Goal: Information Seeking & Learning: Learn about a topic

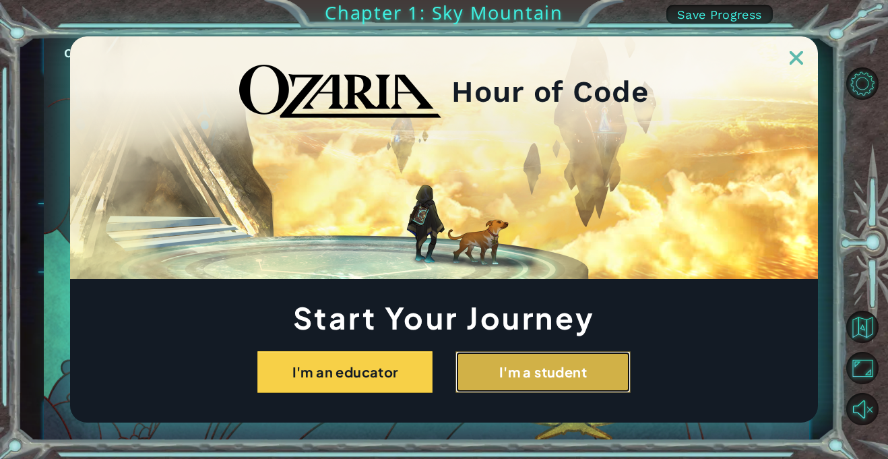
click at [554, 383] on button "I'm a student" at bounding box center [542, 372] width 175 height 42
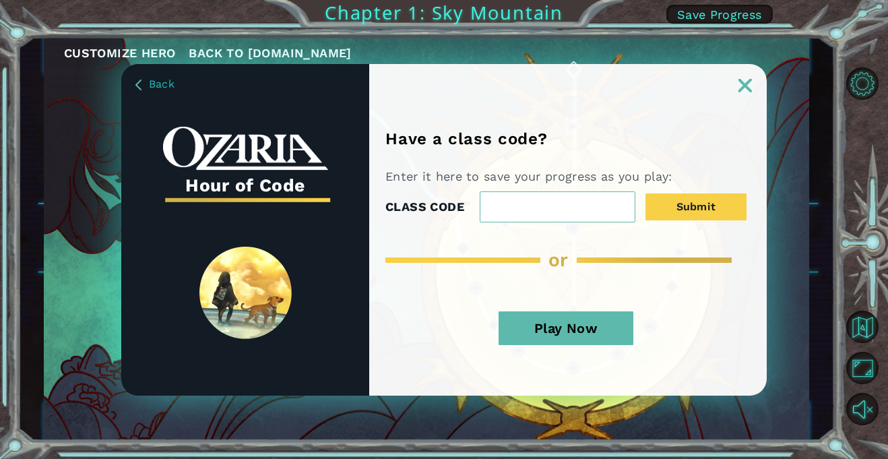
click at [577, 335] on button "Play Now" at bounding box center [566, 328] width 135 height 34
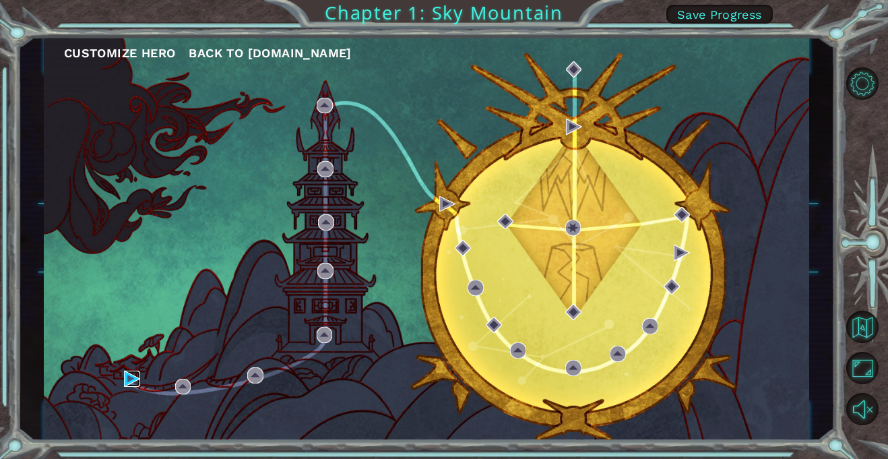
click at [132, 380] on img at bounding box center [132, 379] width 16 height 16
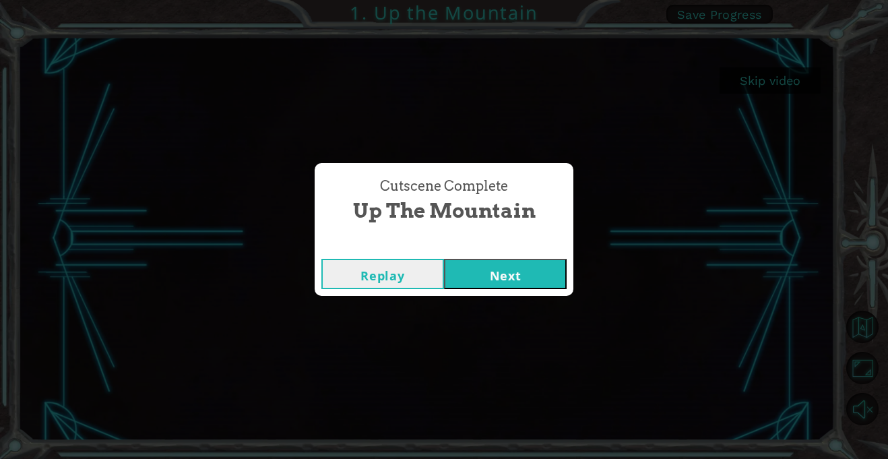
click at [765, 75] on div "Cutscene Complete Up the Mountain Replay Next" at bounding box center [444, 229] width 888 height 459
click at [525, 259] on button "Next" at bounding box center [505, 274] width 123 height 30
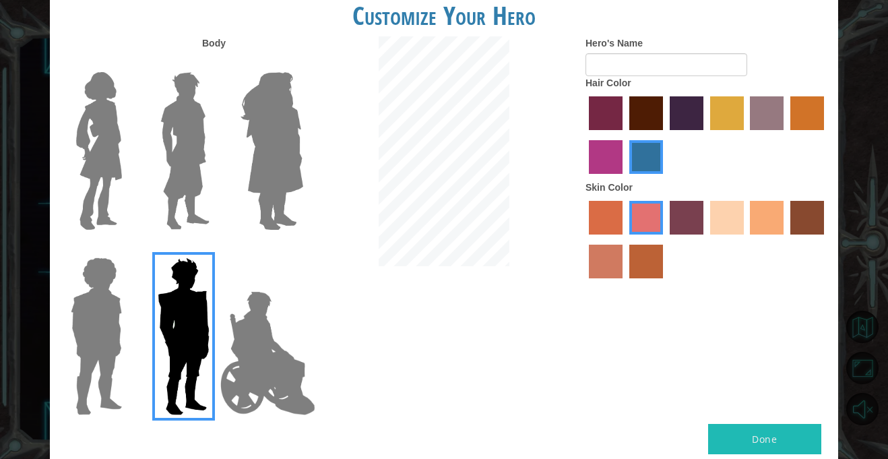
click at [186, 156] on img at bounding box center [185, 151] width 60 height 168
click at [215, 63] on input "Hero Lars" at bounding box center [215, 63] width 0 height 0
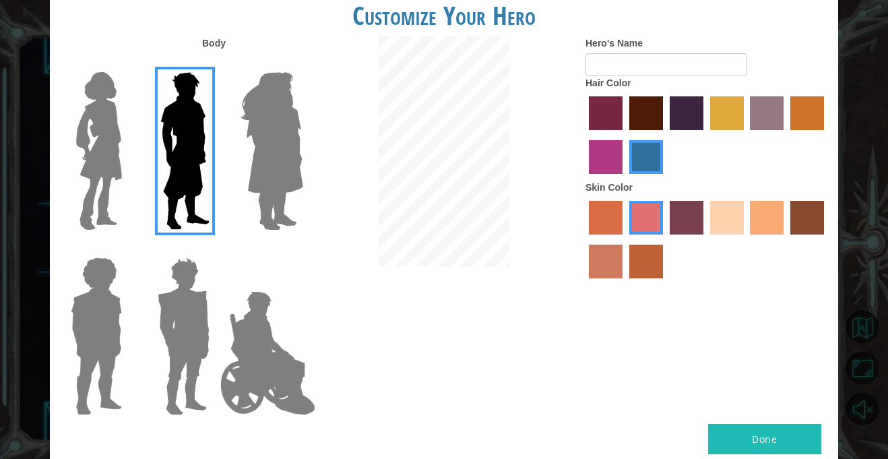
click at [65, 321] on img at bounding box center [96, 336] width 62 height 168
click at [127, 249] on input "Hero Steven" at bounding box center [127, 249] width 0 height 0
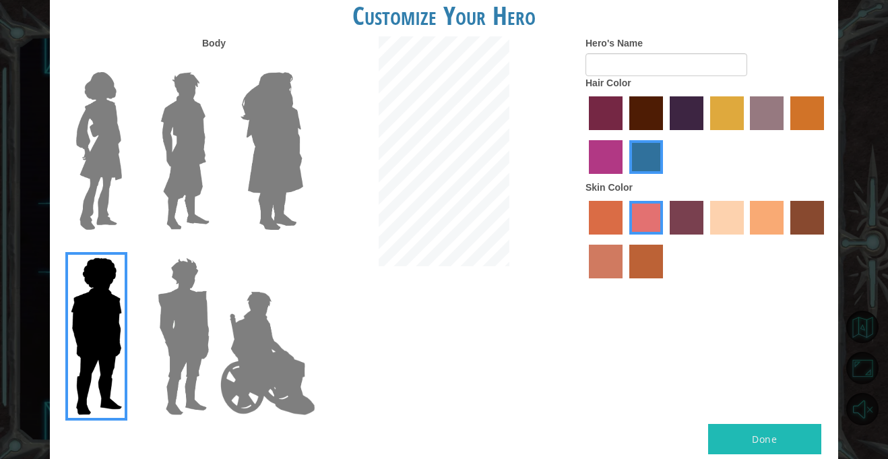
click at [191, 336] on img at bounding box center [183, 336] width 63 height 168
click at [215, 249] on input "Hero Garnet" at bounding box center [215, 249] width 0 height 0
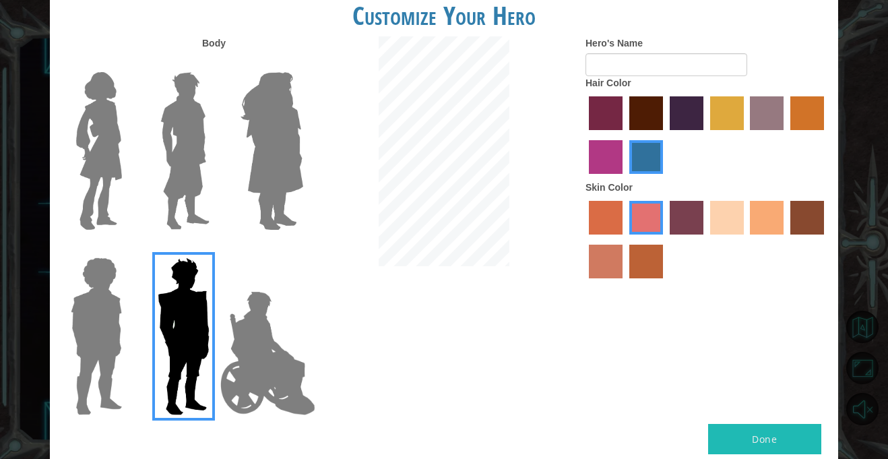
click at [737, 219] on label "sandy beach skin color" at bounding box center [727, 218] width 34 height 34
click at [705, 239] on input "sandy beach skin color" at bounding box center [705, 239] width 0 height 0
click at [644, 111] on label "maroon hair color" at bounding box center [646, 113] width 34 height 34
click at [625, 135] on input "maroon hair color" at bounding box center [625, 135] width 0 height 0
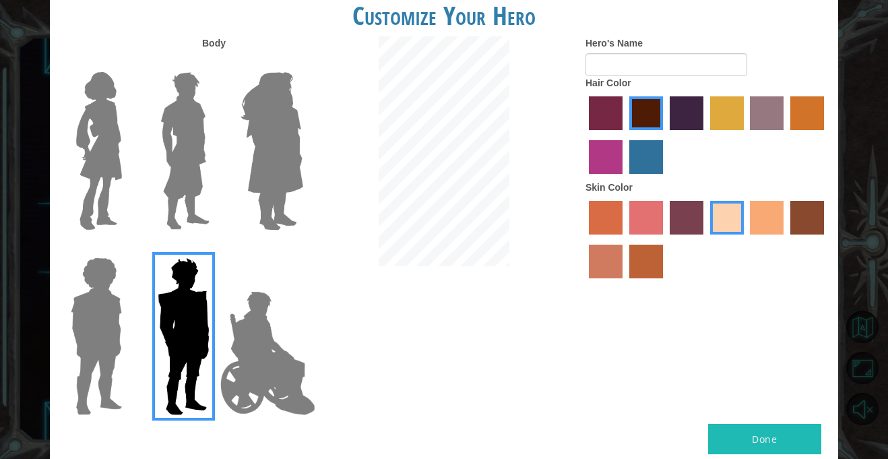
click at [774, 415] on div "Body Hero's Name Hair Color Skin Color" at bounding box center [444, 229] width 788 height 387
click at [785, 443] on button "Done" at bounding box center [764, 439] width 113 height 30
type input "[PERSON_NAME]"
click at [782, 446] on button "Done" at bounding box center [764, 439] width 113 height 30
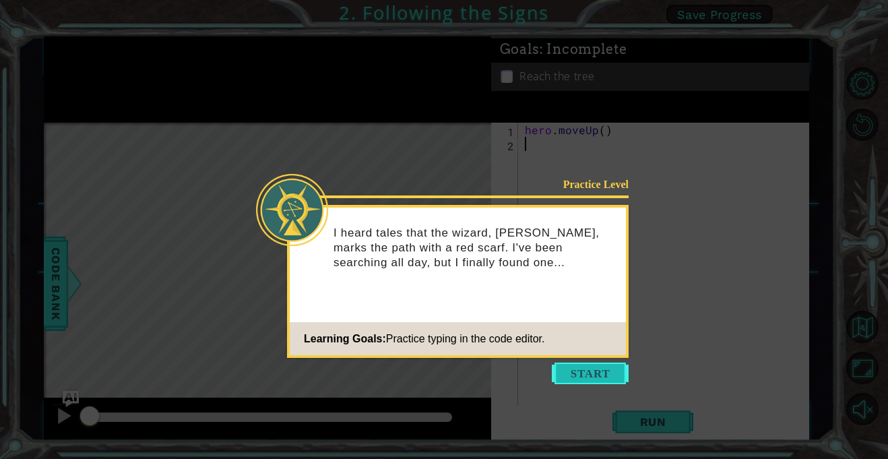
click at [581, 371] on button "Start" at bounding box center [590, 373] width 77 height 22
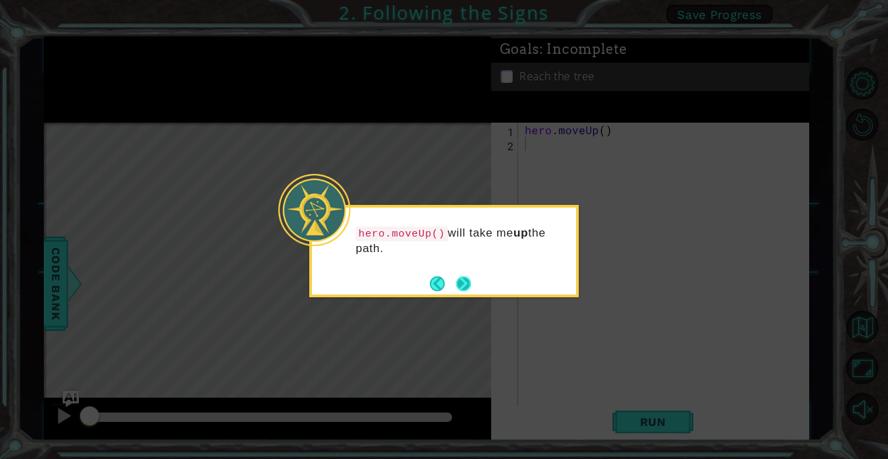
click at [465, 279] on button "Next" at bounding box center [464, 284] width 22 height 22
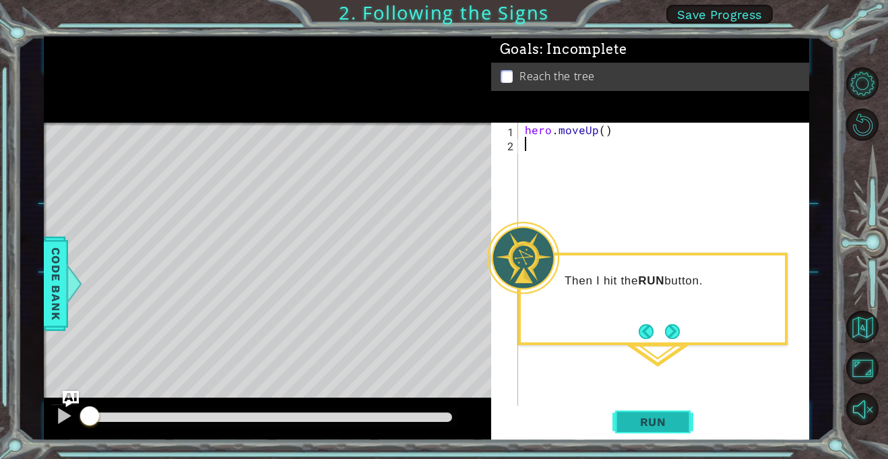
click at [663, 420] on span "Run" at bounding box center [653, 421] width 53 height 13
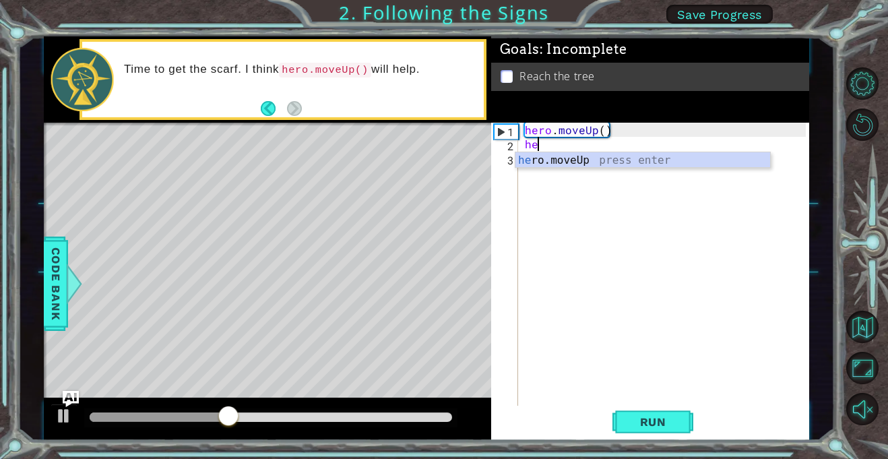
type textarea "her"
click at [593, 156] on div "her o.moveUp press enter" at bounding box center [642, 176] width 255 height 49
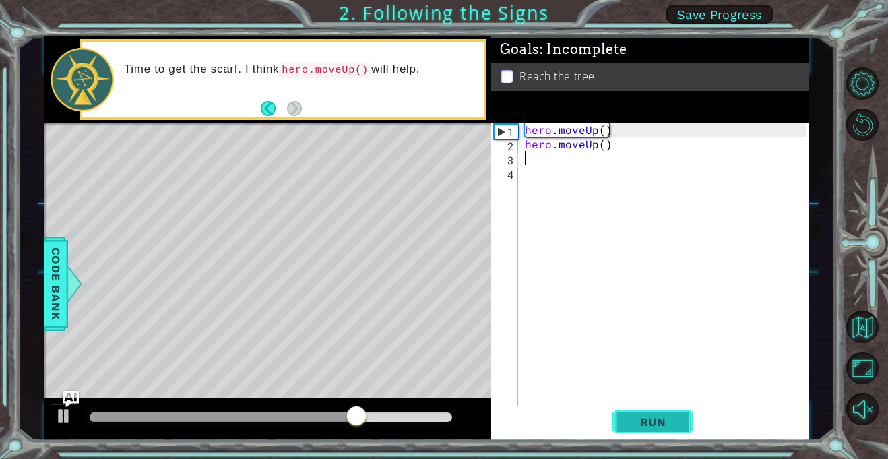
click at [627, 427] on span "Run" at bounding box center [653, 421] width 53 height 13
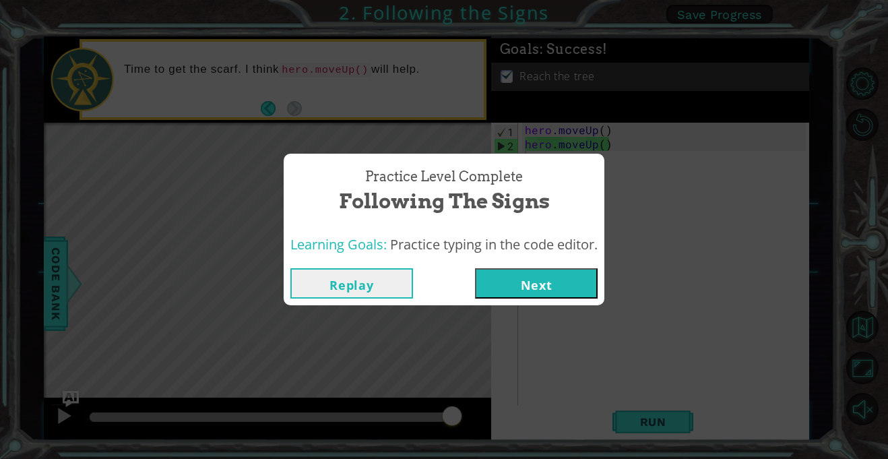
click at [507, 282] on button "Next" at bounding box center [536, 283] width 123 height 30
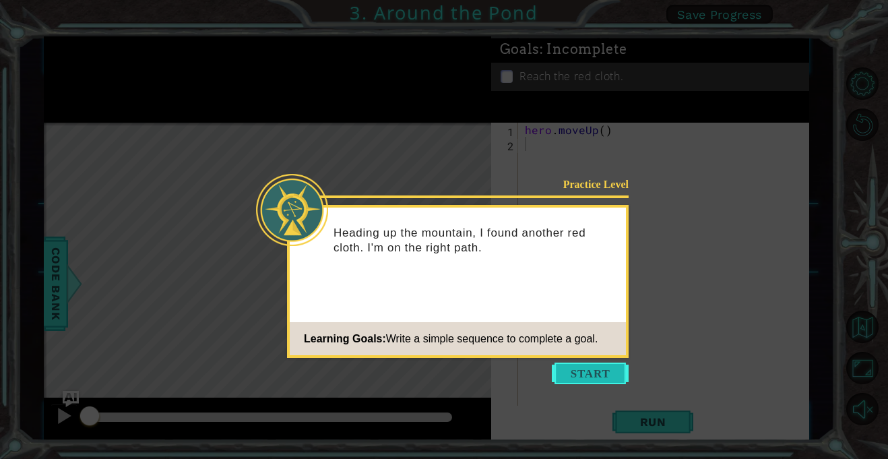
click at [600, 376] on button "Start" at bounding box center [590, 373] width 77 height 22
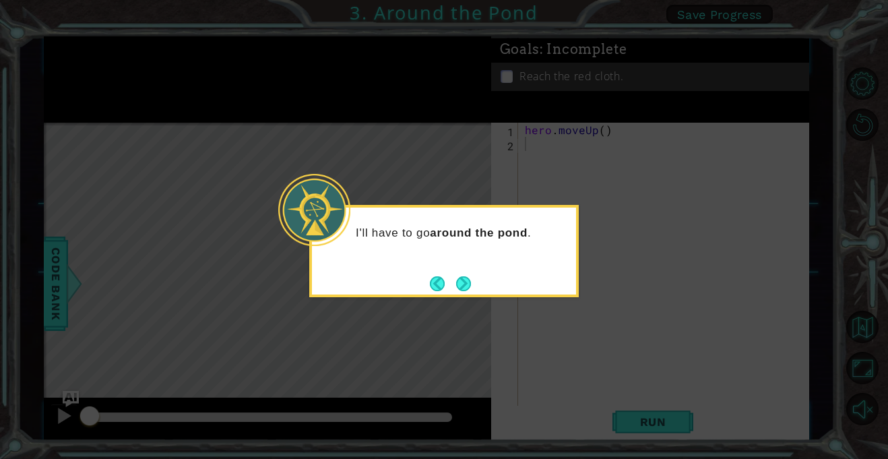
click at [465, 292] on footer at bounding box center [450, 284] width 41 height 20
click at [466, 282] on button "Next" at bounding box center [464, 284] width 18 height 18
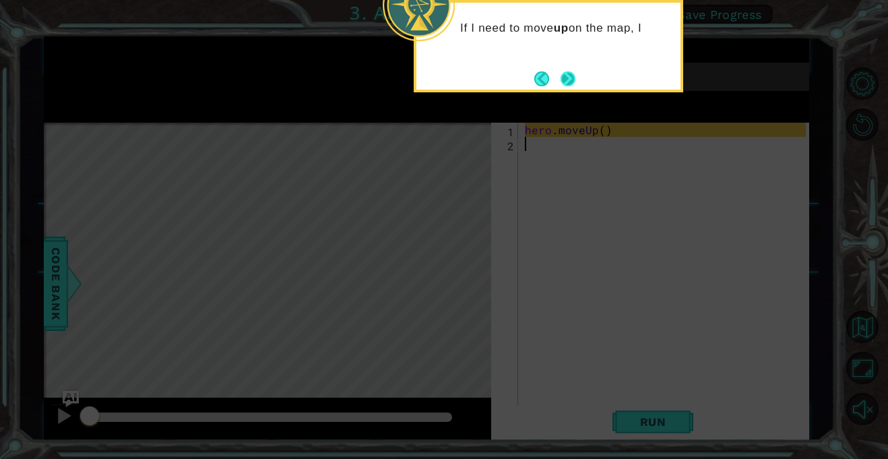
click at [567, 80] on button "Next" at bounding box center [568, 79] width 18 height 18
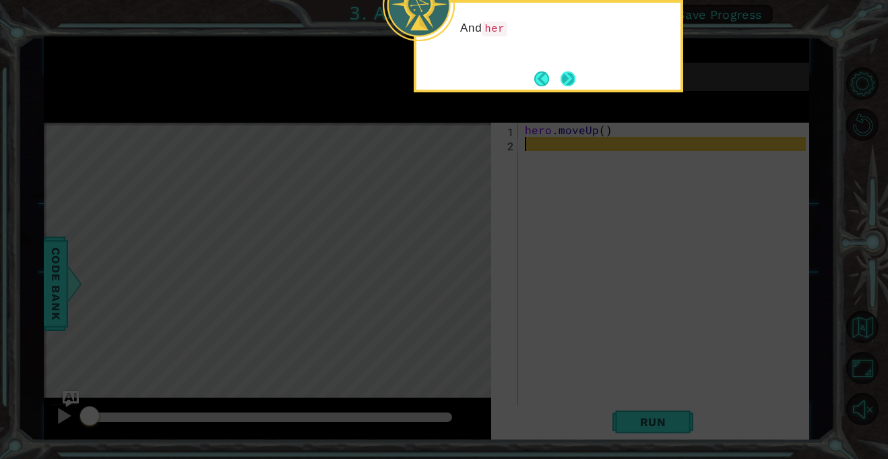
click at [573, 79] on button "Next" at bounding box center [568, 78] width 25 height 25
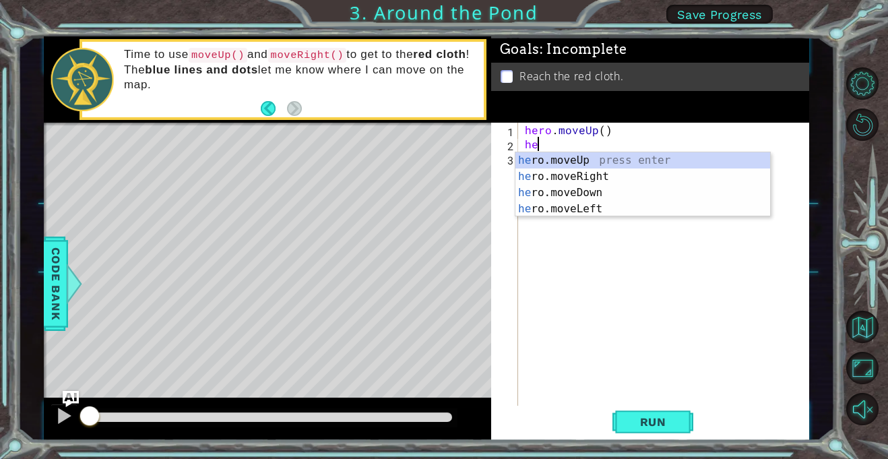
type textarea "her"
click at [562, 160] on div "her o.moveUp press enter her o.moveRight press enter her o.moveDown press enter…" at bounding box center [642, 200] width 255 height 97
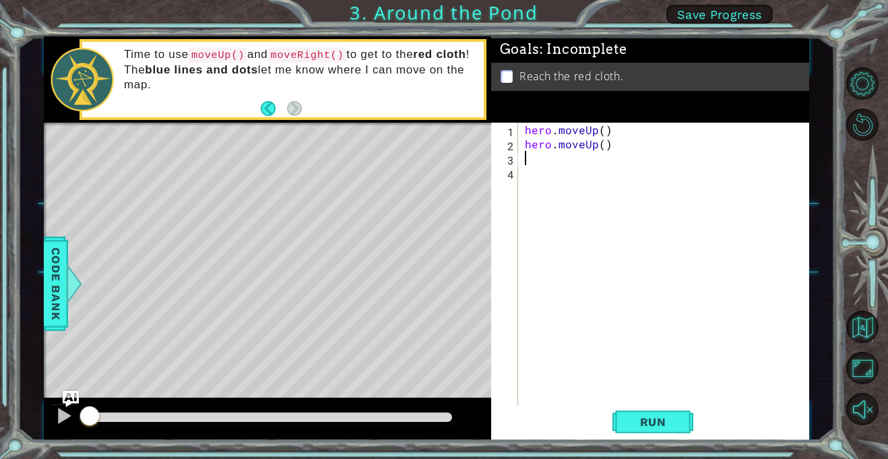
type textarea "j"
type textarea "h"
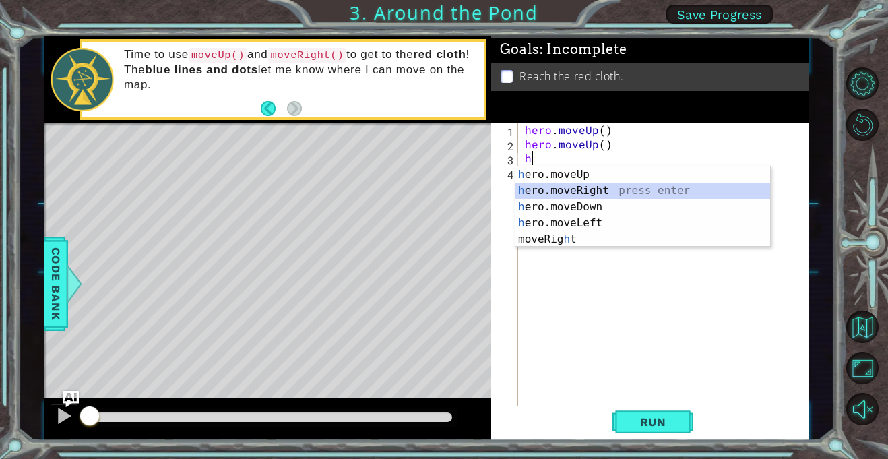
click at [573, 189] on div "h ero.moveUp press enter h ero.moveRight press enter h ero.moveDown press enter…" at bounding box center [642, 222] width 255 height 113
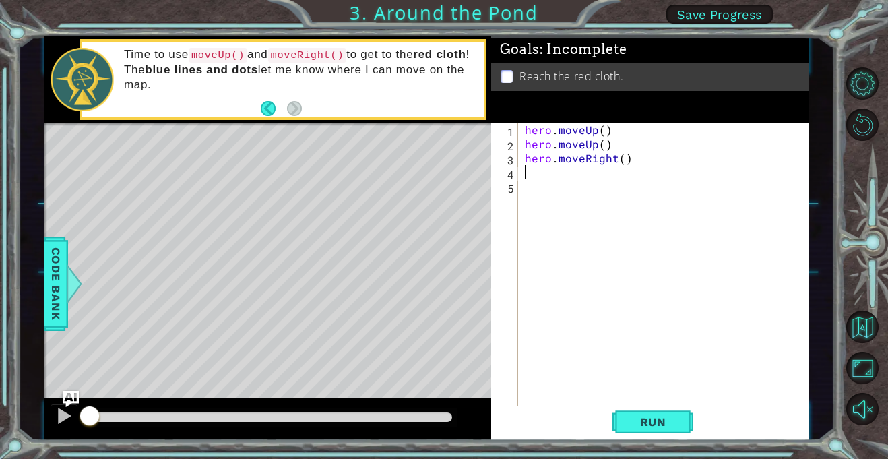
type textarea "h"
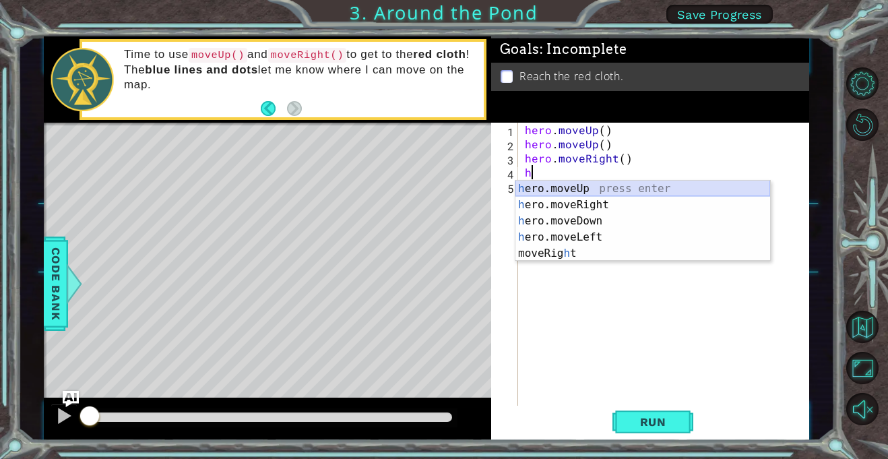
click at [570, 186] on div "h ero.moveUp press enter h ero.moveRight press enter h ero.moveDown press enter…" at bounding box center [642, 237] width 255 height 113
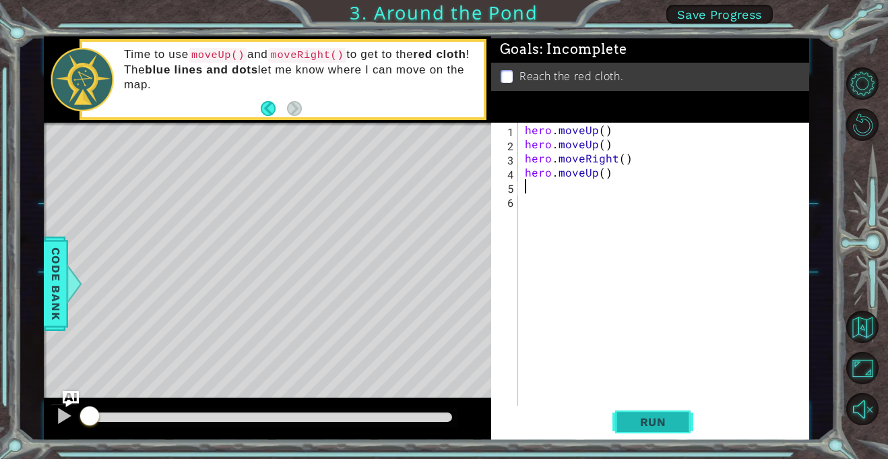
click at [662, 419] on span "Run" at bounding box center [653, 421] width 53 height 13
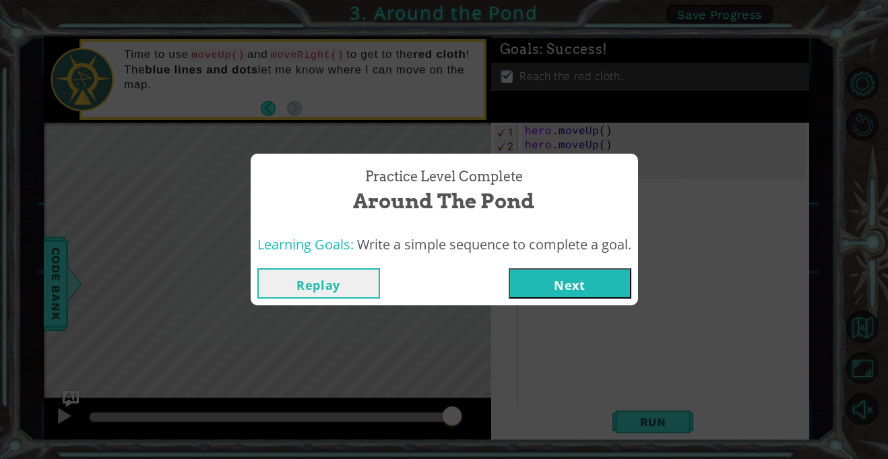
click at [600, 284] on button "Next" at bounding box center [570, 283] width 123 height 30
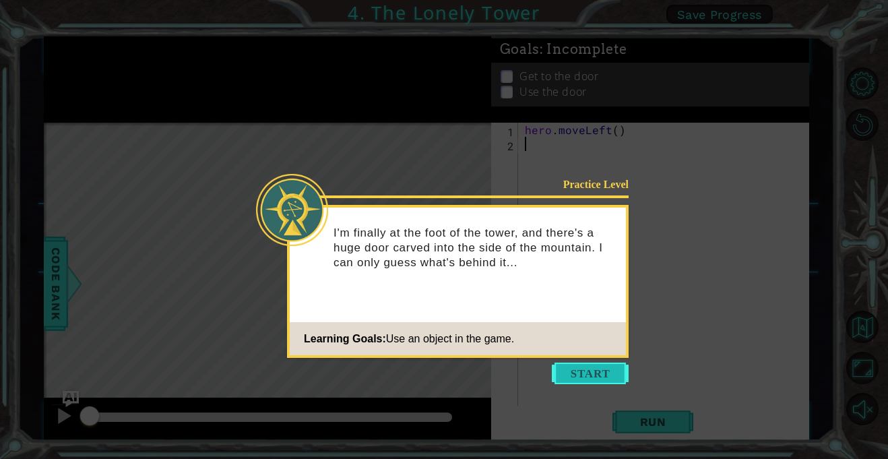
click at [610, 371] on button "Start" at bounding box center [590, 373] width 77 height 22
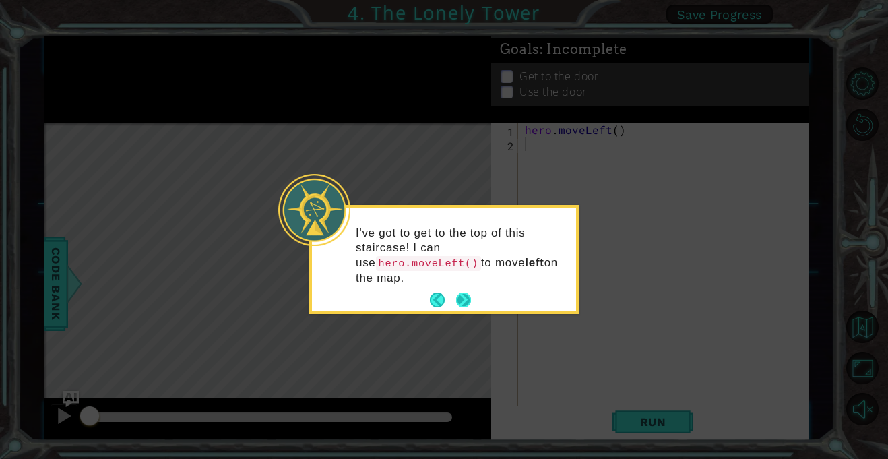
click at [470, 302] on button "Next" at bounding box center [463, 300] width 17 height 17
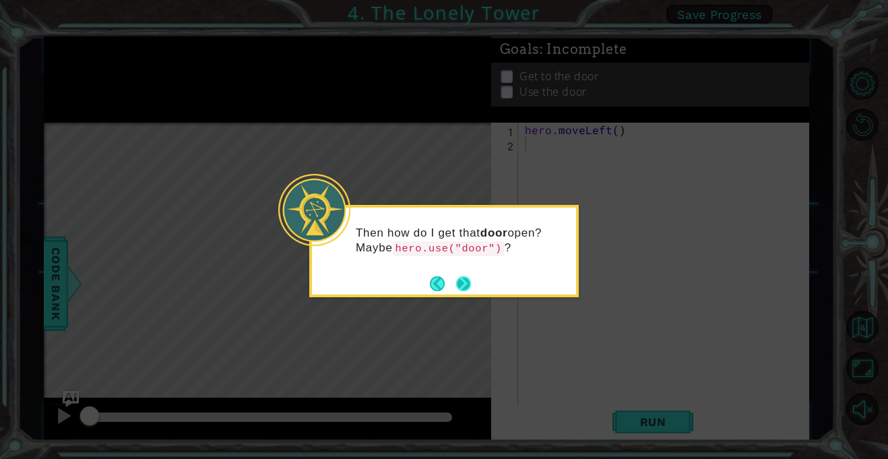
click at [458, 286] on button "Next" at bounding box center [463, 283] width 25 height 25
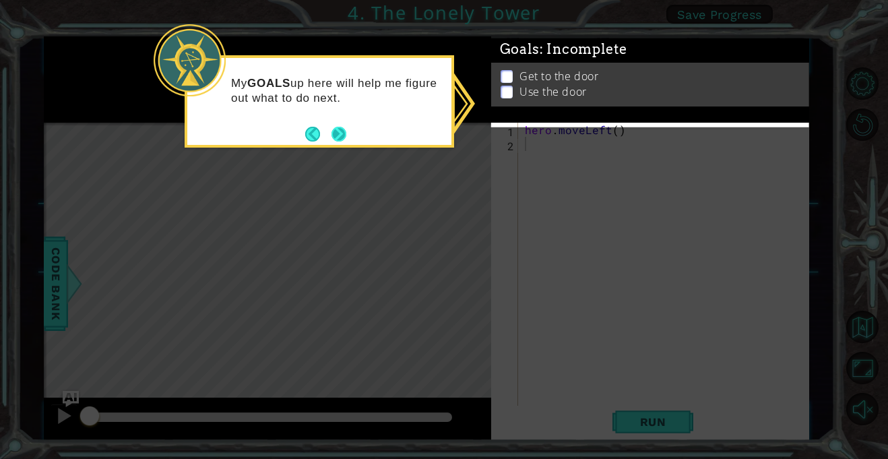
click at [335, 132] on button "Next" at bounding box center [339, 134] width 20 height 20
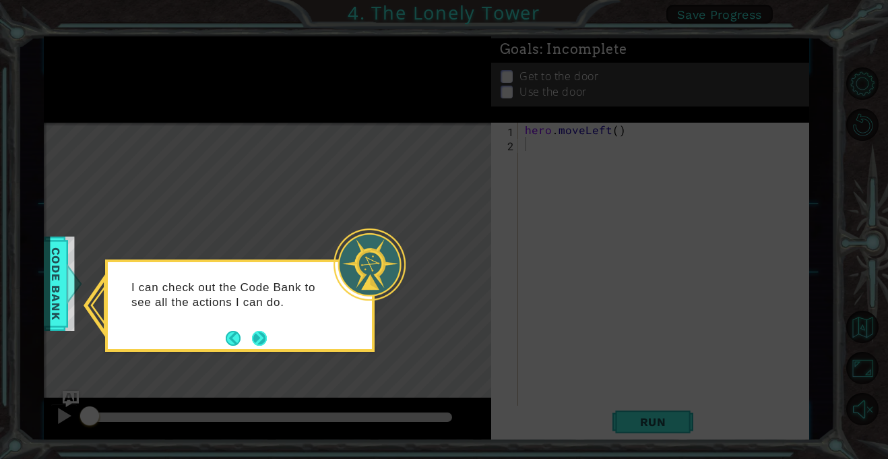
click at [261, 334] on button "Next" at bounding box center [259, 337] width 25 height 25
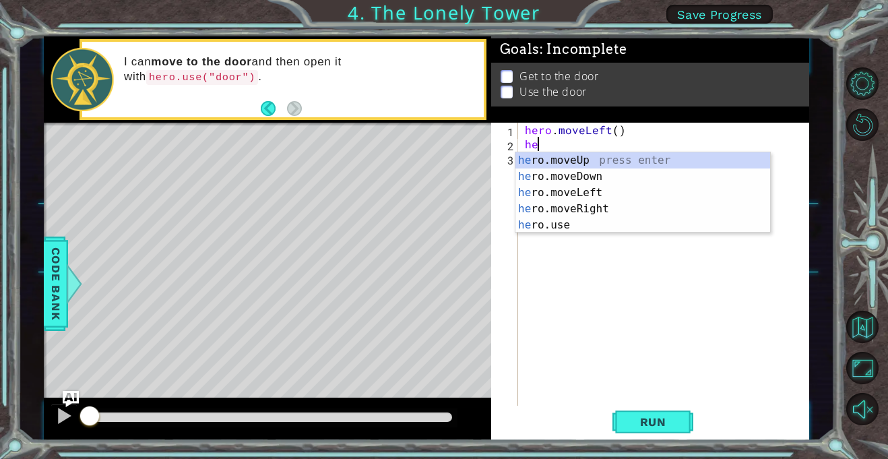
type textarea "her"
click at [589, 186] on div "her o.moveUp press enter her o.moveDown press enter her o.moveLeft press enter …" at bounding box center [642, 208] width 255 height 113
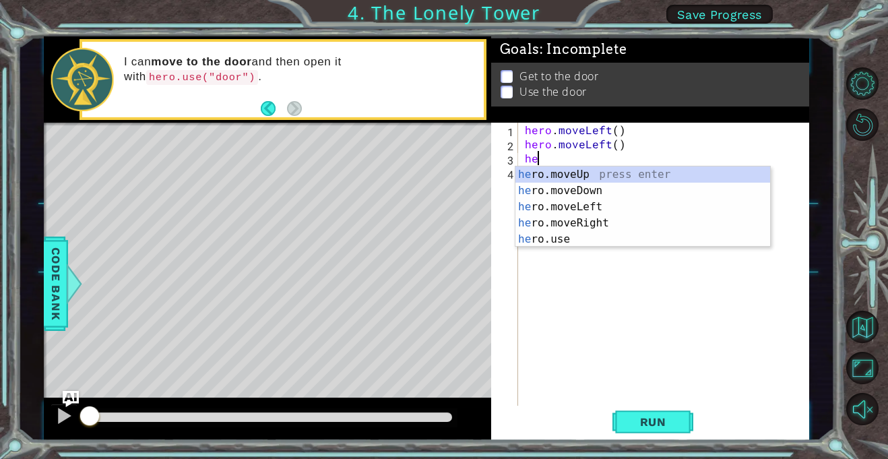
type textarea "her"
click at [568, 177] on div "her o.moveUp press enter her o.moveDown press enter her o.moveLeft press enter …" at bounding box center [642, 222] width 255 height 113
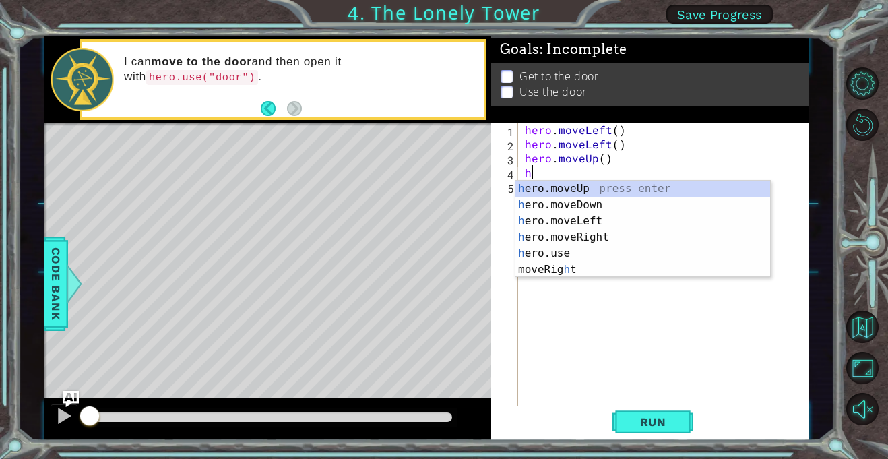
type textarea "he"
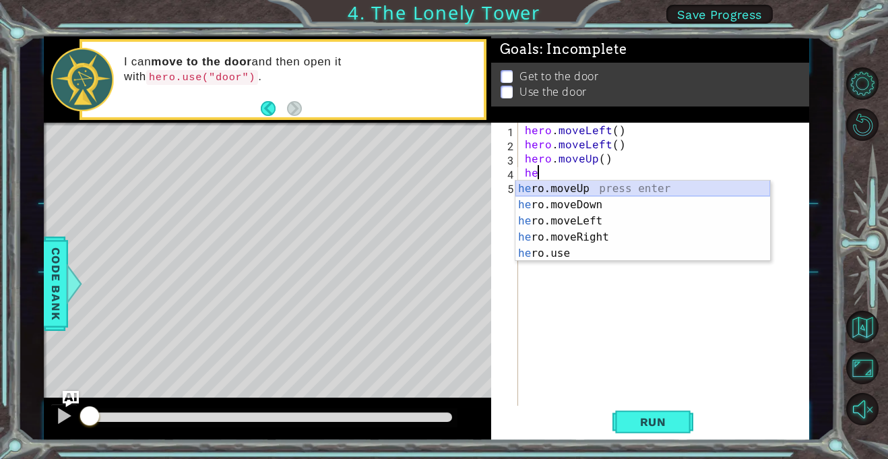
click at [568, 190] on div "he ro.moveUp press enter he ro.moveDown press enter he ro.moveLeft press enter …" at bounding box center [642, 237] width 255 height 113
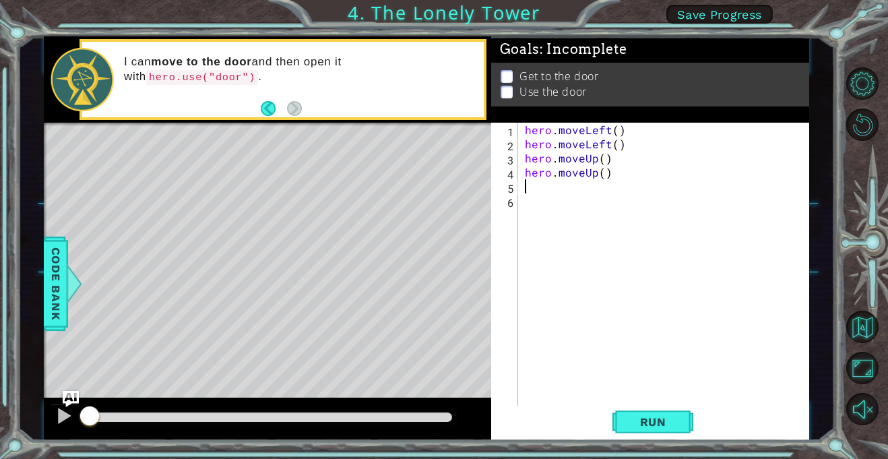
type textarea "h"
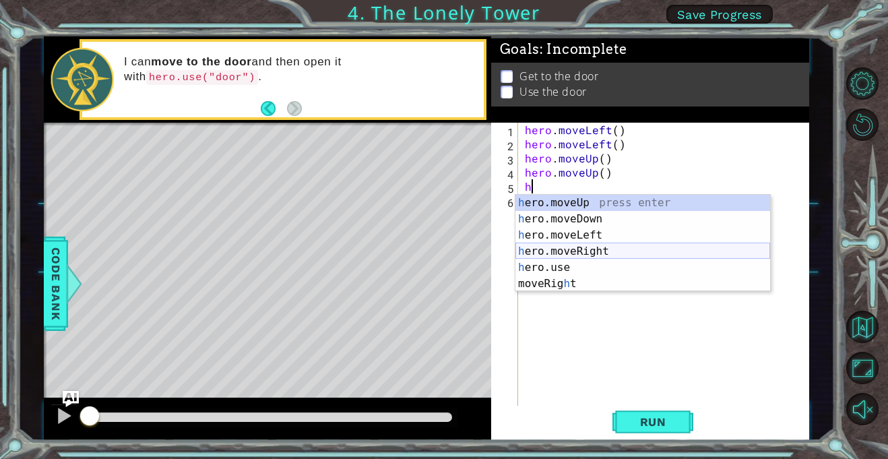
click at [592, 249] on div "h ero.moveUp press enter h ero.moveDown press enter h ero.moveLeft press enter …" at bounding box center [642, 259] width 255 height 129
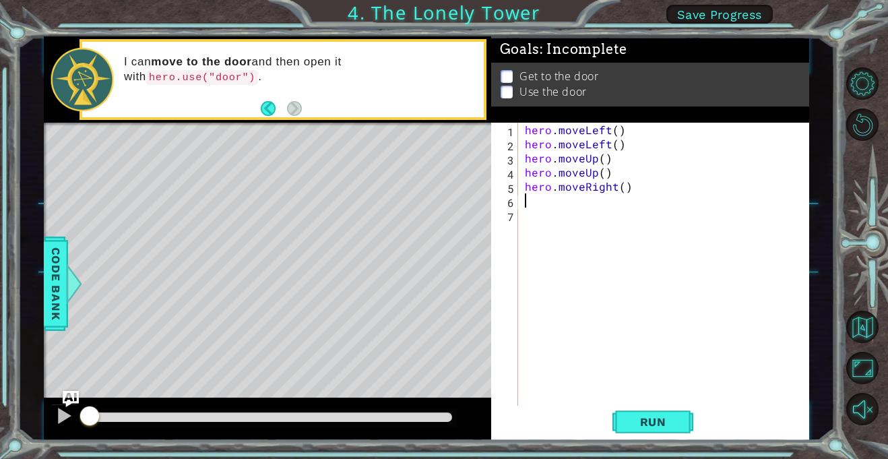
type textarea "h"
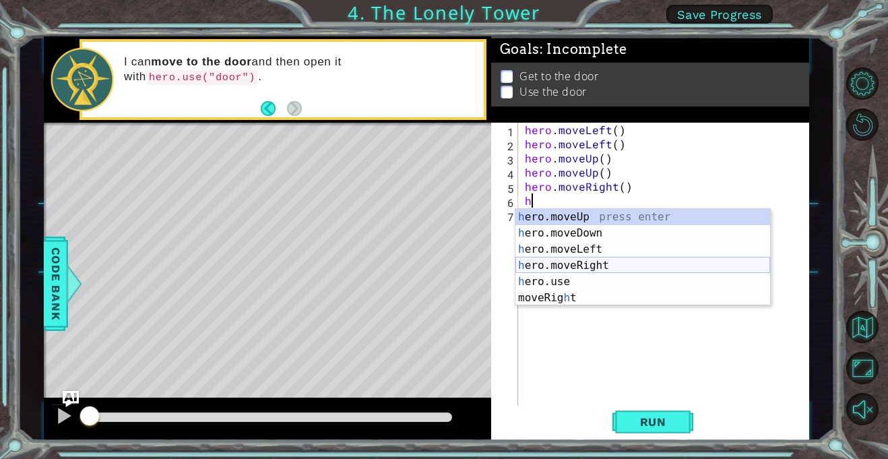
click at [608, 263] on div "h ero.moveUp press enter h ero.moveDown press enter h ero.moveLeft press enter …" at bounding box center [642, 273] width 255 height 129
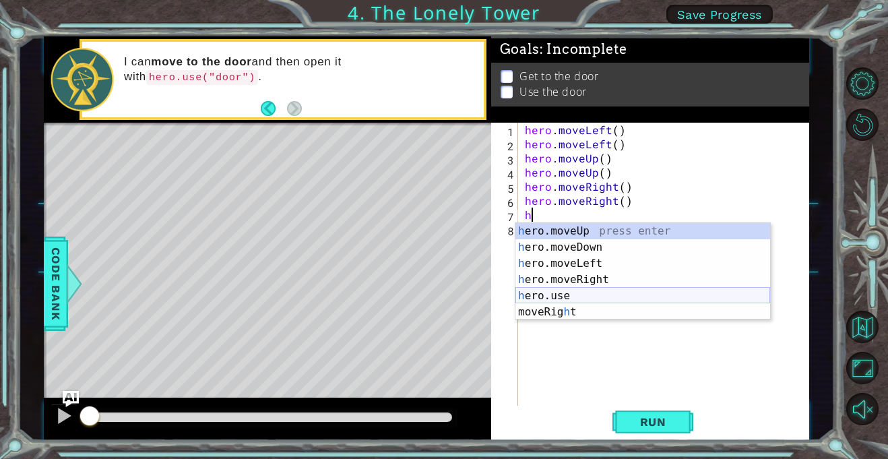
click at [616, 294] on div "h ero.moveUp press enter h ero.moveDown press enter h ero.moveLeft press enter …" at bounding box center [642, 287] width 255 height 129
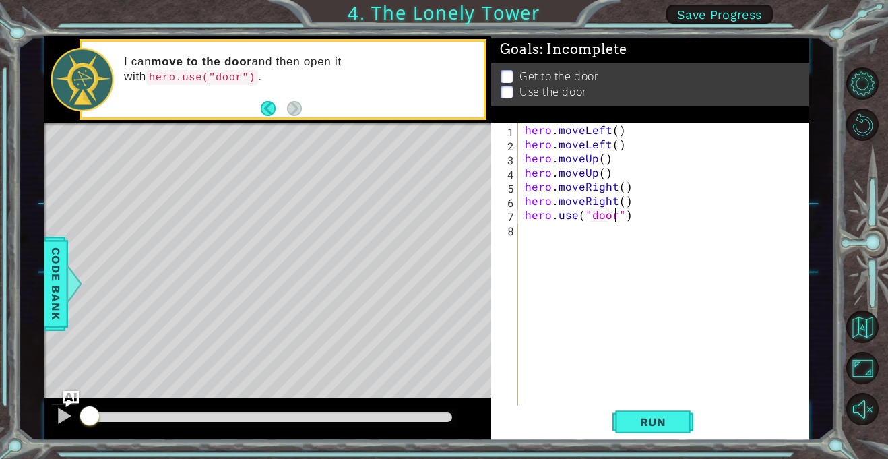
scroll to position [0, 5]
type textarea "hero.use("door")"
click at [650, 422] on span "Run" at bounding box center [653, 421] width 53 height 13
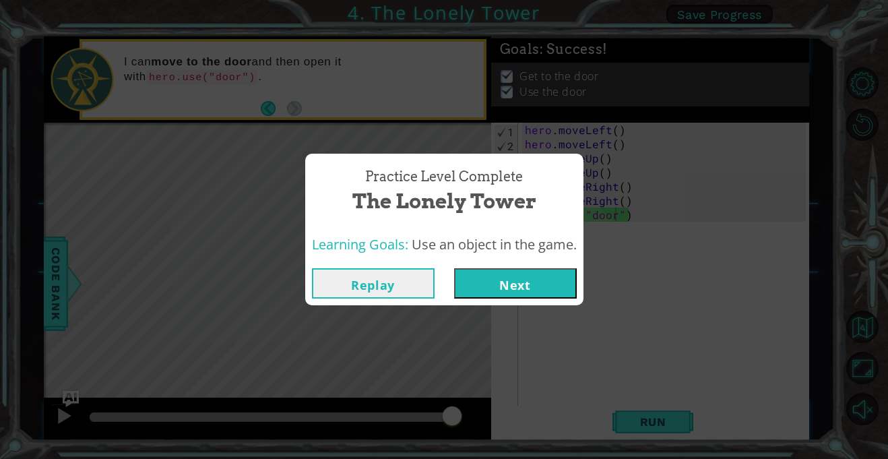
click at [543, 286] on button "Next" at bounding box center [515, 283] width 123 height 30
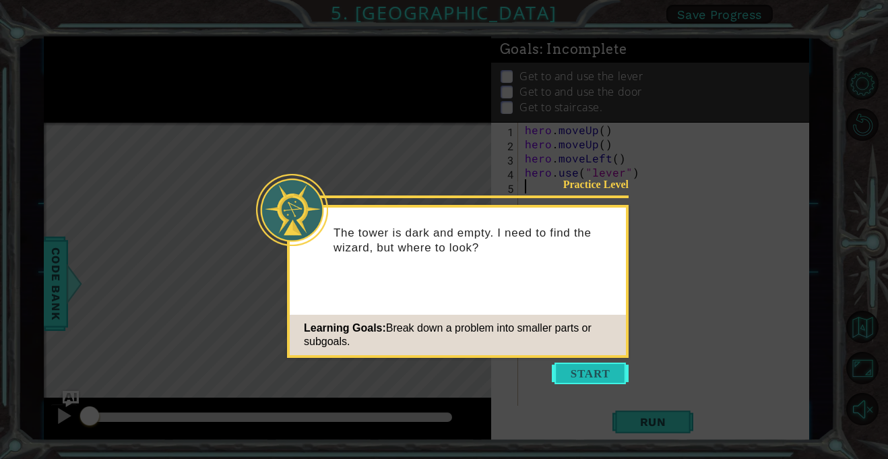
click at [593, 362] on button "Start" at bounding box center [590, 373] width 77 height 22
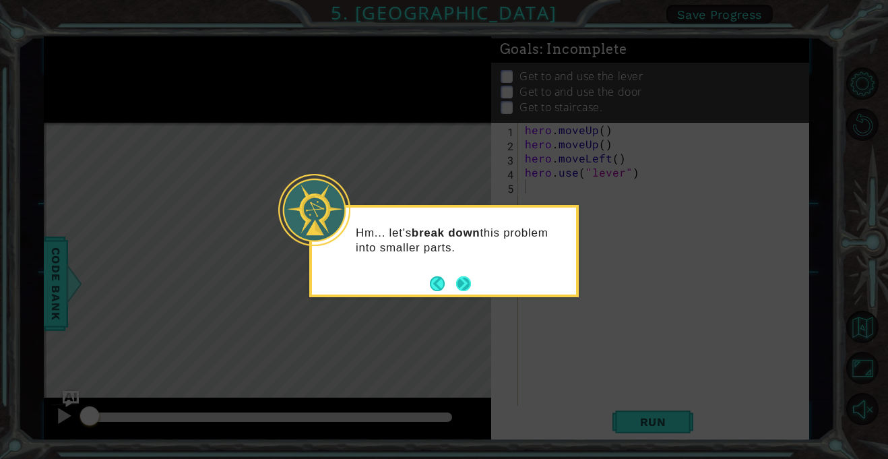
click at [466, 286] on button "Next" at bounding box center [462, 283] width 15 height 15
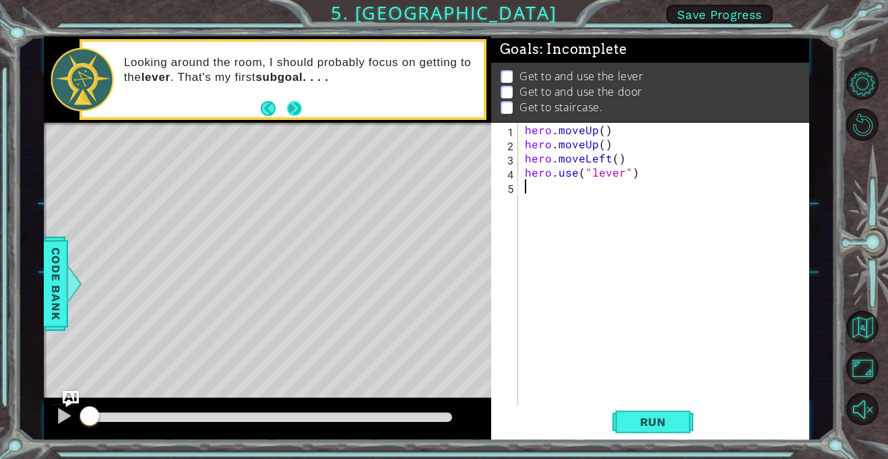
type textarea "h"
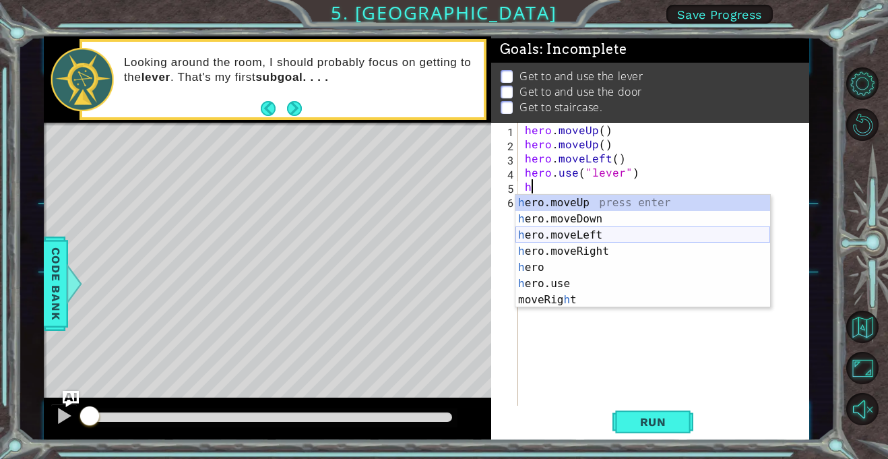
click at [563, 230] on div "h ero.moveUp press enter h ero.moveDown press enter h ero.moveLeft press enter …" at bounding box center [642, 268] width 255 height 146
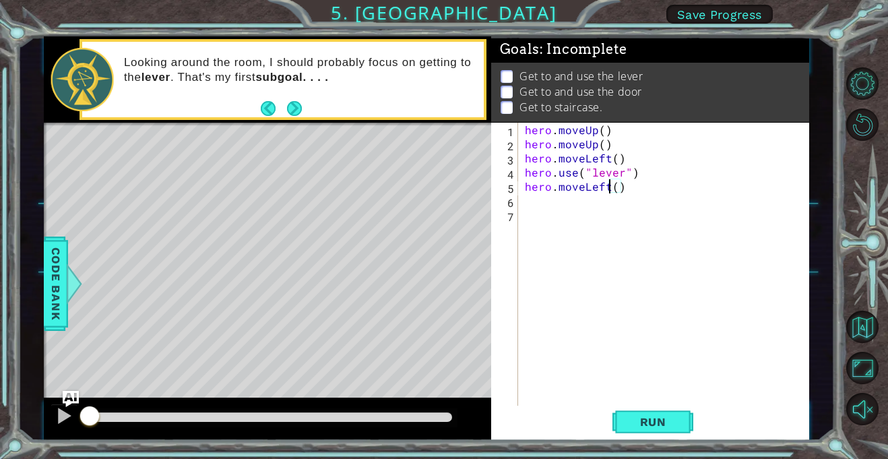
click at [606, 187] on div "hero . moveUp ( ) hero . moveUp ( ) hero . moveLeft ( ) hero . use ( "lever" ) …" at bounding box center [667, 278] width 290 height 311
click at [602, 186] on div "hero . moveUp ( ) hero . moveUp ( ) hero . moveLeft ( ) hero . use ( "lever" ) …" at bounding box center [667, 278] width 290 height 311
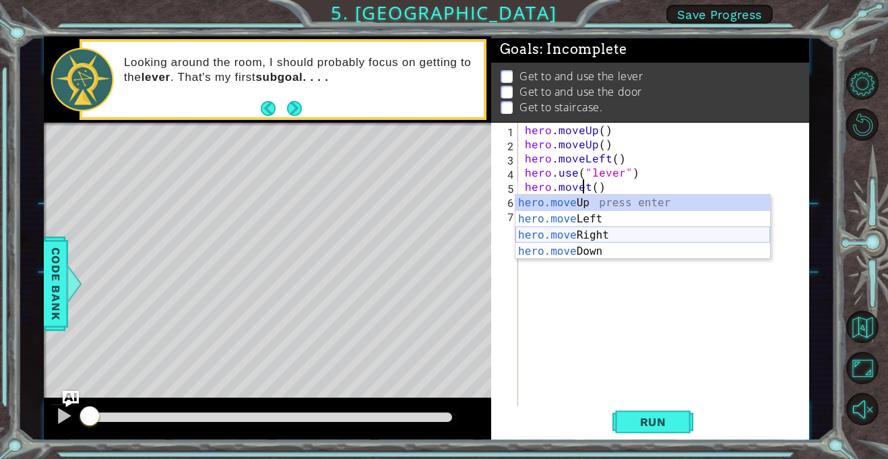
click at [620, 234] on div "hero.move Up press enter hero.move Left press enter hero.move Right press enter…" at bounding box center [642, 243] width 255 height 97
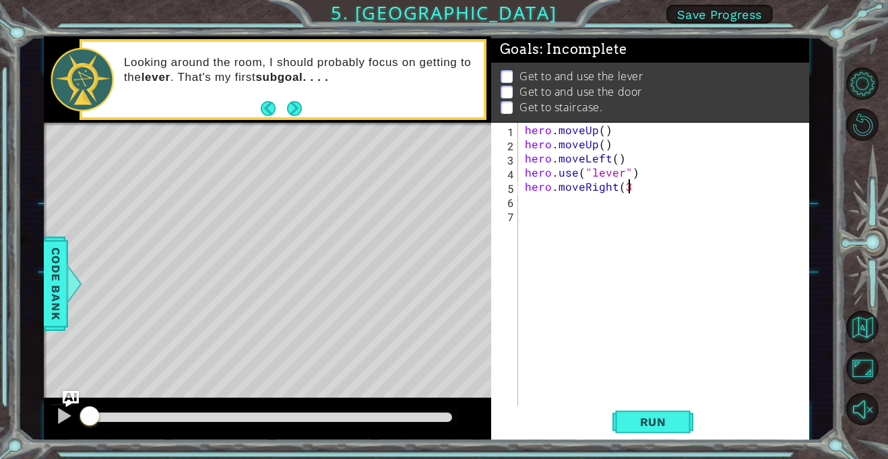
scroll to position [0, 6]
type textarea "hero.moveRight(3)"
click at [639, 415] on span "Run" at bounding box center [653, 421] width 53 height 13
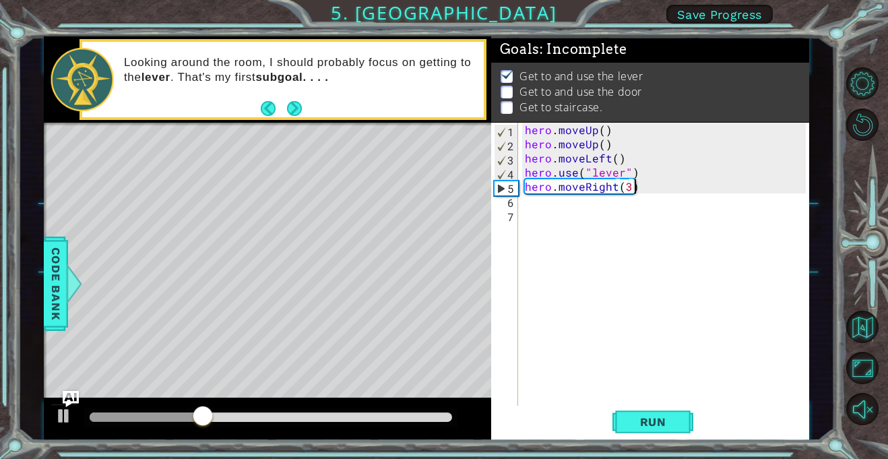
click at [532, 205] on div "hero . moveUp ( ) hero . moveUp ( ) hero . moveLeft ( ) hero . use ( "lever" ) …" at bounding box center [667, 278] width 290 height 311
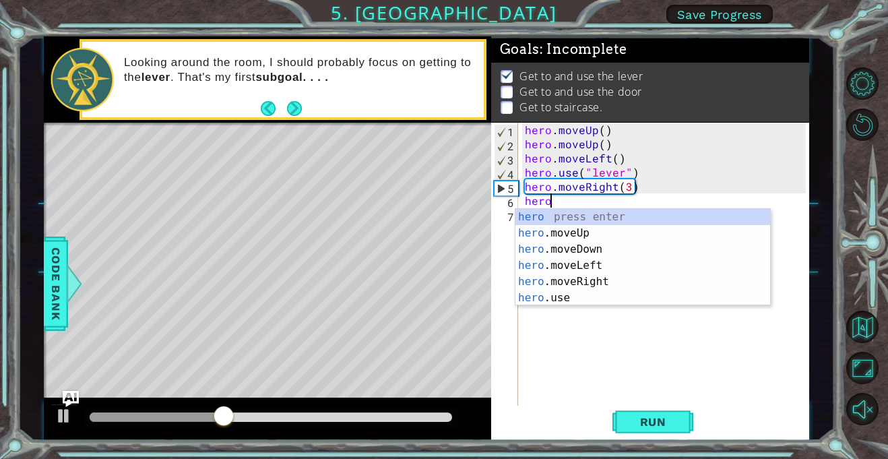
scroll to position [0, 1]
click at [573, 296] on div "hero press enter hero .moveUp press enter hero .moveDown press enter hero .move…" at bounding box center [642, 273] width 255 height 129
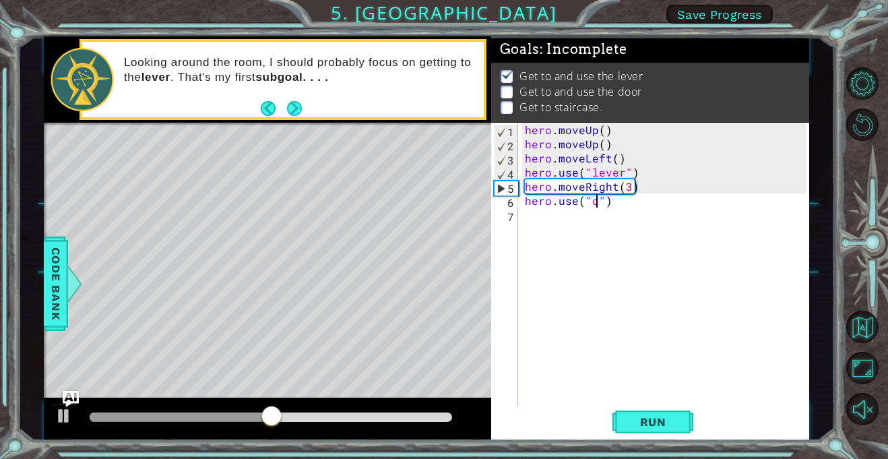
scroll to position [0, 5]
type textarea "hero.use("door")"
click at [549, 216] on div "hero . moveUp ( ) hero . moveUp ( ) hero . moveLeft ( ) hero . use ( "lever" ) …" at bounding box center [667, 278] width 290 height 311
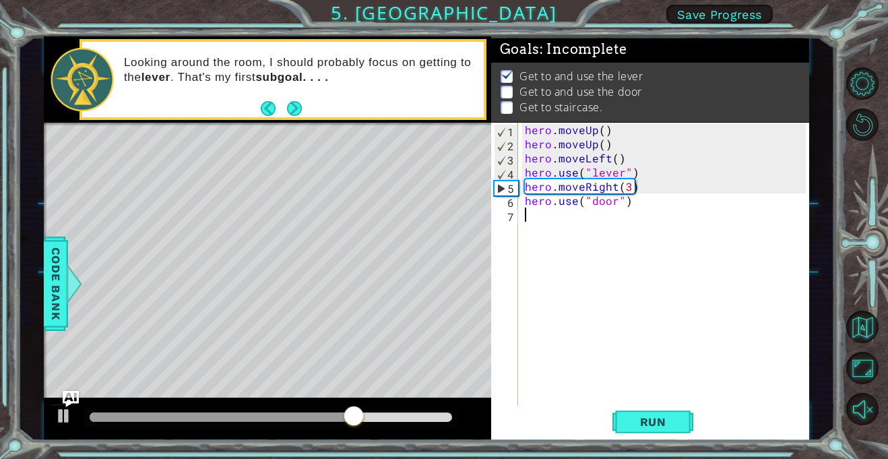
type textarea "h"
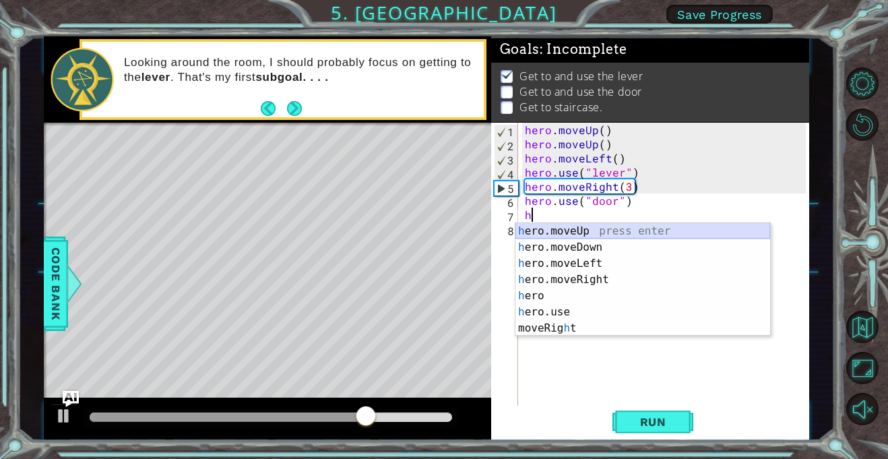
click at [561, 226] on div "h ero.moveUp press enter h ero.moveDown press enter h ero.moveLeft press enter …" at bounding box center [642, 296] width 255 height 146
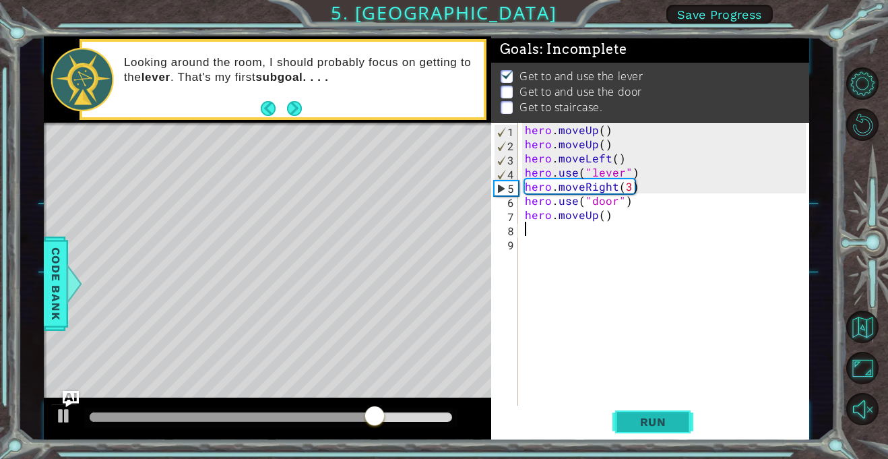
click at [664, 421] on span "Run" at bounding box center [653, 421] width 53 height 13
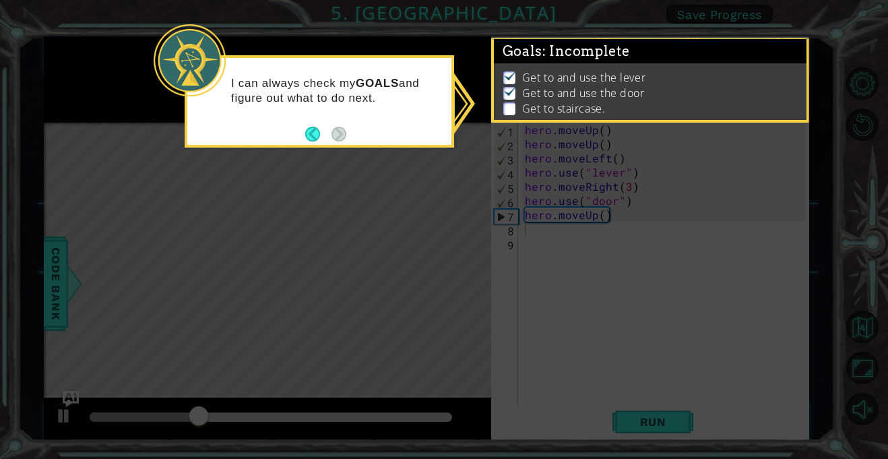
click at [515, 172] on icon at bounding box center [444, 229] width 888 height 459
click at [536, 307] on icon at bounding box center [444, 229] width 888 height 459
click at [317, 133] on button "Back" at bounding box center [318, 134] width 26 height 15
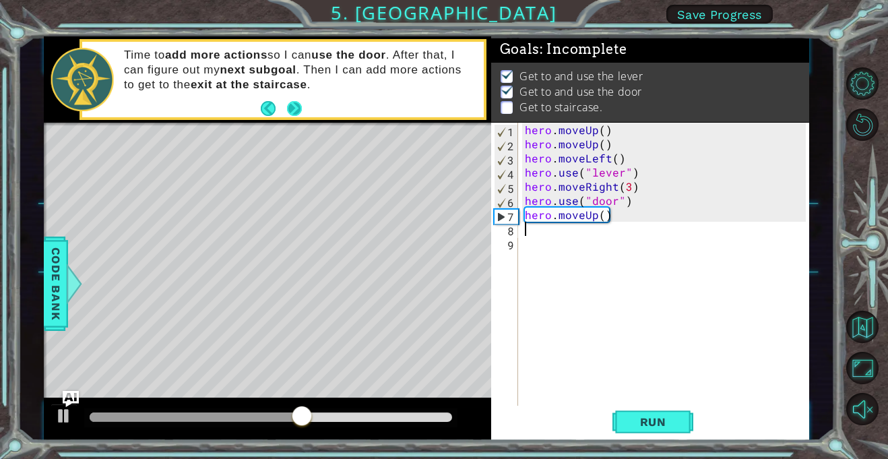
click at [293, 110] on button "Next" at bounding box center [294, 108] width 16 height 16
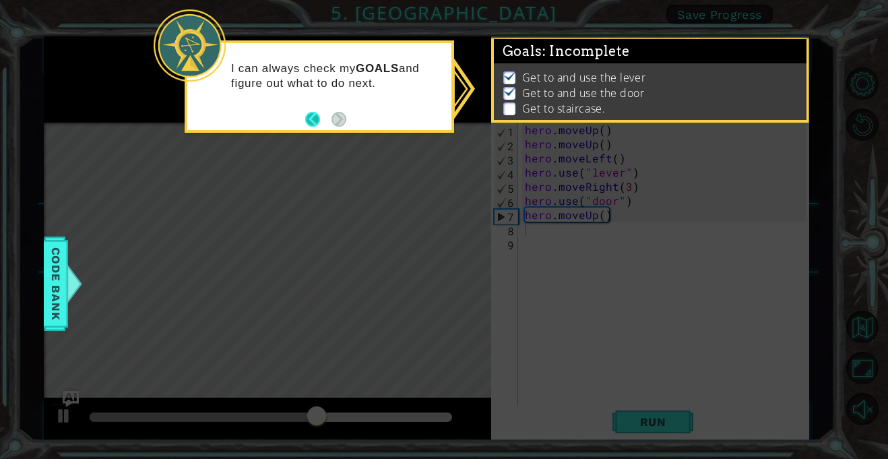
click at [312, 120] on button "Back" at bounding box center [318, 119] width 26 height 15
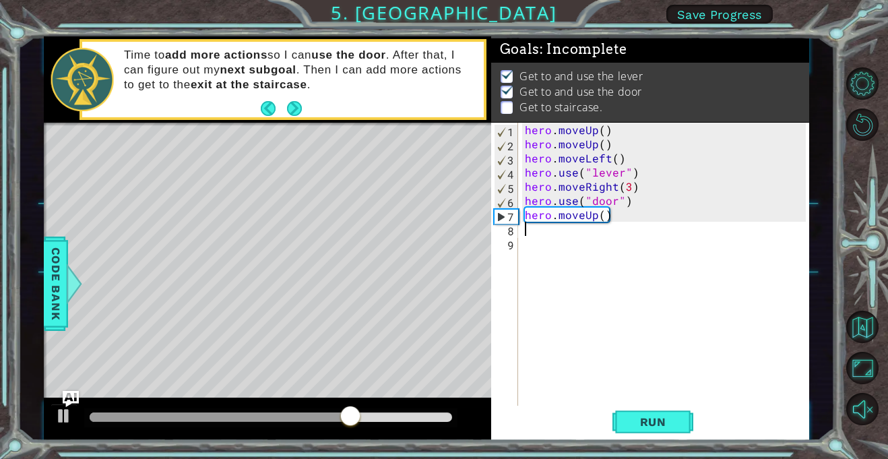
click at [606, 212] on div "hero . moveUp ( ) hero . moveUp ( ) hero . moveLeft ( ) hero . use ( "lever" ) …" at bounding box center [667, 278] width 290 height 311
click at [601, 214] on div "hero . moveUp ( ) hero . moveUp ( ) hero . moveLeft ( ) hero . use ( "lever" ) …" at bounding box center [667, 278] width 290 height 311
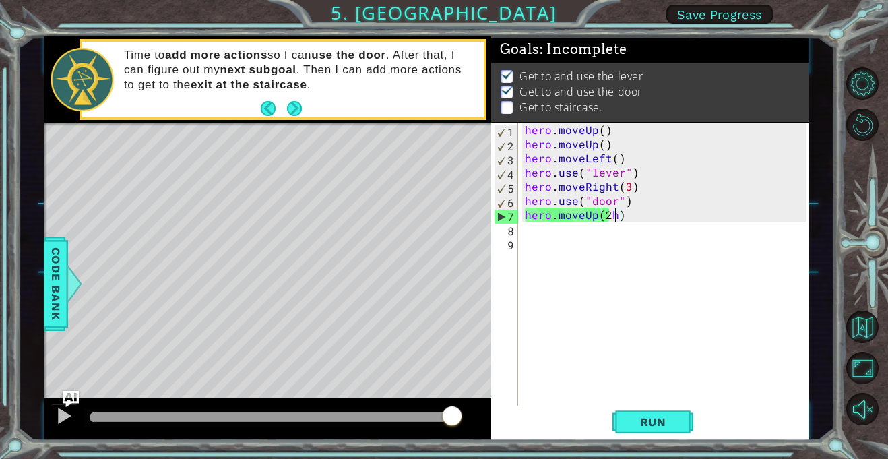
type textarea "hero.moveUp(2)"
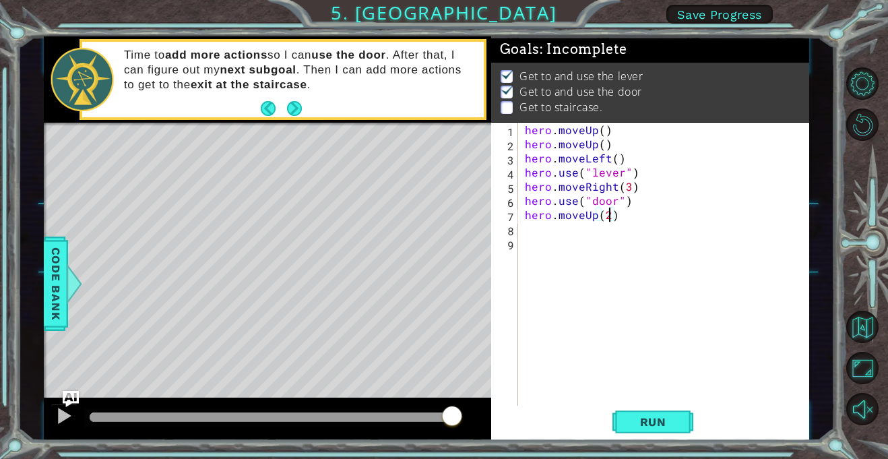
click at [585, 230] on div "hero . moveUp ( ) hero . moveUp ( ) hero . moveLeft ( ) hero . use ( "lever" ) …" at bounding box center [667, 278] width 290 height 311
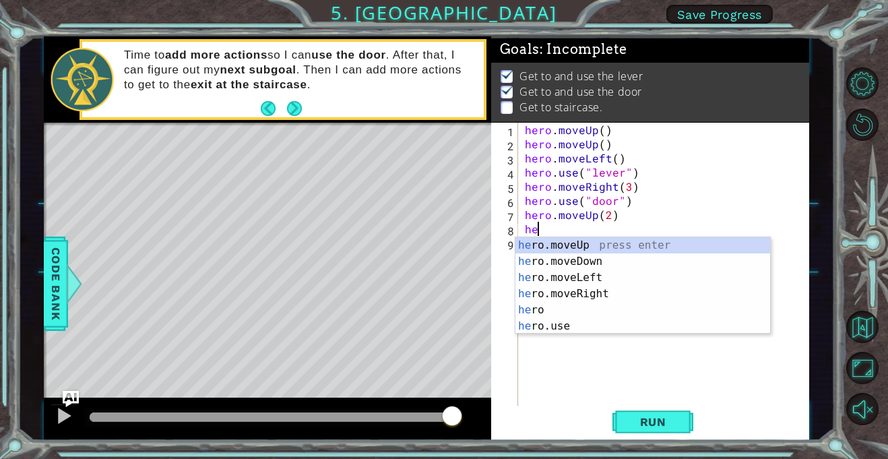
type textarea "her"
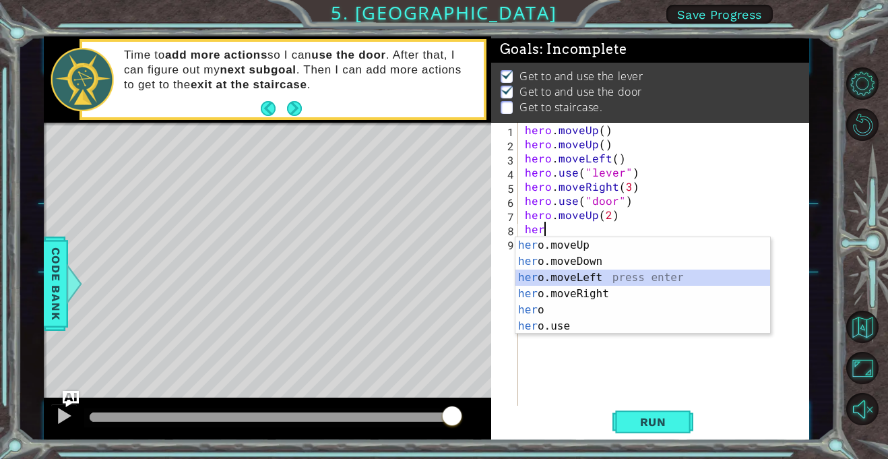
click at [600, 275] on div "her o.moveUp press enter her o.moveDown press enter her o.moveLeft press enter …" at bounding box center [642, 301] width 255 height 129
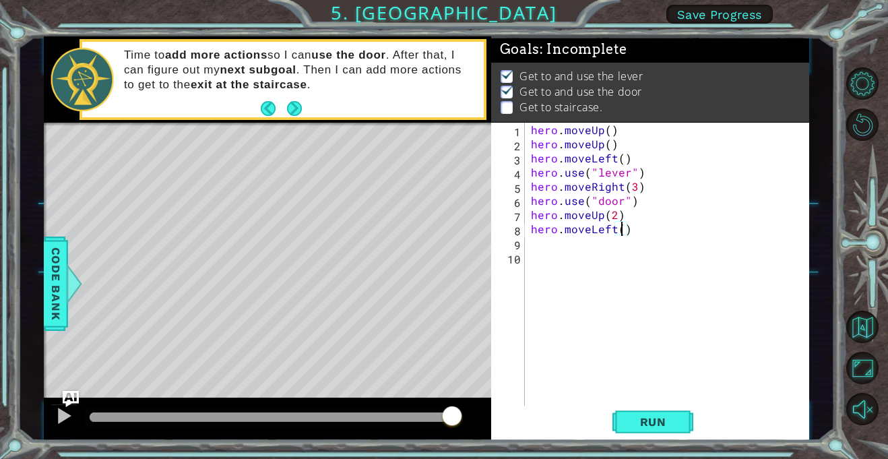
click at [623, 232] on div "hero . moveUp ( ) hero . moveUp ( ) hero . moveLeft ( ) hero . use ( "lever" ) …" at bounding box center [670, 278] width 284 height 311
type textarea "hero.moveLeft(3)"
click at [647, 422] on span "Run" at bounding box center [653, 421] width 53 height 13
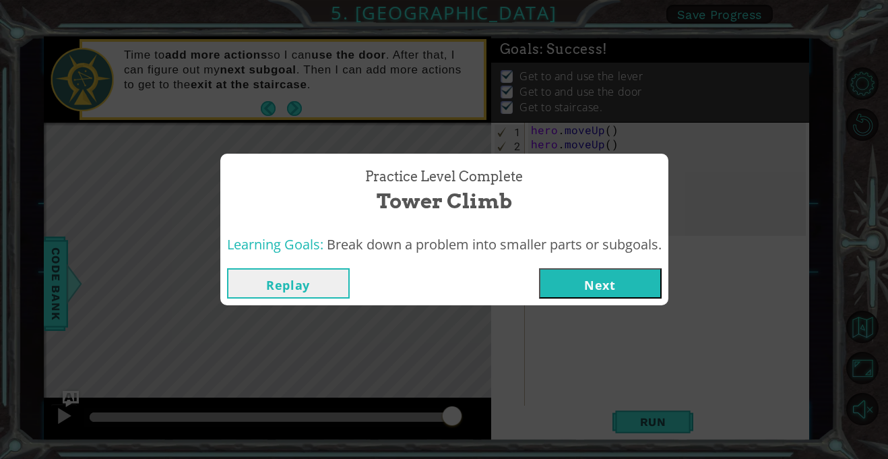
click at [620, 291] on button "Next" at bounding box center [600, 283] width 123 height 30
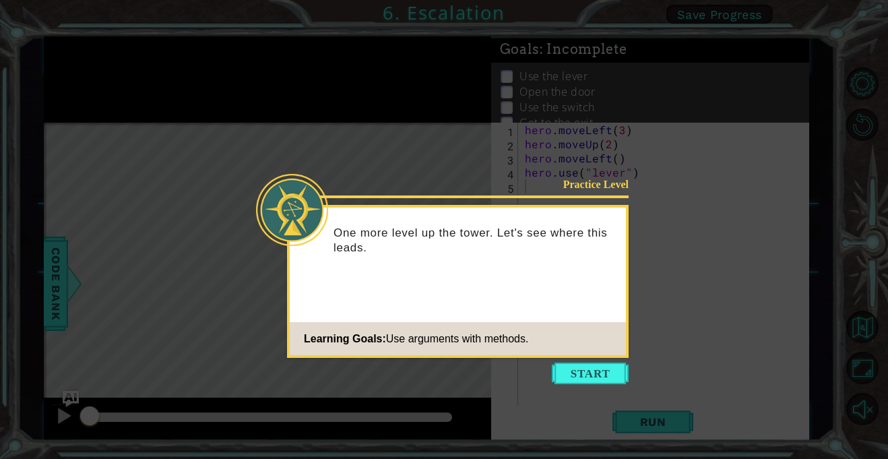
click at [622, 316] on div "Practice Level One more level up the tower. Let's see where this leads. Learnin…" at bounding box center [458, 281] width 342 height 153
click at [601, 352] on footer "Learning Goals: Use arguments with methods." at bounding box center [458, 338] width 336 height 33
click at [618, 369] on button "Start" at bounding box center [590, 373] width 77 height 22
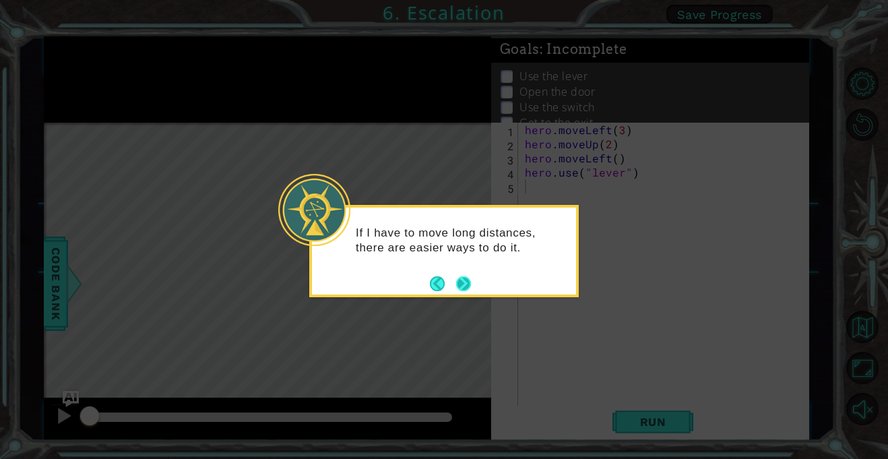
click at [469, 284] on button "Next" at bounding box center [463, 283] width 15 height 15
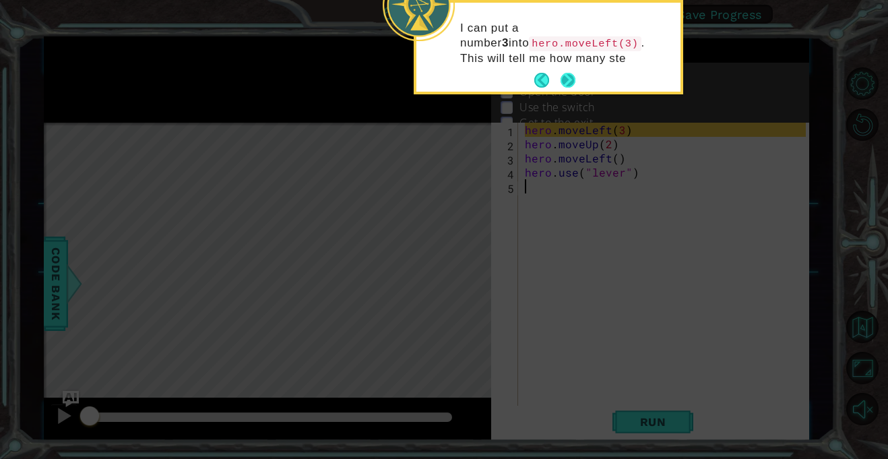
click at [573, 73] on button "Next" at bounding box center [567, 80] width 17 height 17
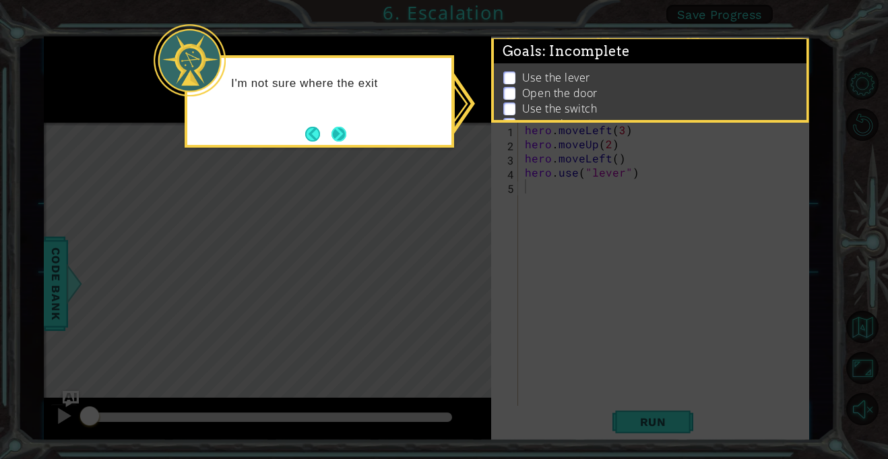
click at [347, 138] on button "Next" at bounding box center [338, 133] width 25 height 25
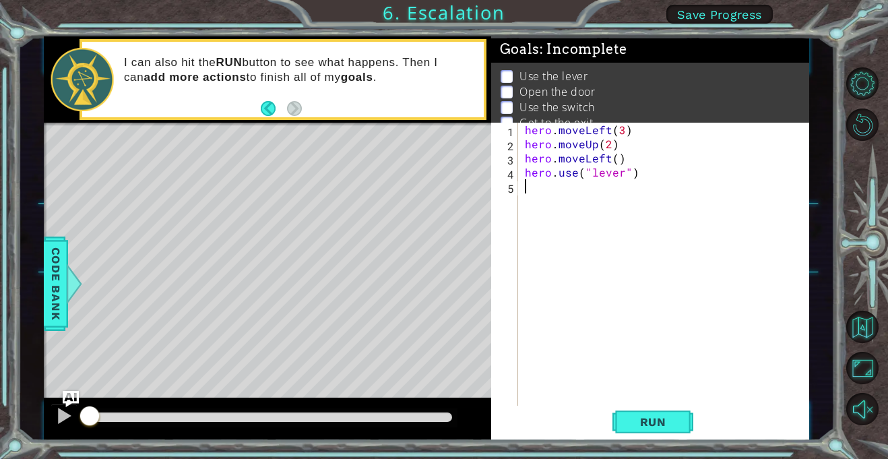
click at [180, 301] on div "Level Map" at bounding box center [355, 321] width 623 height 397
click at [556, 188] on div "hero . moveLeft ( 3 ) hero . moveUp ( 2 ) hero . moveLeft ( ) hero . use ( "lev…" at bounding box center [667, 278] width 290 height 311
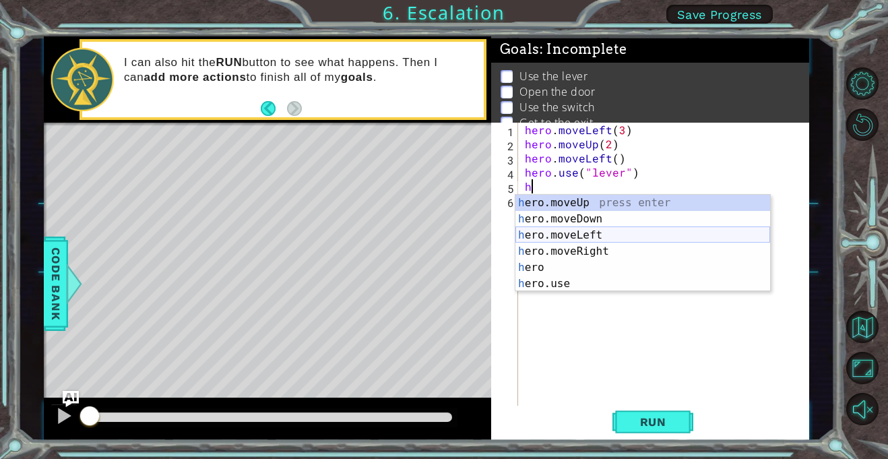
click at [587, 236] on div "h ero.moveUp press enter h ero.moveDown press enter h ero.moveLeft press enter …" at bounding box center [642, 259] width 255 height 129
type textarea "hero.moveLeft(1)"
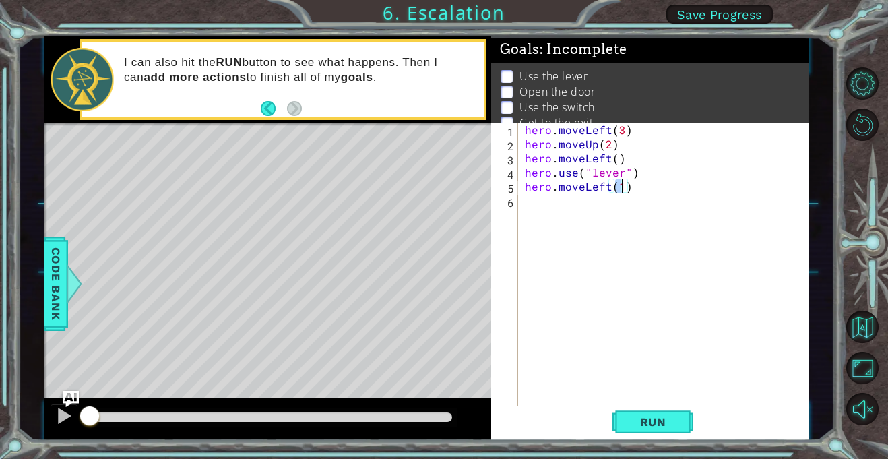
click at [557, 213] on div "hero . moveLeft ( 3 ) hero . moveUp ( 2 ) hero . moveLeft ( ) hero . use ( "lev…" at bounding box center [667, 278] width 290 height 311
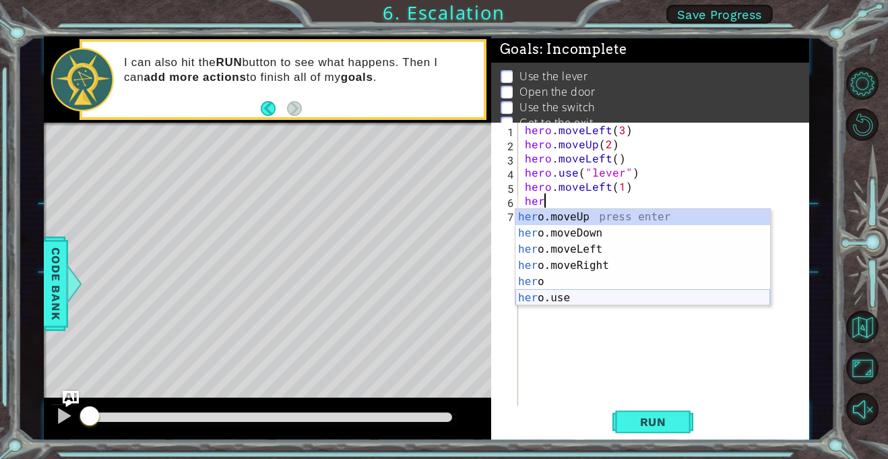
click at [581, 299] on div "her o.moveUp press enter her o.moveDown press enter her o.moveLeft press enter …" at bounding box center [642, 273] width 255 height 129
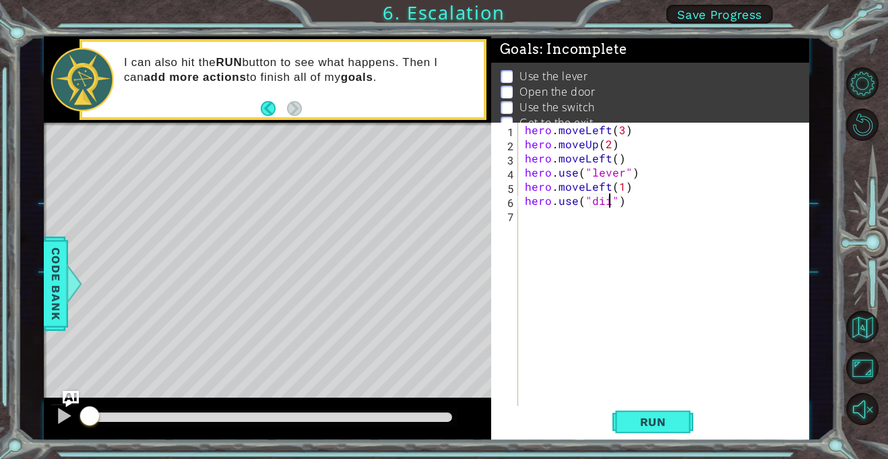
scroll to position [0, 5]
click at [657, 411] on button "Run" at bounding box center [652, 422] width 81 height 32
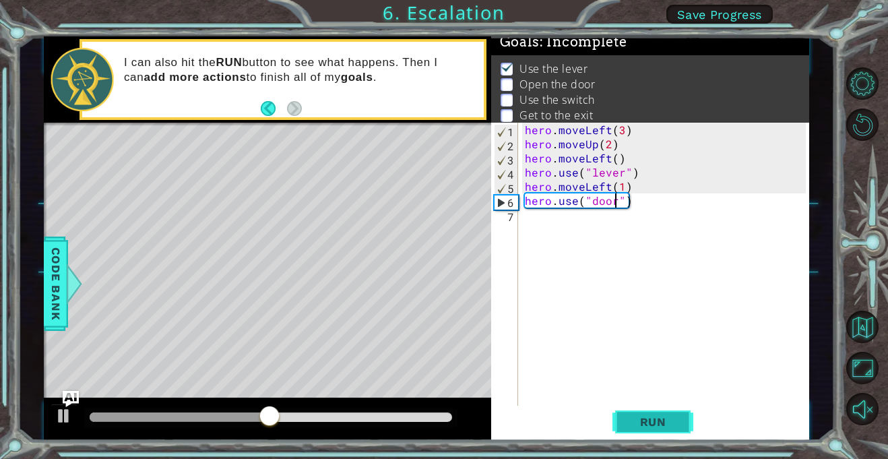
type textarea "hero.use("door")"
click at [670, 416] on span "Run" at bounding box center [653, 421] width 53 height 13
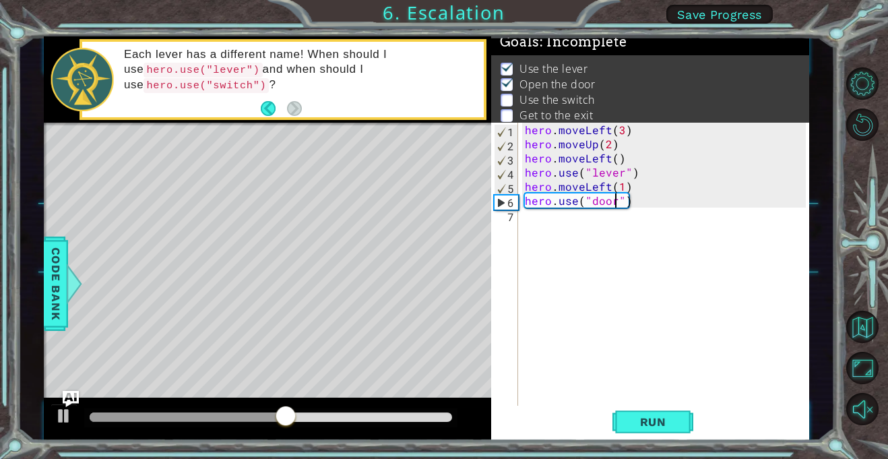
click at [548, 222] on div "hero . moveLeft ( 3 ) hero . moveUp ( 2 ) hero . moveLeft ( ) hero . use ( "lev…" at bounding box center [667, 278] width 290 height 311
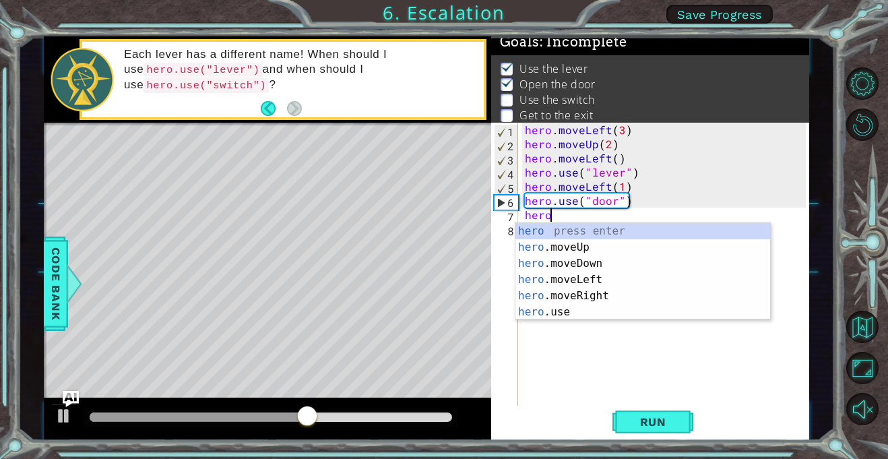
scroll to position [0, 1]
click at [566, 241] on div "hero press enter hero .moveUp press enter hero .moveDown press enter hero .move…" at bounding box center [642, 287] width 255 height 129
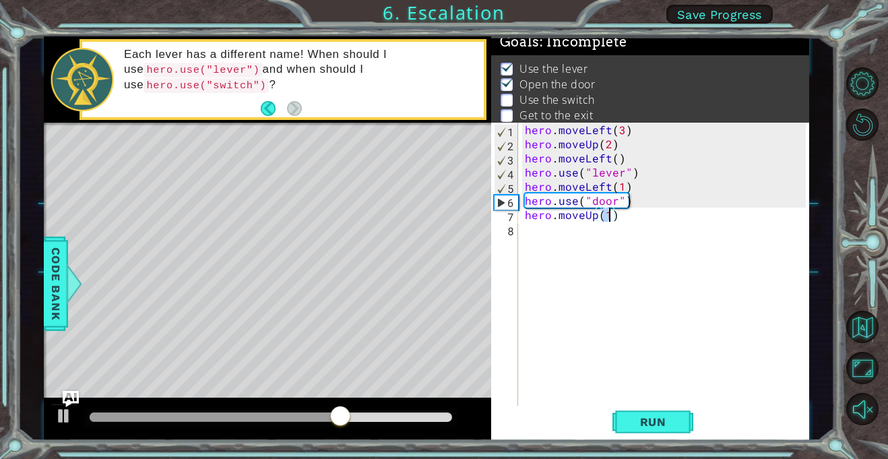
type textarea "hero.moveUp(2)"
click at [589, 240] on div "hero . moveLeft ( 3 ) hero . moveUp ( 2 ) hero . moveLeft ( ) hero . use ( "lev…" at bounding box center [667, 278] width 290 height 311
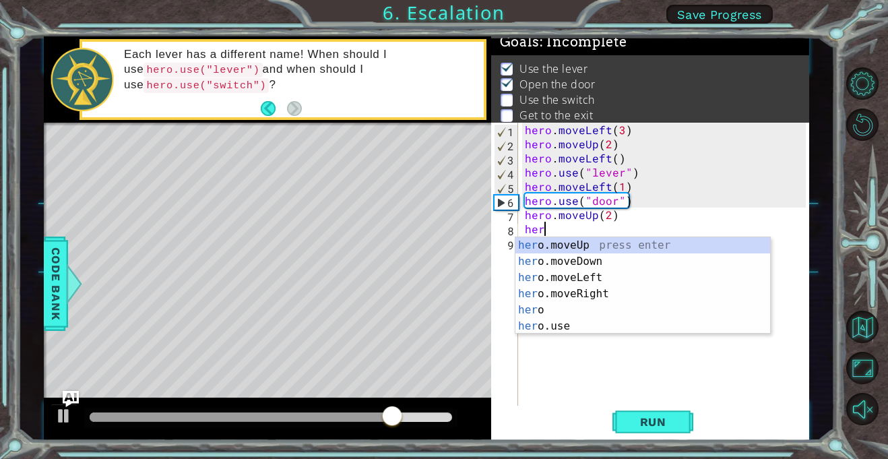
scroll to position [0, 1]
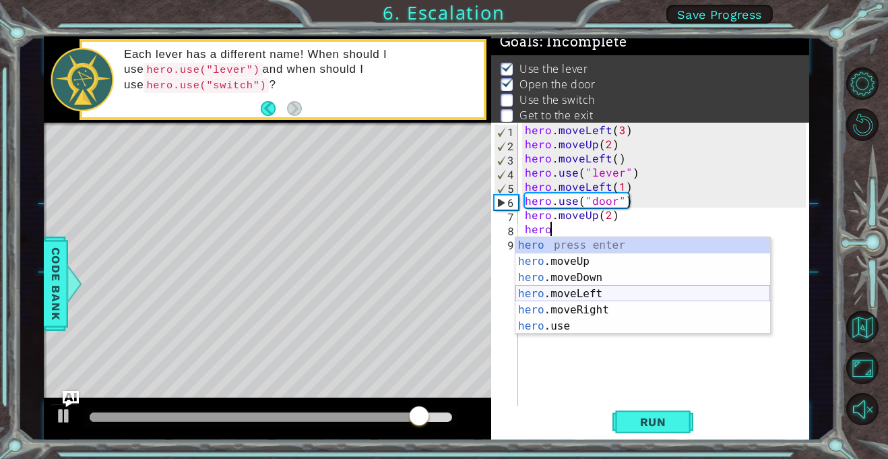
click at [585, 294] on div "hero press enter hero .moveUp press enter hero .moveDown press enter hero .move…" at bounding box center [642, 301] width 255 height 129
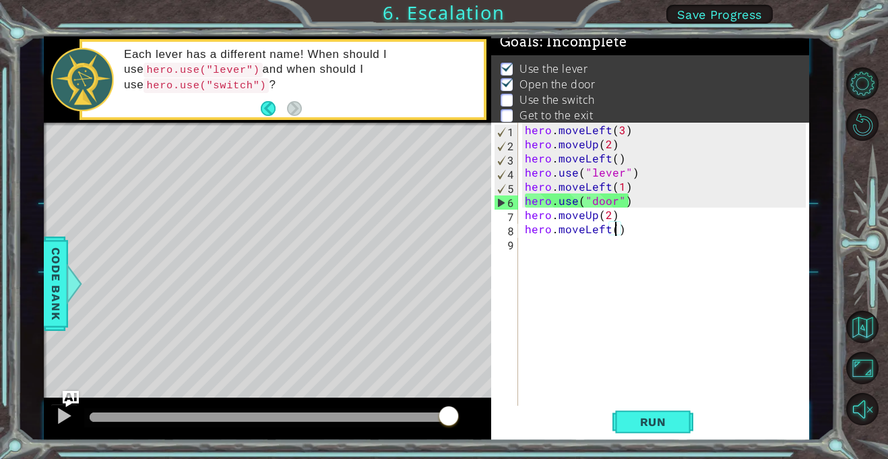
type textarea "hero.moveLeft(2)"
click at [555, 251] on div "hero . moveLeft ( 3 ) hero . moveUp ( 2 ) hero . moveLeft ( ) hero . use ( "lev…" at bounding box center [667, 278] width 290 height 311
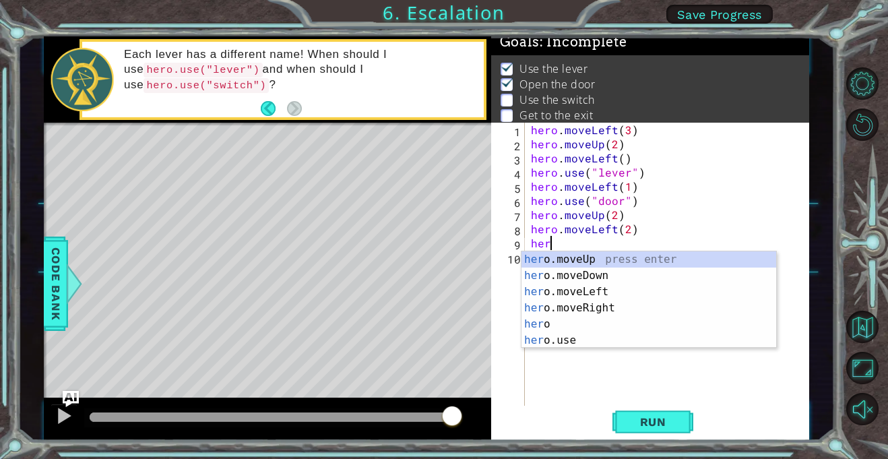
scroll to position [0, 1]
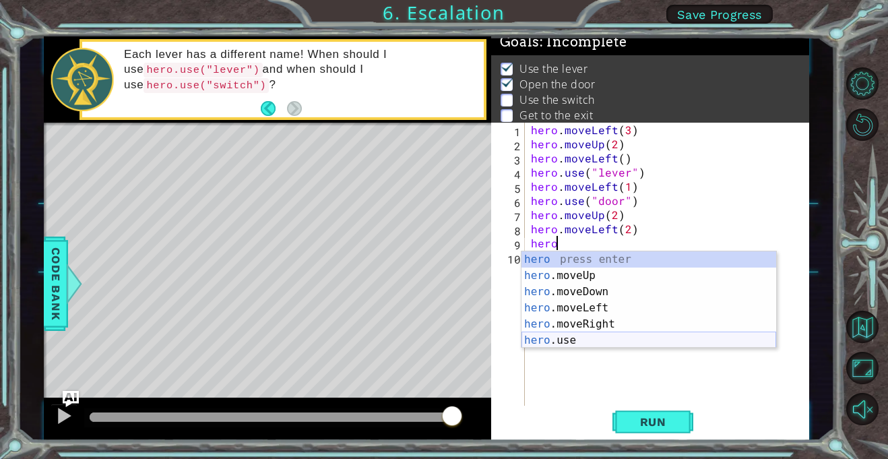
click at [580, 337] on div "hero press enter hero .moveUp press enter hero .moveDown press enter hero .move…" at bounding box center [648, 315] width 255 height 129
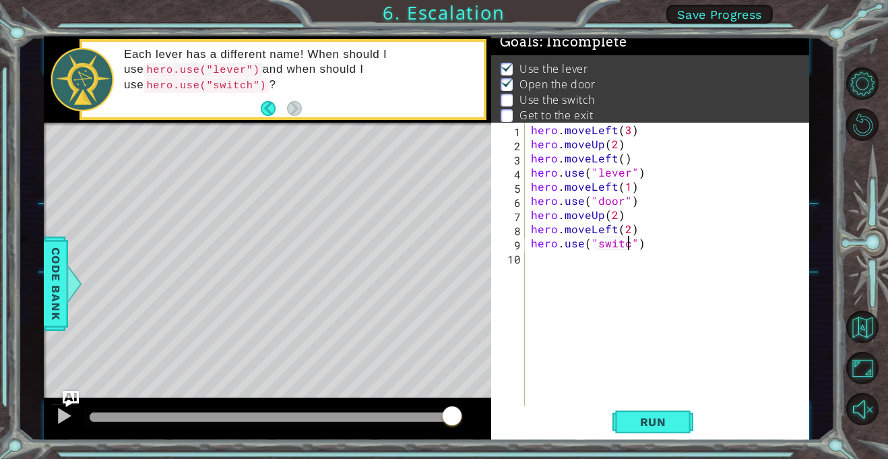
scroll to position [0, 6]
type textarea "hero.use("switch")"
click at [662, 420] on span "Run" at bounding box center [653, 421] width 53 height 13
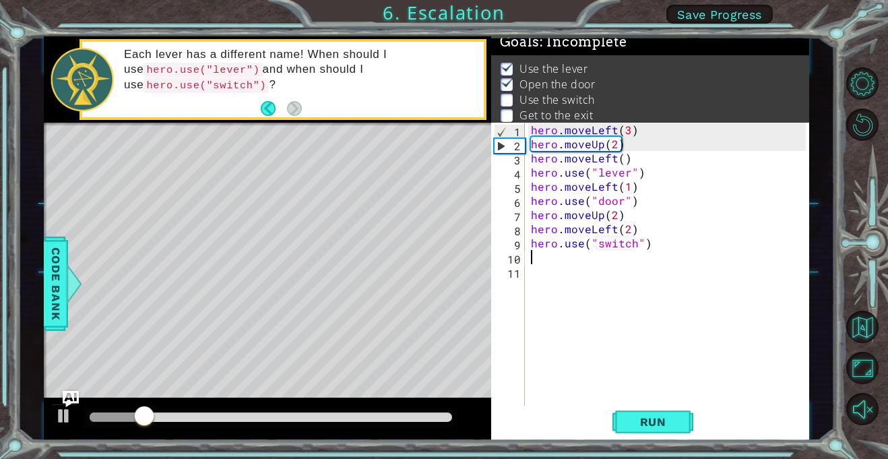
click at [612, 227] on div "hero . moveLeft ( 3 ) hero . moveUp ( 2 ) hero . moveLeft ( ) hero . use ( "lev…" at bounding box center [670, 278] width 284 height 311
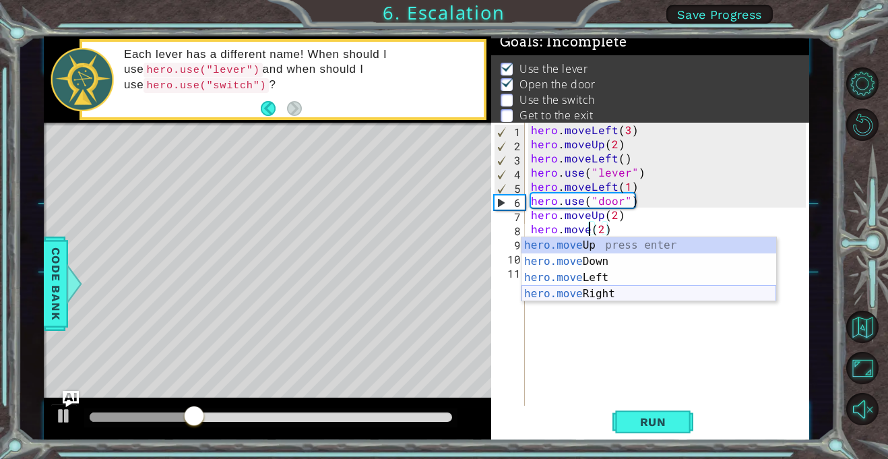
click at [620, 296] on div "hero.move Up press enter hero.move Down press enter hero.move Left press enter …" at bounding box center [648, 285] width 255 height 97
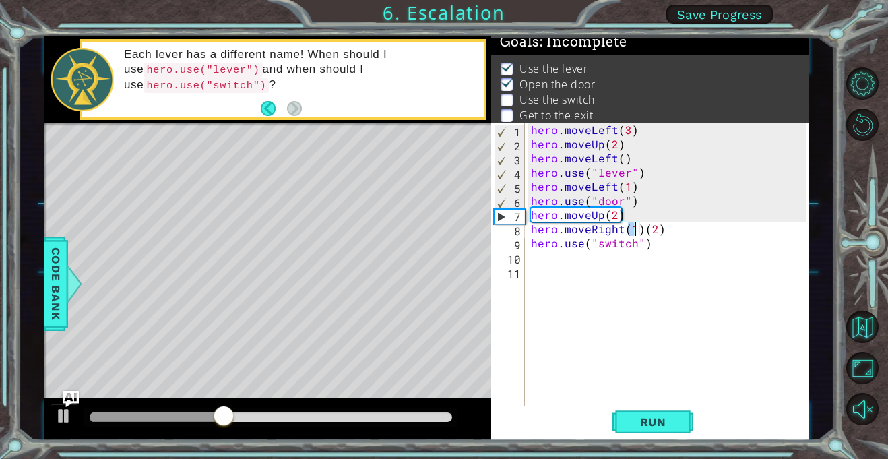
click at [636, 222] on div "hero . moveLeft ( 3 ) hero . moveUp ( 2 ) hero . moveLeft ( ) hero . use ( "lev…" at bounding box center [670, 278] width 284 height 311
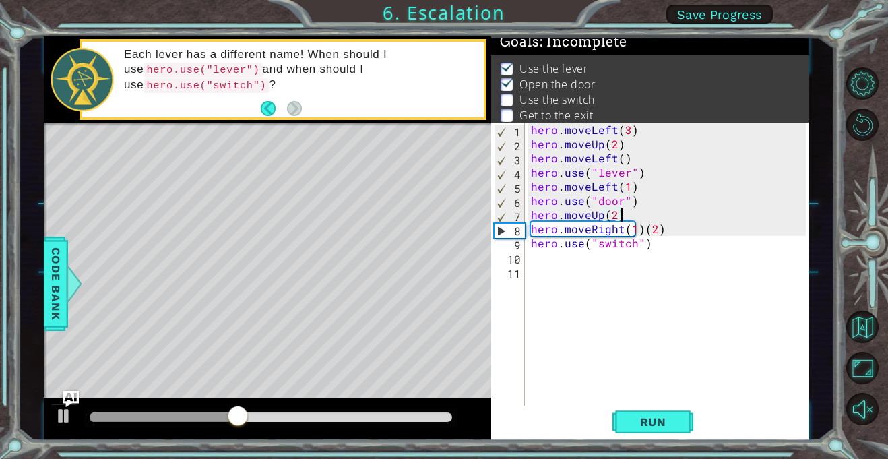
click at [643, 227] on div "hero . moveLeft ( 3 ) hero . moveUp ( 2 ) hero . moveLeft ( ) hero . use ( "lev…" at bounding box center [670, 278] width 284 height 311
type textarea "hero.moveRight(2)"
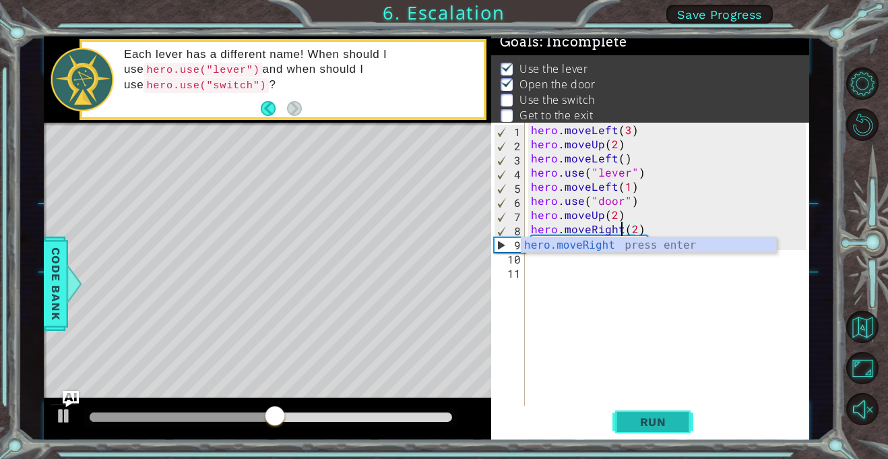
click at [618, 420] on button "Run" at bounding box center [652, 422] width 81 height 32
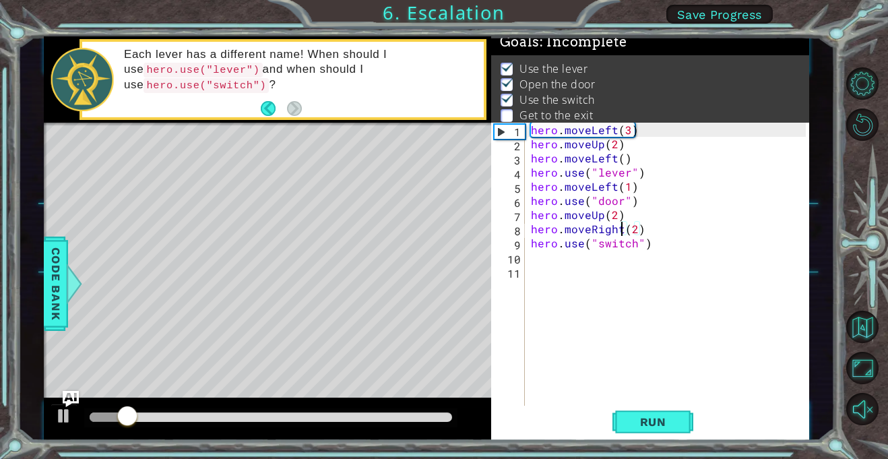
click at [551, 269] on div "hero . moveLeft ( 3 ) hero . moveUp ( 2 ) hero . moveLeft ( ) hero . use ( "lev…" at bounding box center [670, 278] width 284 height 311
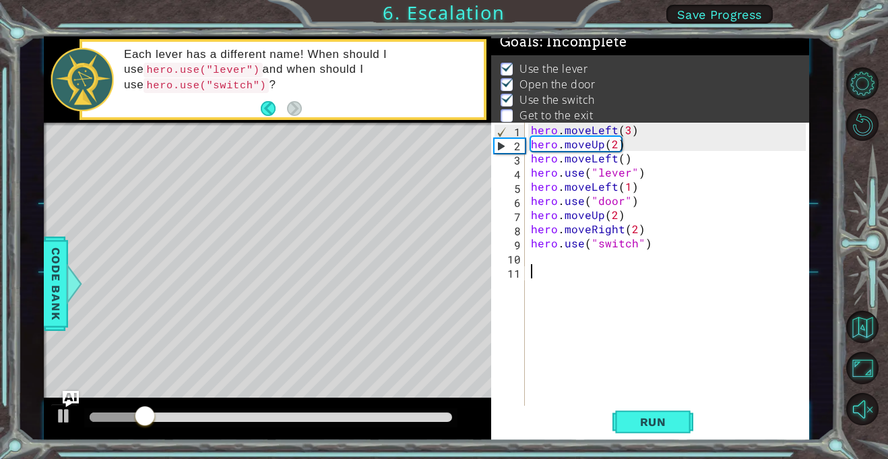
click at [540, 253] on div "hero . moveLeft ( 3 ) hero . moveUp ( 2 ) hero . moveLeft ( ) hero . use ( "lev…" at bounding box center [670, 278] width 284 height 311
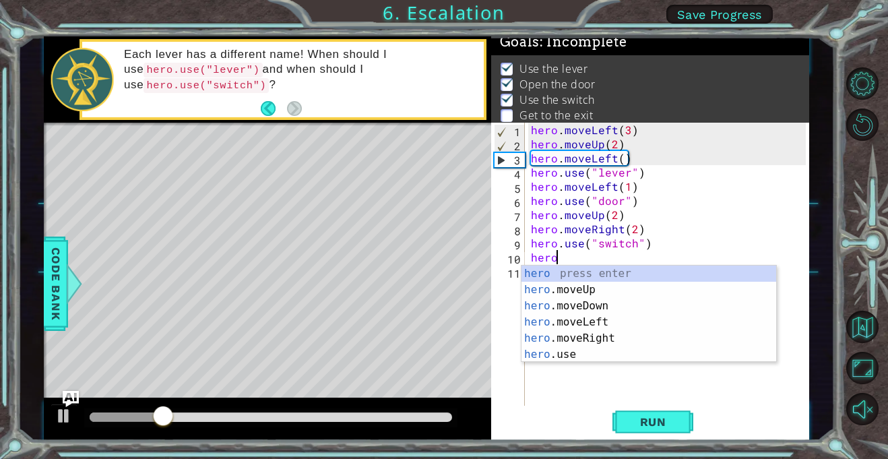
scroll to position [0, 1]
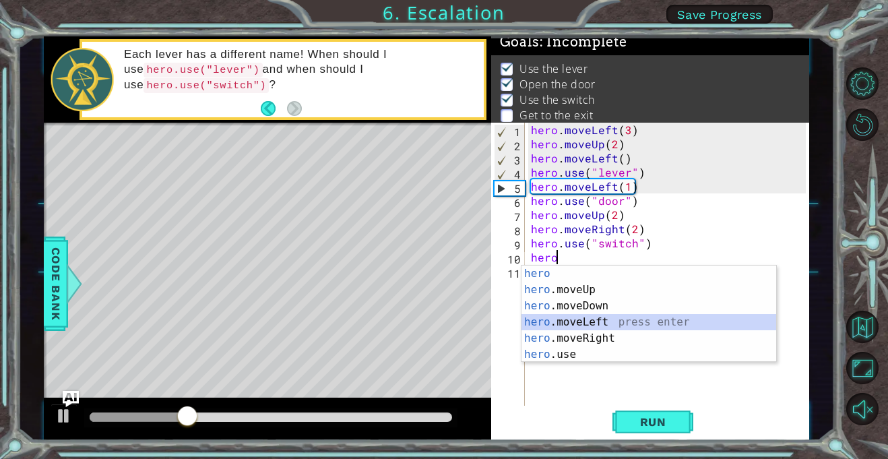
click at [589, 316] on div "hero press enter hero .moveUp press enter hero .moveDown press enter hero .move…" at bounding box center [648, 329] width 255 height 129
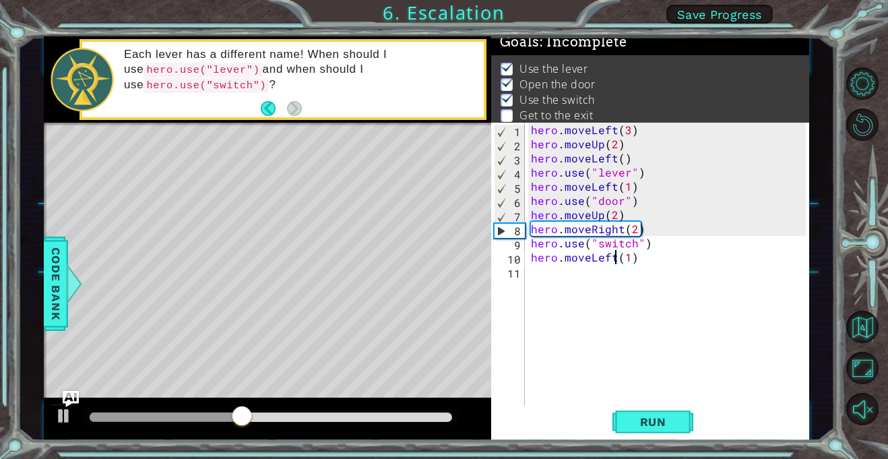
click at [613, 252] on div "hero . moveLeft ( 3 ) hero . moveUp ( 2 ) hero . moveLeft ( ) hero . use ( "lev…" at bounding box center [670, 278] width 284 height 311
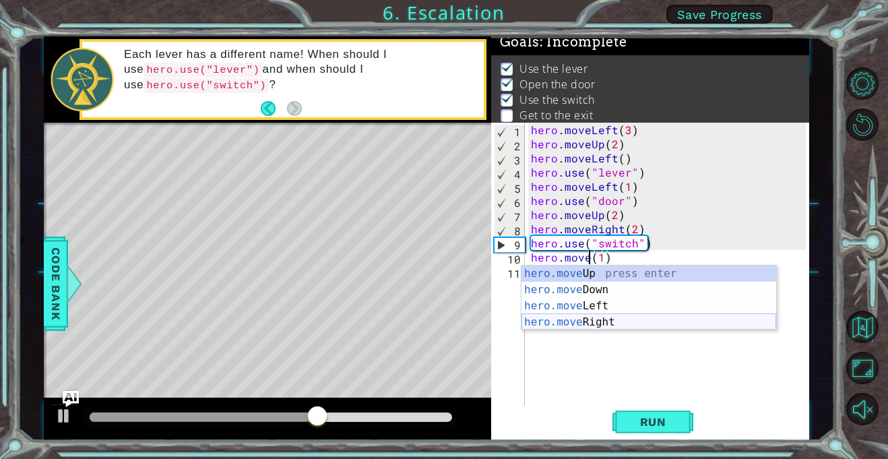
click at [630, 319] on div "hero.move Up press enter hero.move Down press enter hero.move Left press enter …" at bounding box center [648, 313] width 255 height 97
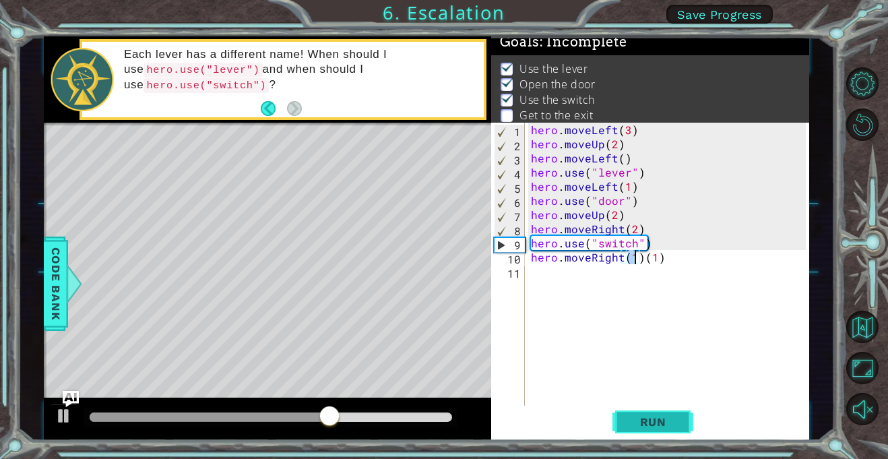
click at [662, 415] on span "Run" at bounding box center [653, 421] width 53 height 13
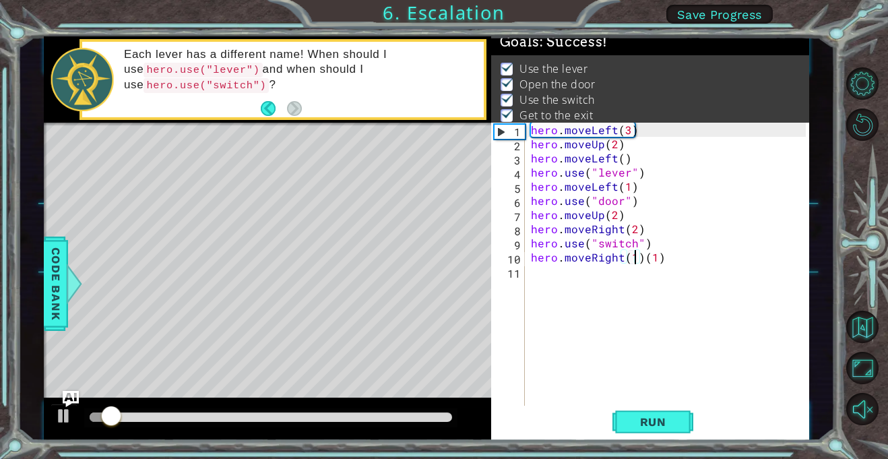
click at [666, 259] on div "hero . moveLeft ( 3 ) hero . moveUp ( 2 ) hero . moveLeft ( ) hero . use ( "lev…" at bounding box center [670, 278] width 284 height 311
type textarea "hero.moveRight(1)"
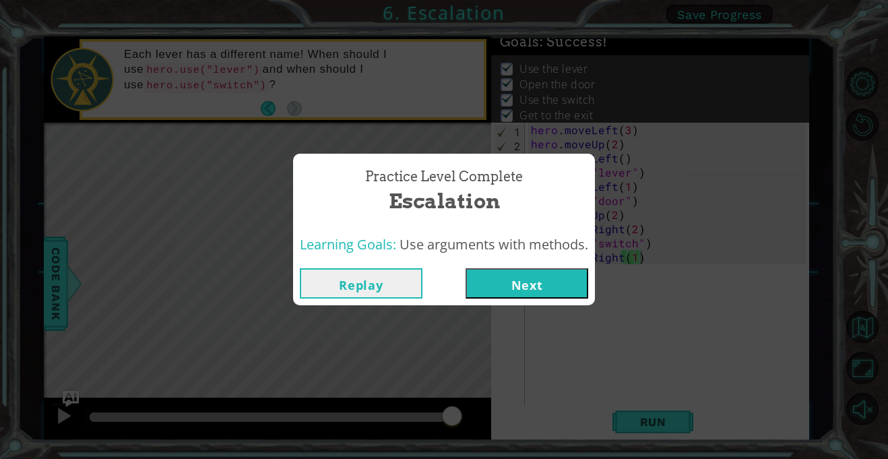
click at [515, 282] on button "Next" at bounding box center [527, 283] width 123 height 30
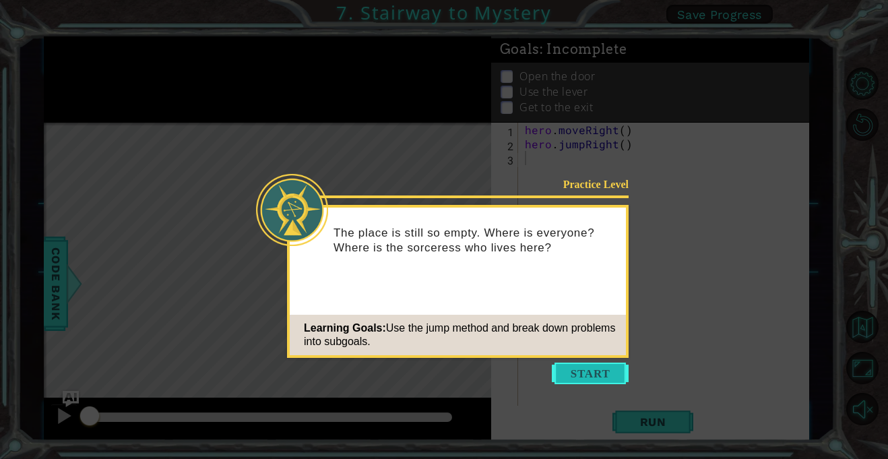
click at [595, 377] on button "Start" at bounding box center [590, 373] width 77 height 22
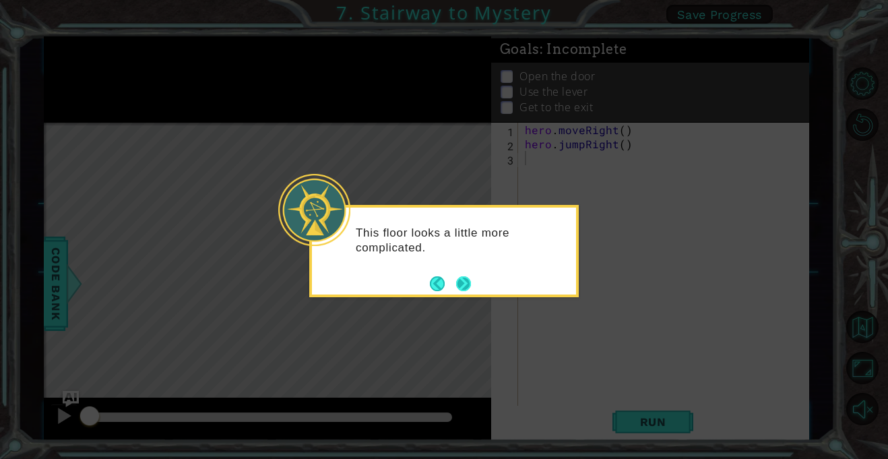
click at [458, 277] on button "Next" at bounding box center [463, 283] width 15 height 15
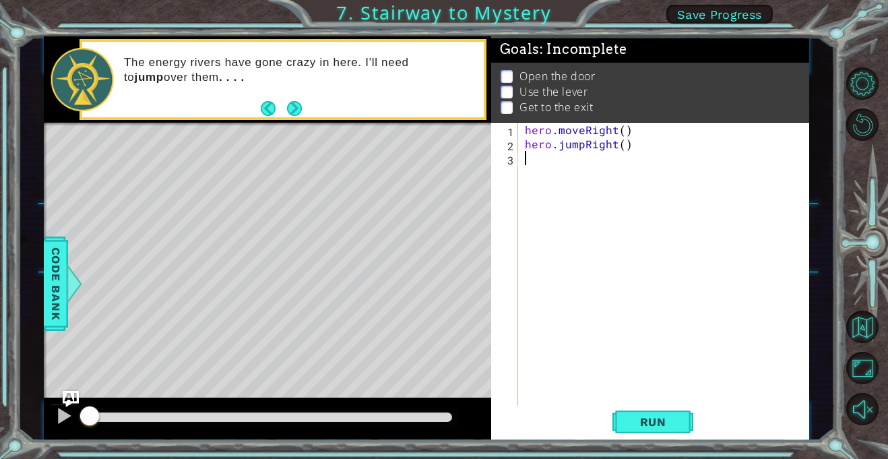
click at [578, 141] on div "hero . moveRight ( ) hero . jumpRight ( )" at bounding box center [667, 278] width 290 height 311
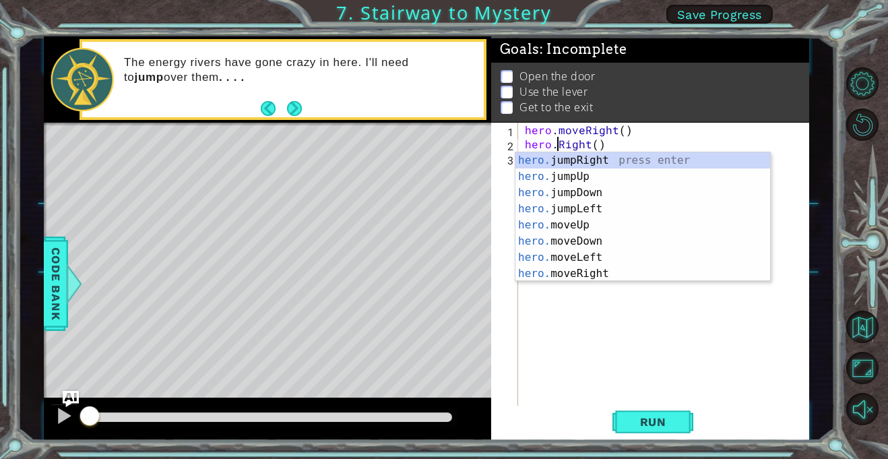
click at [621, 127] on div "hero . moveRight ( ) hero . Right ( )" at bounding box center [667, 278] width 290 height 311
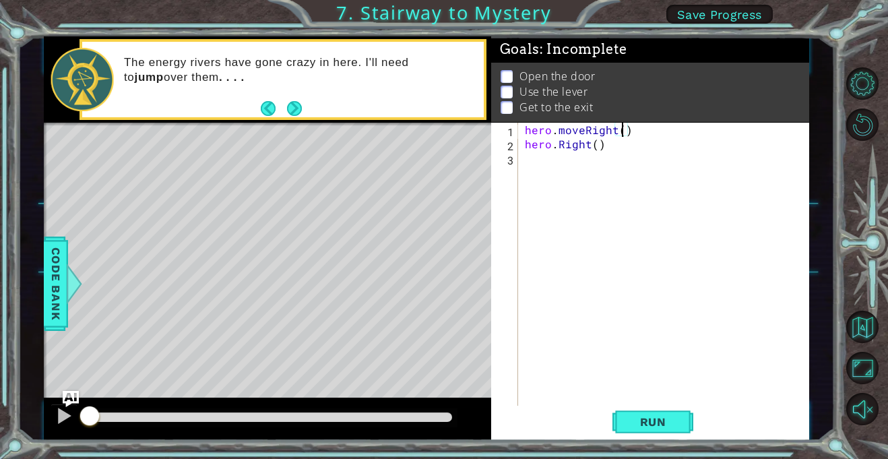
scroll to position [0, 6]
click at [671, 419] on span "Run" at bounding box center [653, 421] width 53 height 13
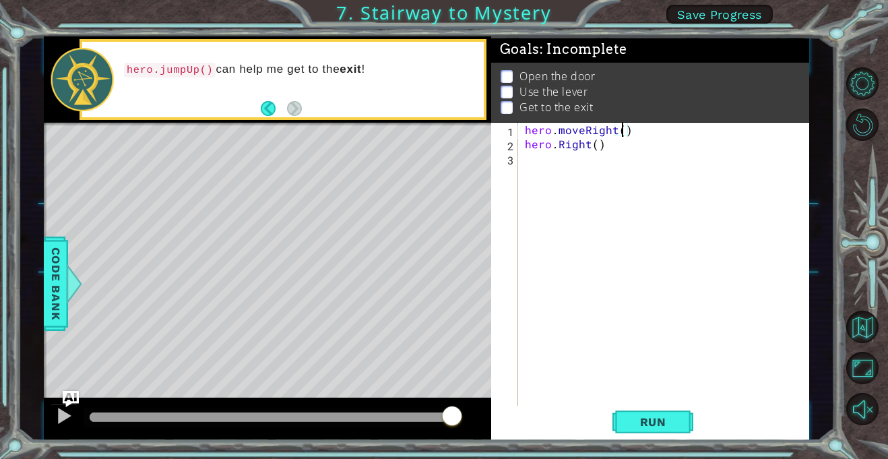
click at [555, 141] on div "hero . moveRight ( ) hero . Right ( )" at bounding box center [667, 278] width 290 height 311
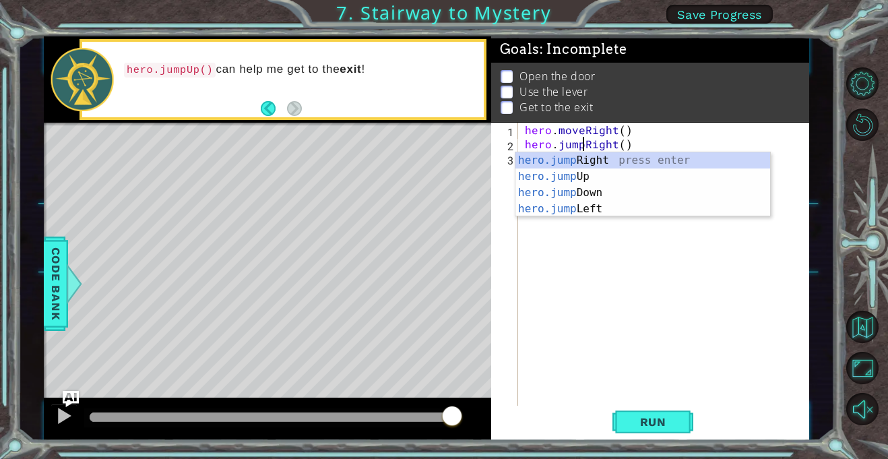
scroll to position [0, 3]
click at [566, 163] on div "hero.jump Right press enter hero.jump Up press enter hero.jump Down press enter…" at bounding box center [642, 200] width 255 height 97
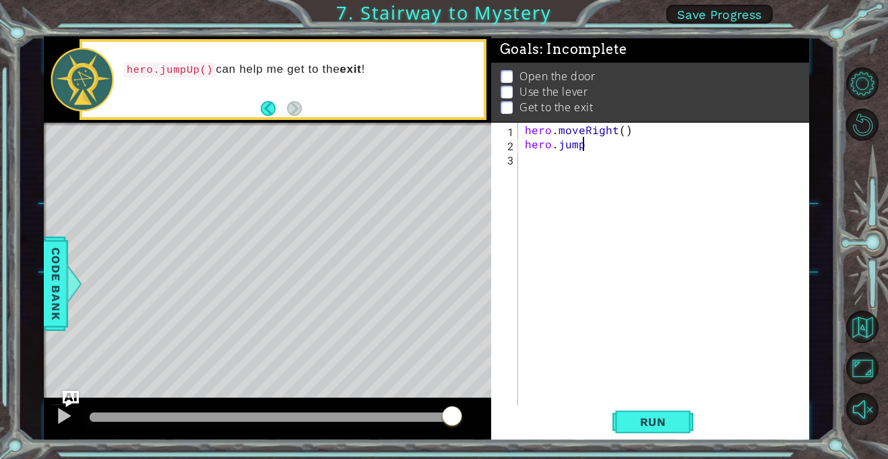
type textarea "hero.jumpR"
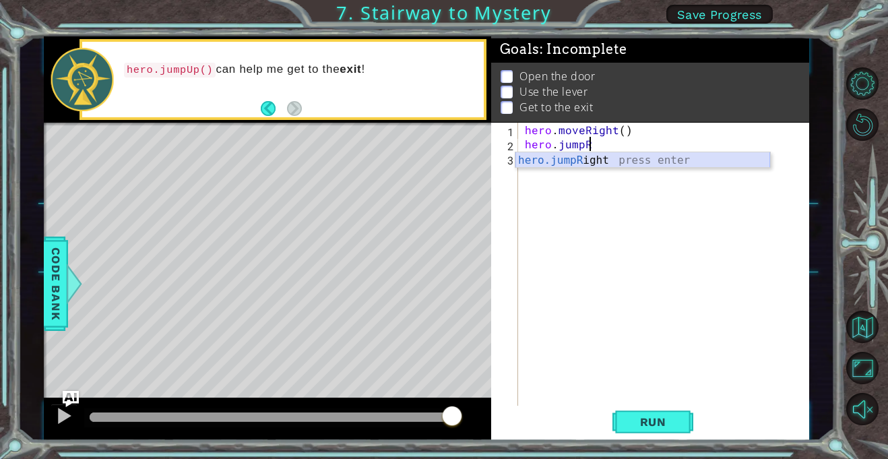
click at [577, 160] on div "hero.jumpR ight press enter" at bounding box center [642, 176] width 255 height 49
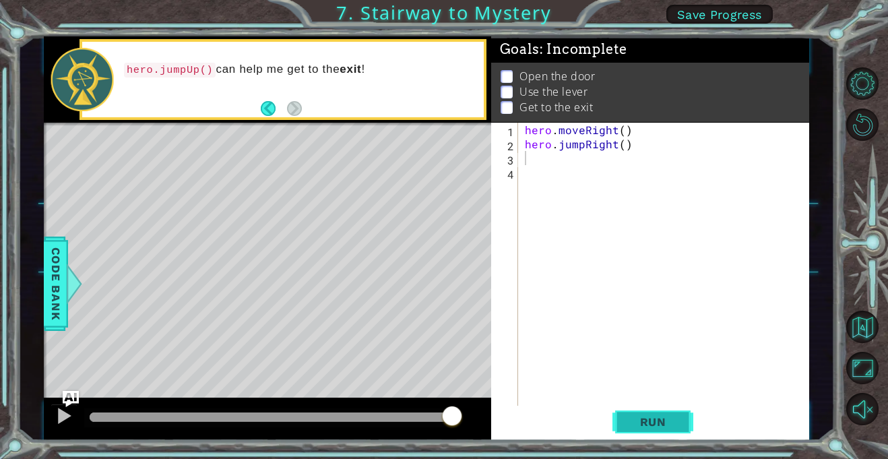
click at [631, 428] on span "Run" at bounding box center [653, 421] width 53 height 13
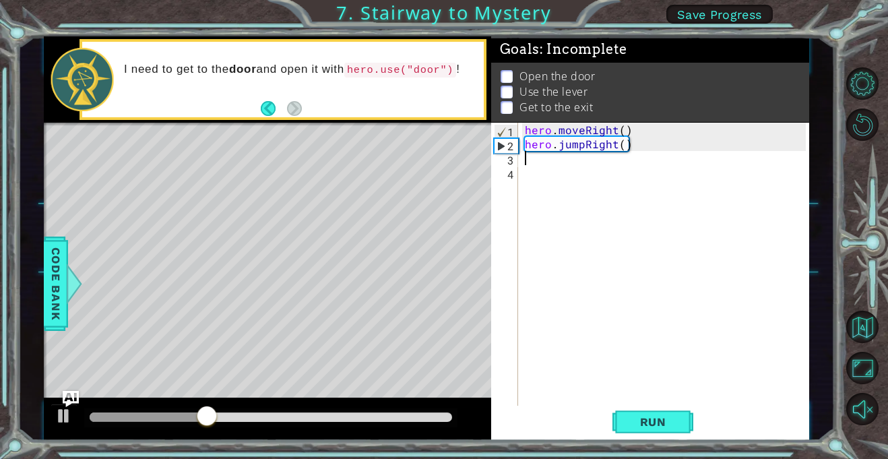
click at [620, 143] on div "hero . moveRight ( ) hero . jumpRight ( )" at bounding box center [667, 278] width 290 height 311
click at [646, 431] on button "Run" at bounding box center [652, 422] width 81 height 32
type textarea "hero.jumpRight()"
click at [532, 160] on div "hero . moveRight ( ) hero . jumpRight ( )" at bounding box center [667, 278] width 290 height 311
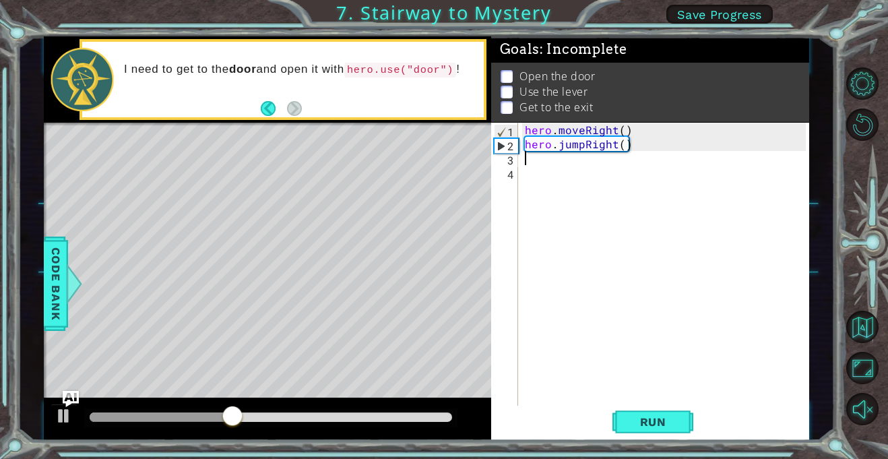
scroll to position [0, 0]
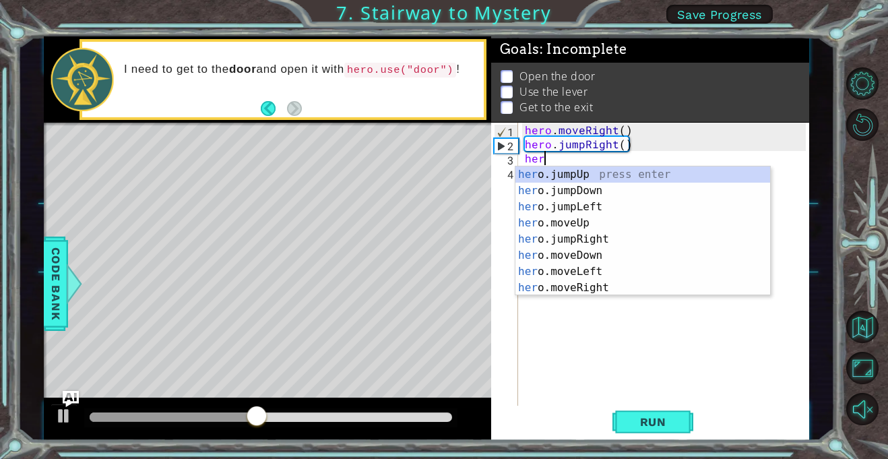
type textarea "hero"
click at [562, 172] on div "hero .jumpUp press enter hero .jumpDown press enter hero .jumpLeft press enter …" at bounding box center [642, 247] width 255 height 162
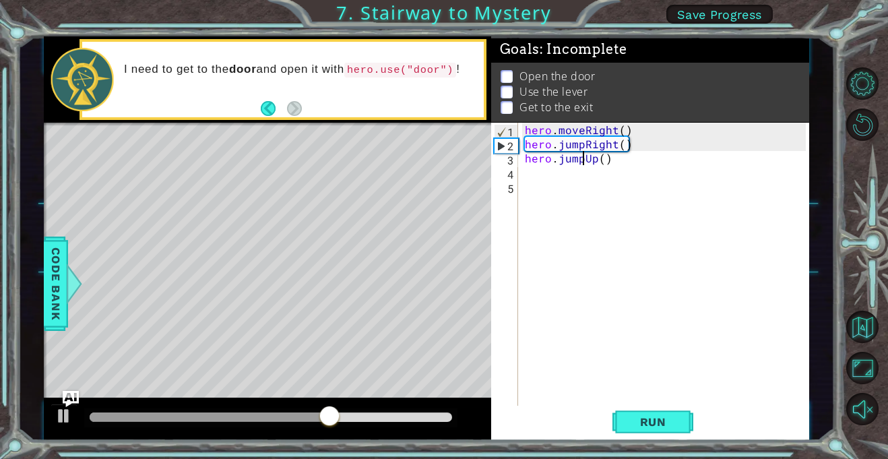
click at [581, 154] on div "hero . moveRight ( ) hero . jumpRight ( ) hero . jumpUp ( )" at bounding box center [667, 278] width 290 height 311
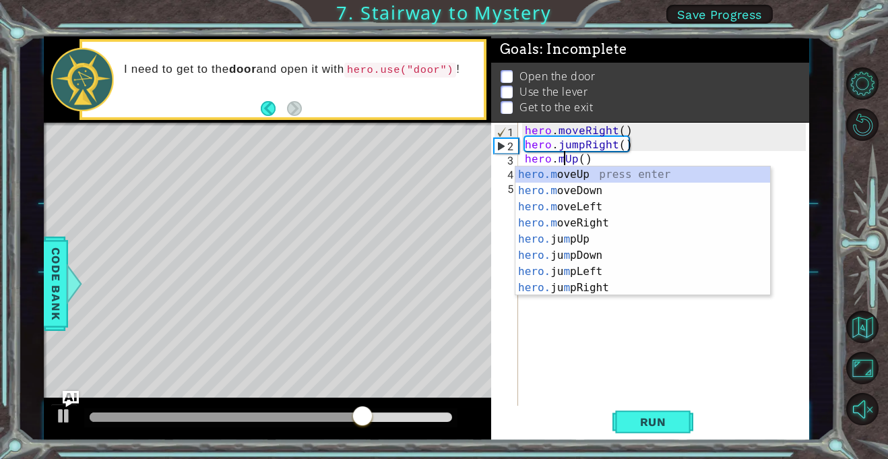
scroll to position [0, 3]
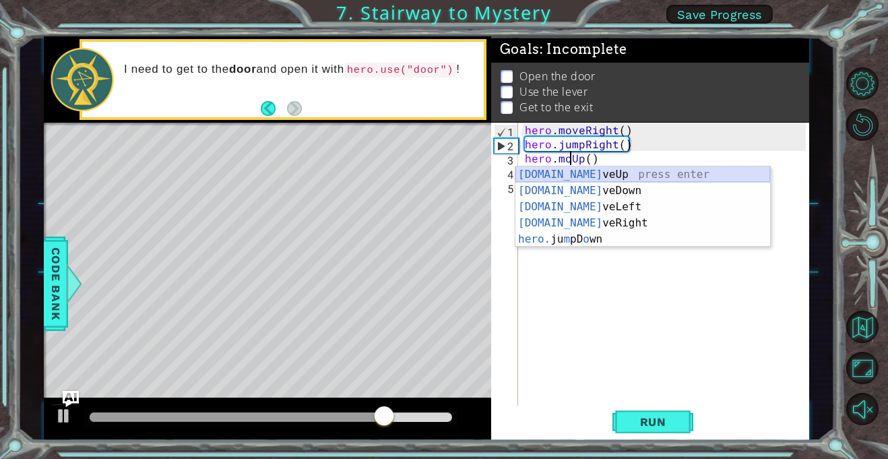
click at [591, 170] on div "[DOMAIN_NAME] veUp press enter [DOMAIN_NAME] veDown press enter [DOMAIN_NAME] v…" at bounding box center [642, 222] width 255 height 113
type textarea "hero.moveUp(1)"
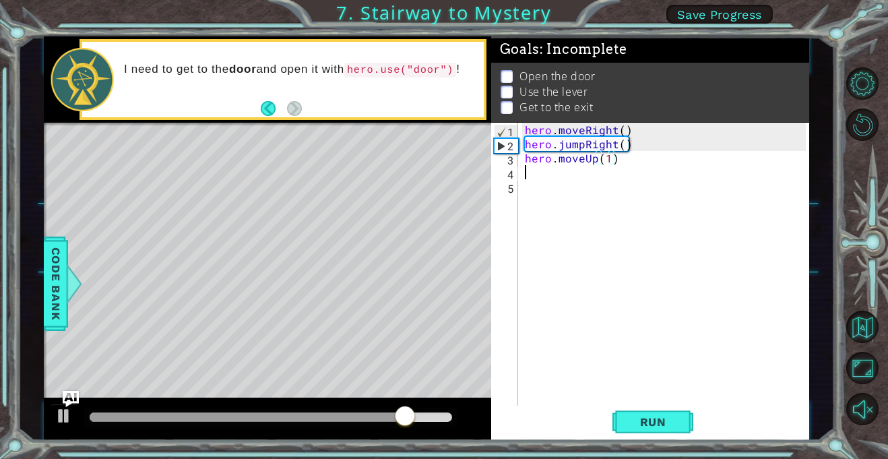
click at [547, 170] on div "hero . moveRight ( ) hero . jumpRight ( ) hero . moveUp ( 1 )" at bounding box center [667, 278] width 290 height 311
type textarea "h"
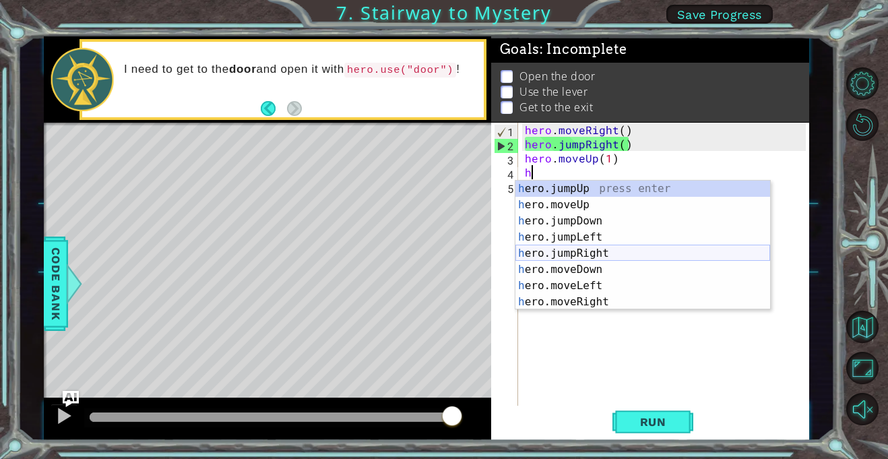
click at [603, 246] on div "h ero.jumpUp press enter h ero.moveUp press enter h ero.jumpDown press enter h …" at bounding box center [642, 262] width 255 height 162
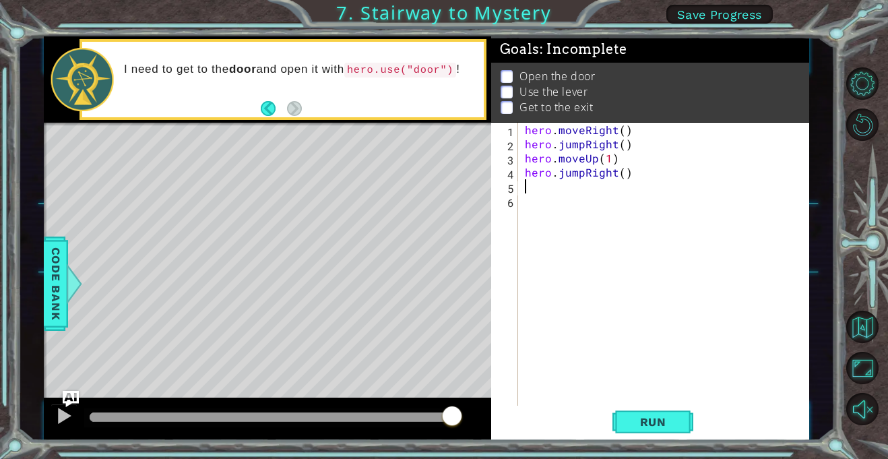
click at [581, 170] on div "hero . moveRight ( ) hero . jumpRight ( ) hero . moveUp ( 1 ) hero . jumpRight …" at bounding box center [667, 278] width 290 height 311
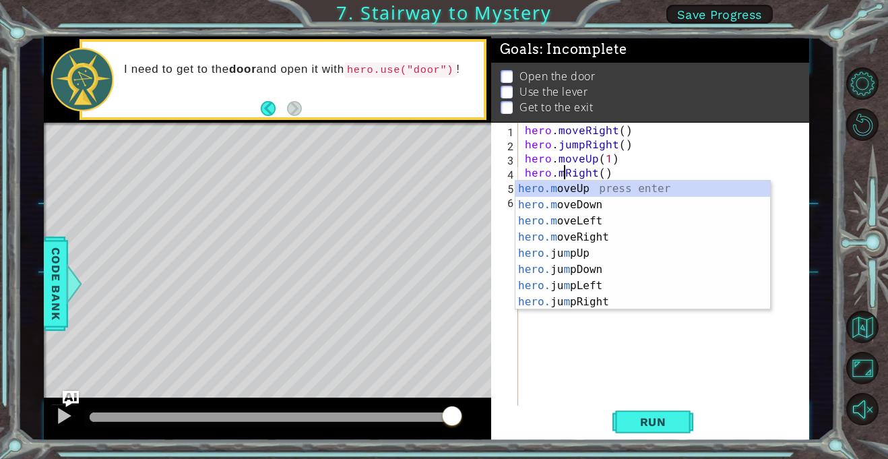
scroll to position [0, 3]
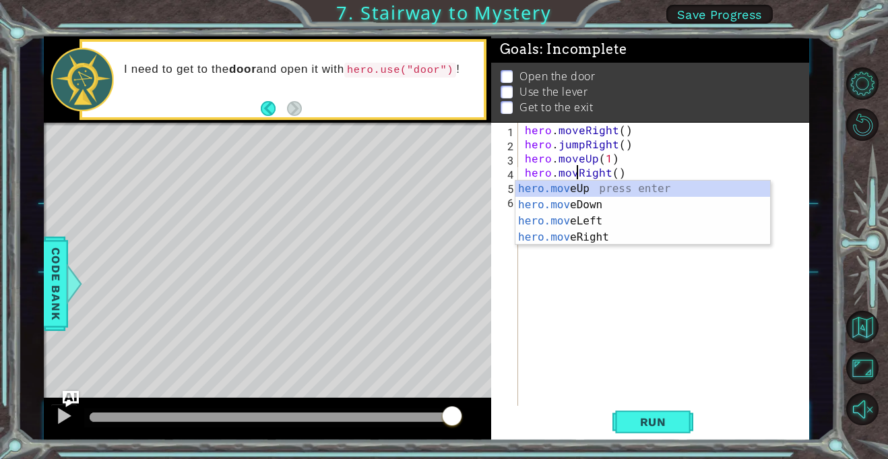
type textarea "hero.moveRight()"
click at [650, 294] on div "hero . moveRight ( ) hero . jumpRight ( ) hero . moveUp ( 1 ) hero . moveRight …" at bounding box center [667, 278] width 290 height 311
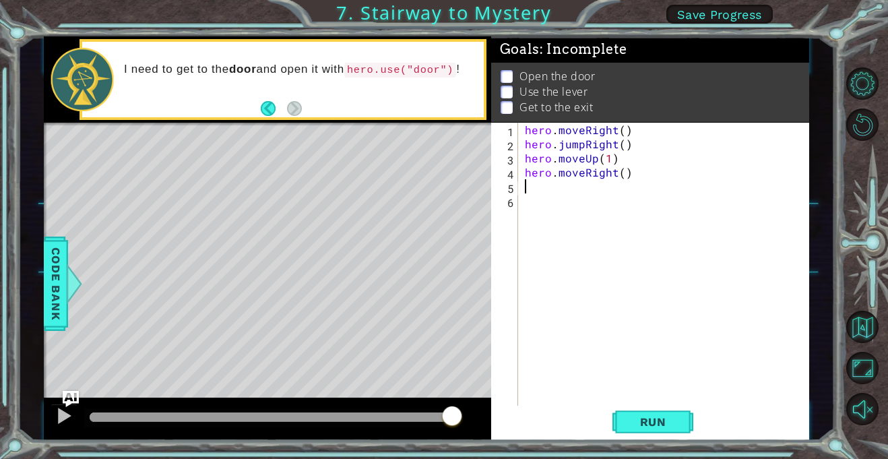
click at [540, 187] on div "hero . moveRight ( ) hero . jumpRight ( ) hero . moveUp ( 1 ) hero . moveRight …" at bounding box center [667, 278] width 290 height 311
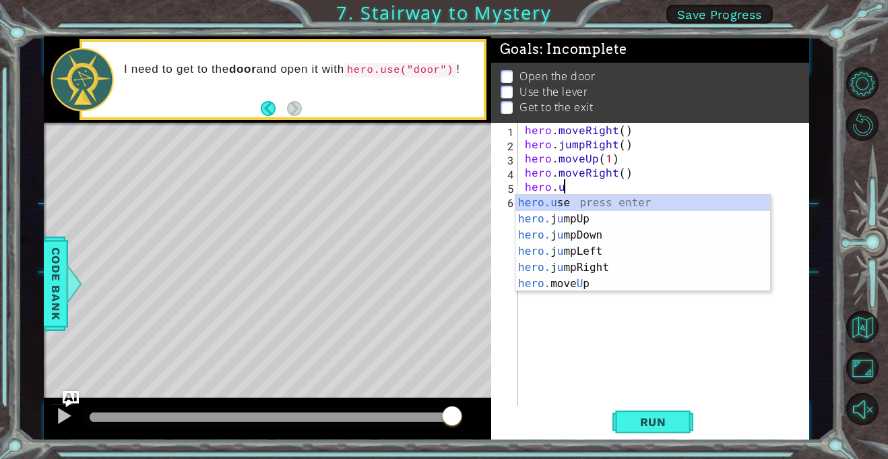
scroll to position [0, 2]
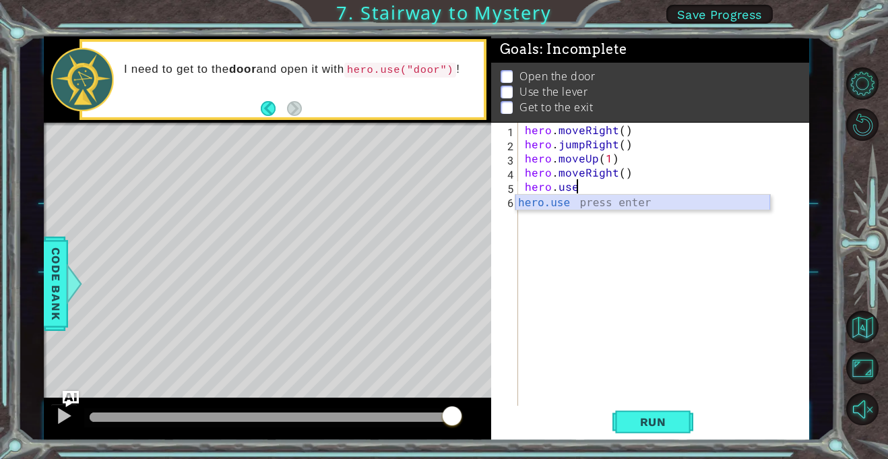
click at [551, 201] on div "hero.use press enter" at bounding box center [642, 219] width 255 height 49
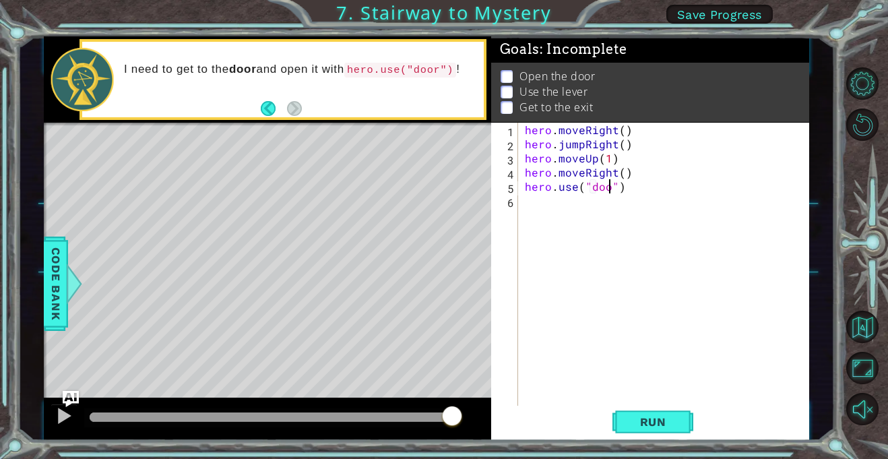
type textarea "hero.use("door")"
click at [561, 213] on div "hero . moveRight ( ) hero . jumpRight ( ) hero . moveUp ( 1 ) hero . moveRight …" at bounding box center [667, 278] width 290 height 311
click at [64, 309] on span "Code Bank" at bounding box center [56, 284] width 22 height 82
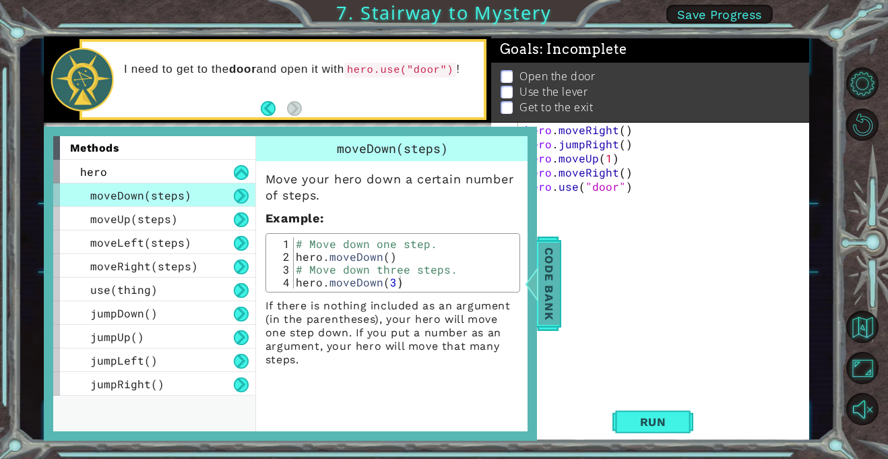
click at [553, 306] on span "Code Bank" at bounding box center [549, 284] width 22 height 82
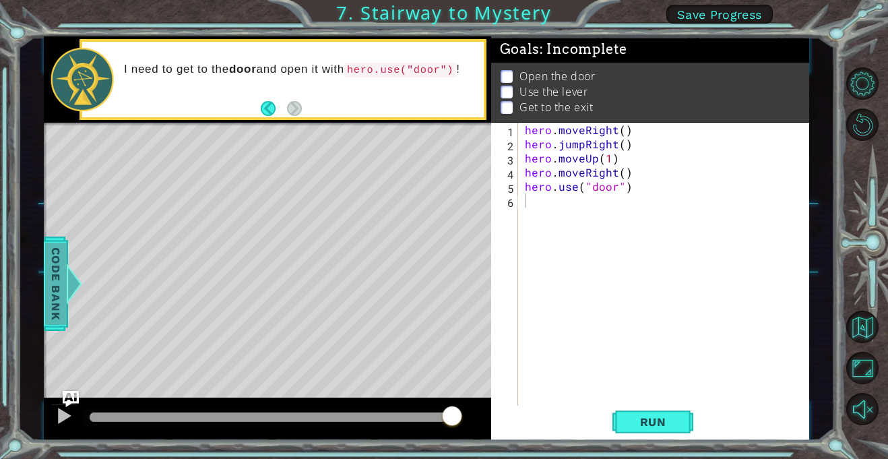
click at [65, 274] on div at bounding box center [73, 283] width 17 height 40
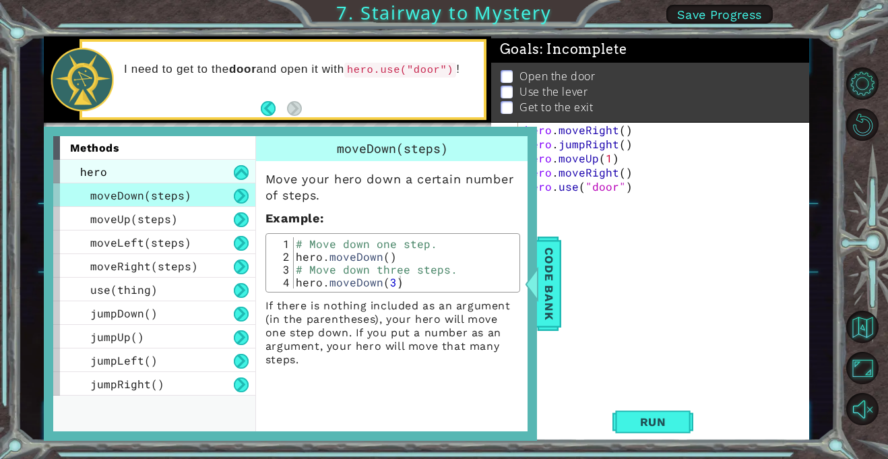
click at [158, 170] on div "hero" at bounding box center [154, 172] width 202 height 24
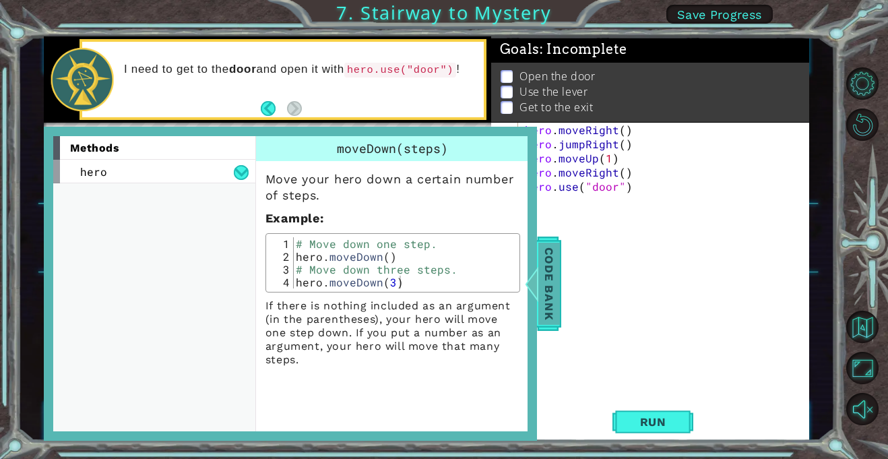
click at [559, 311] on span "Code Bank" at bounding box center [549, 284] width 22 height 82
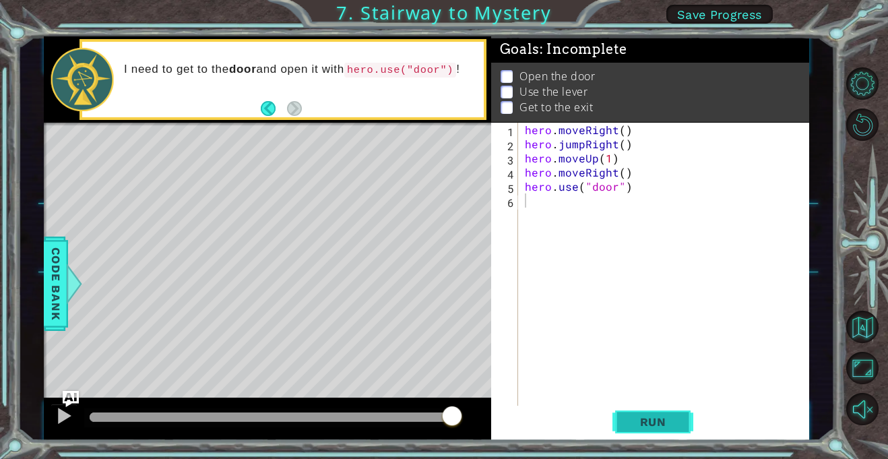
click at [668, 418] on span "Run" at bounding box center [653, 421] width 53 height 13
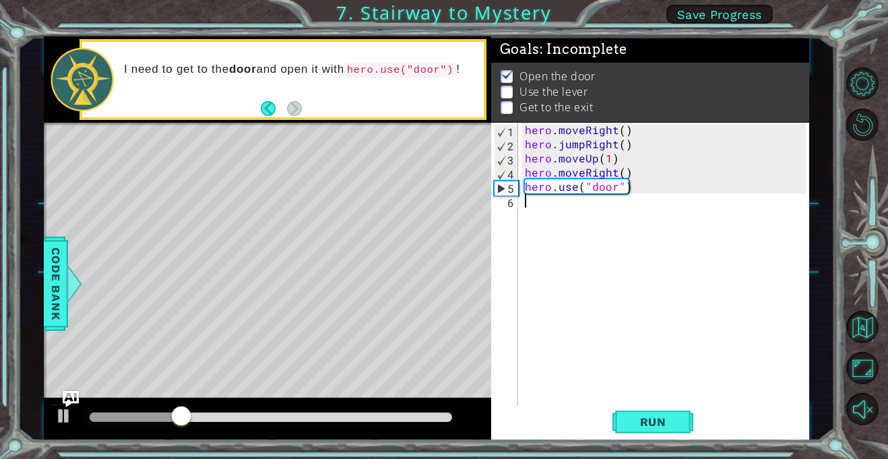
click at [570, 205] on div "hero . moveRight ( ) hero . jumpRight ( ) hero . moveUp ( 1 ) hero . moveRight …" at bounding box center [667, 278] width 290 height 311
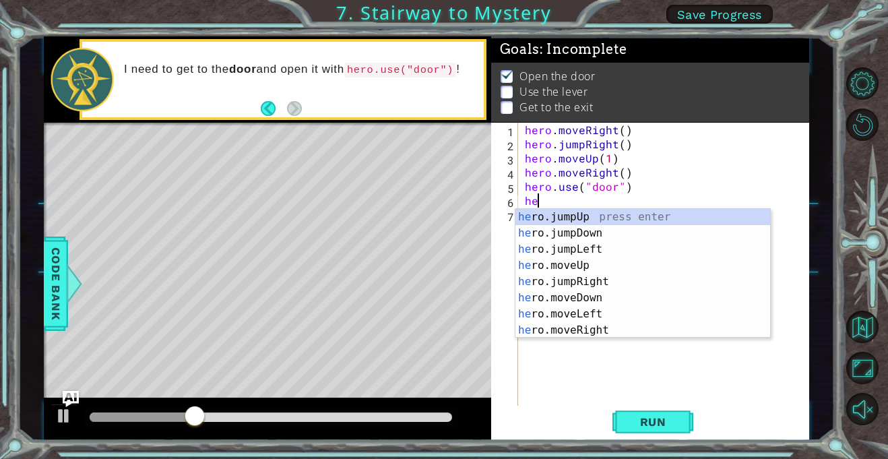
type textarea "her"
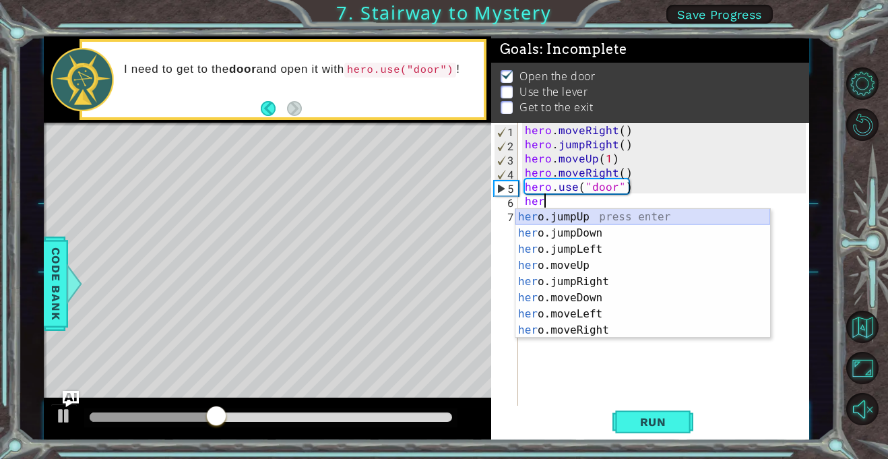
click at [572, 216] on div "her o.jumpUp press enter her o.jumpDown press enter her o.jumpLeft press enter …" at bounding box center [642, 290] width 255 height 162
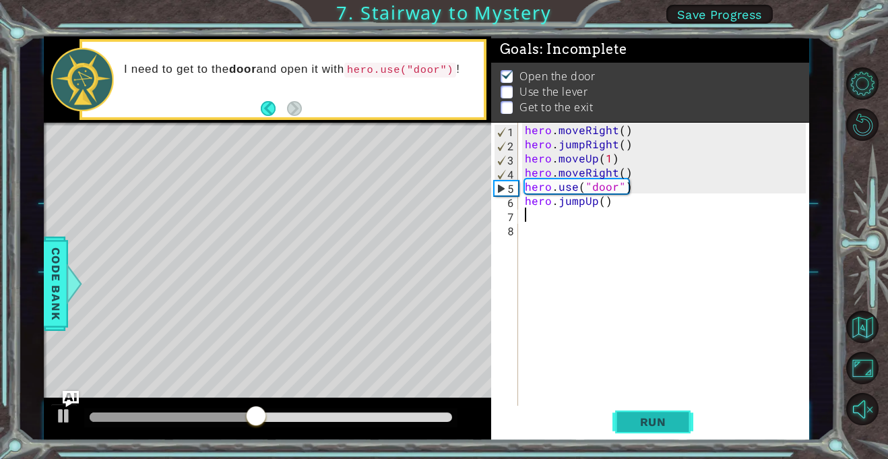
click at [671, 425] on span "Run" at bounding box center [653, 421] width 53 height 13
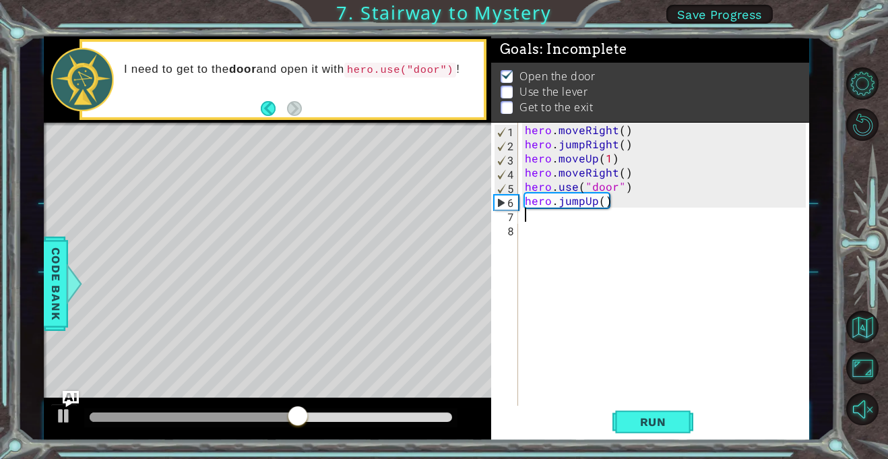
type textarea "h"
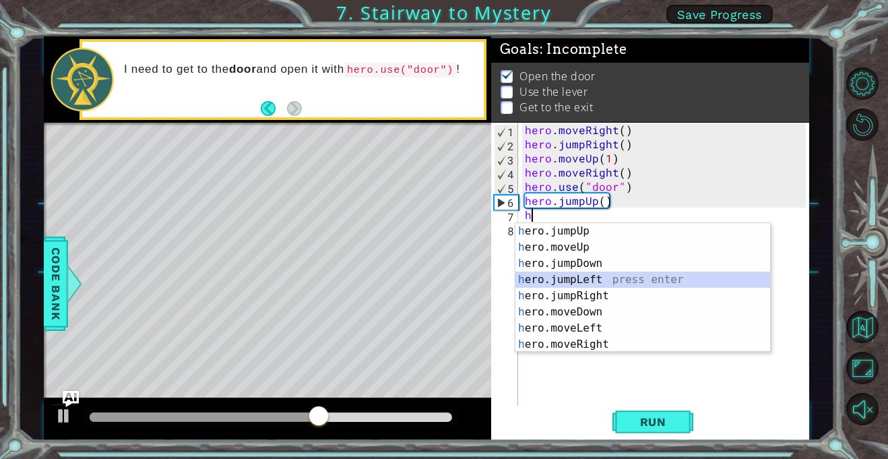
click at [561, 278] on div "h ero.jumpUp press enter h ero.moveUp press enter h ero.jumpDown press enter h …" at bounding box center [642, 304] width 255 height 162
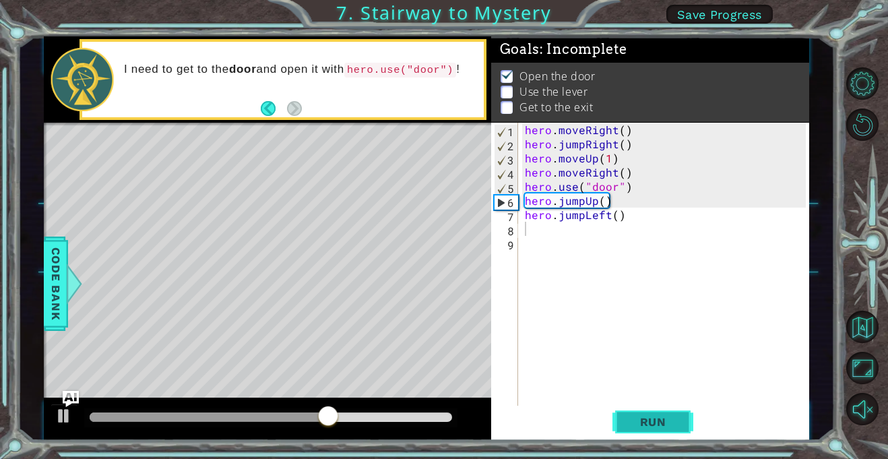
click at [653, 418] on span "Run" at bounding box center [653, 421] width 53 height 13
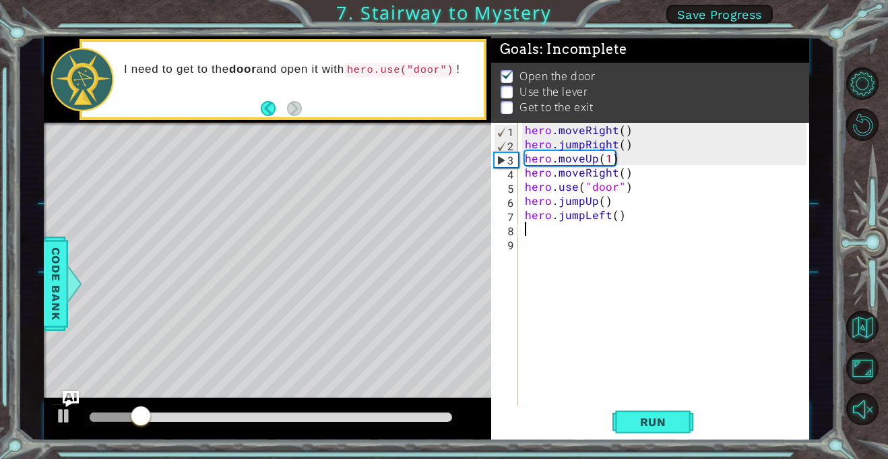
click at [584, 214] on div "hero . moveRight ( ) hero . jumpRight ( ) hero . moveUp ( 1 ) hero . moveRight …" at bounding box center [667, 278] width 290 height 311
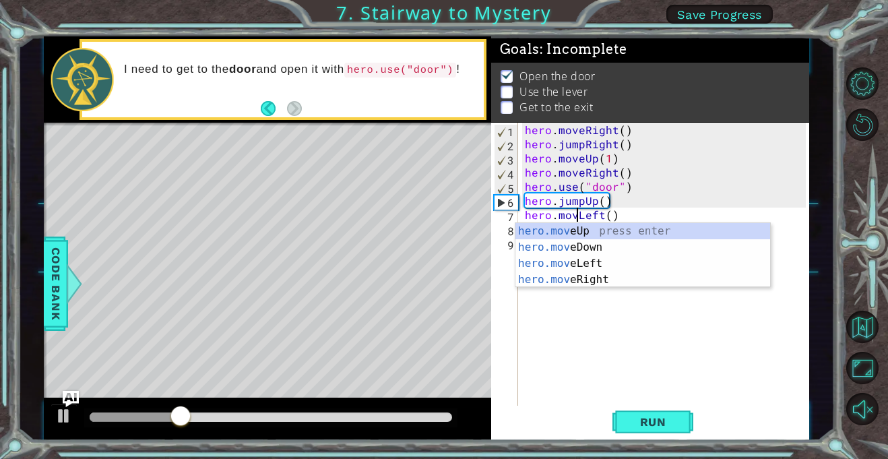
type textarea "hero.moveLeft()"
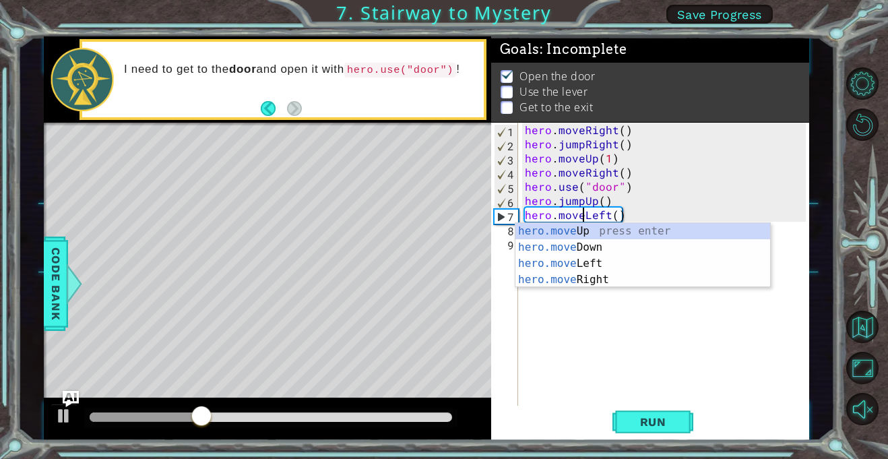
click at [631, 325] on div "hero . moveRight ( ) hero . jumpRight ( ) hero . moveUp ( 1 ) hero . moveRight …" at bounding box center [667, 278] width 290 height 311
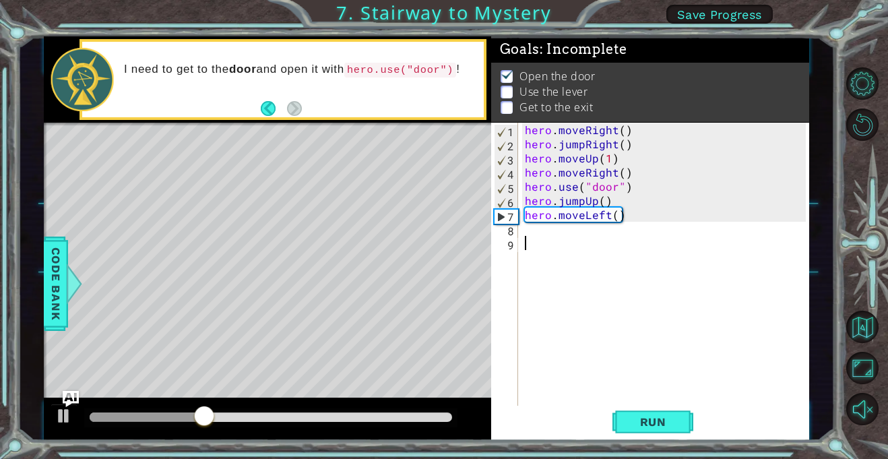
scroll to position [0, 0]
click at [548, 231] on div "hero . moveRight ( ) hero . jumpRight ( ) hero . moveUp ( 1 ) hero . moveRight …" at bounding box center [667, 278] width 290 height 311
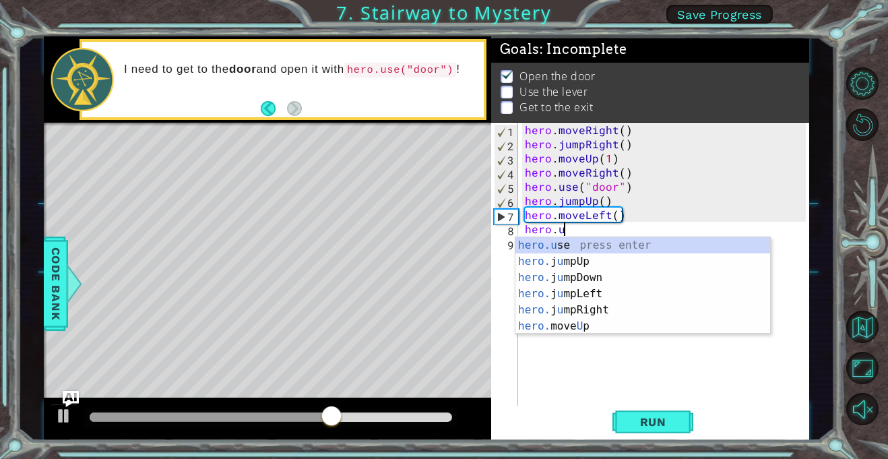
scroll to position [0, 2]
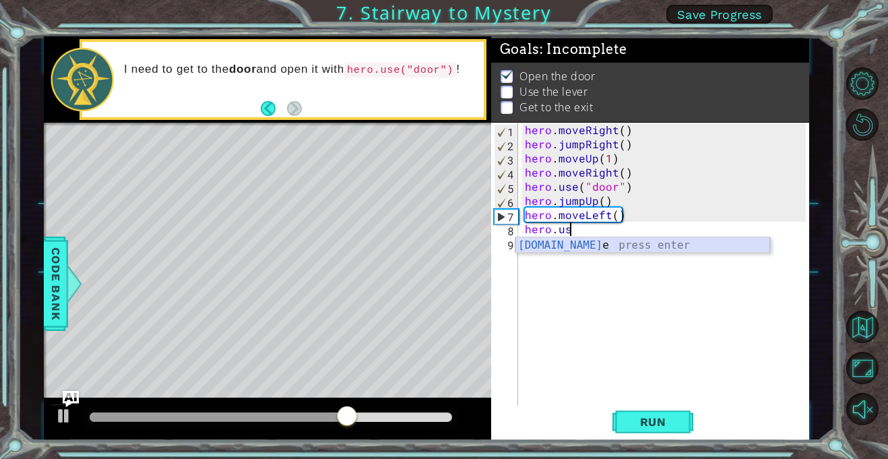
click at [583, 250] on div "[DOMAIN_NAME] e press enter" at bounding box center [642, 261] width 255 height 49
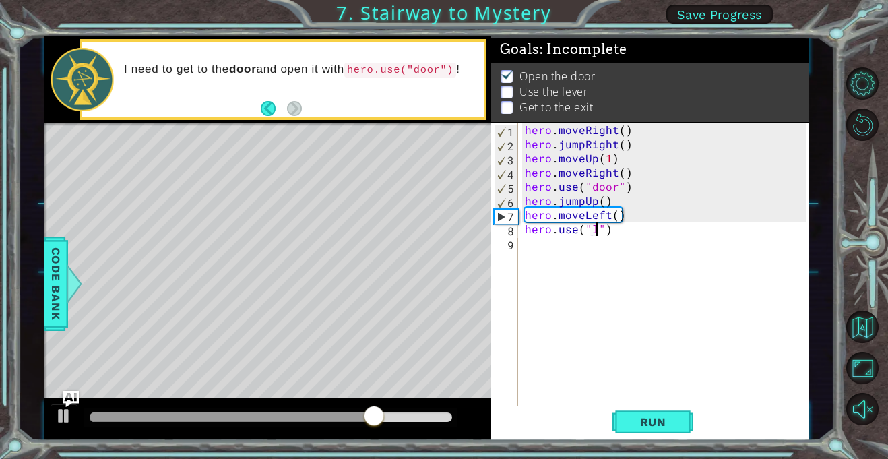
scroll to position [0, 5]
type textarea "hero.use("lever")"
click at [587, 235] on div "hero . moveRight ( ) hero . jumpRight ( ) hero . moveUp ( 1 ) hero . moveRight …" at bounding box center [667, 278] width 290 height 311
click at [560, 243] on div "hero . moveRight ( ) hero . jumpRight ( ) hero . moveUp ( 1 ) hero . moveRight …" at bounding box center [667, 278] width 290 height 311
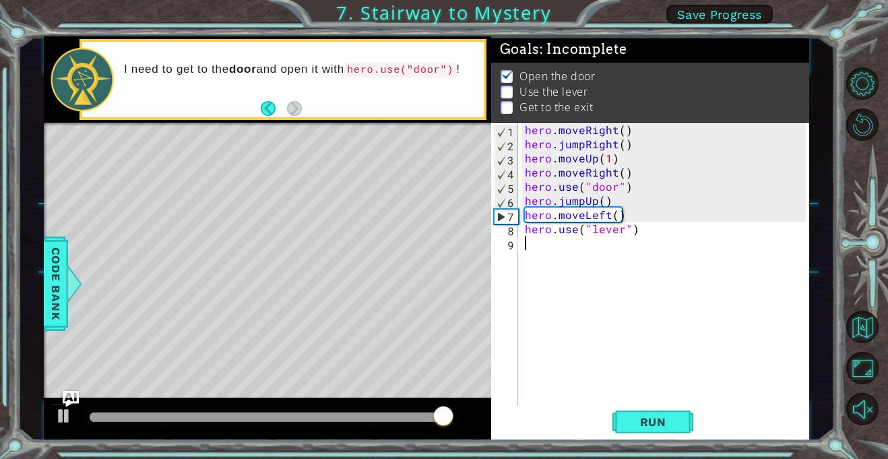
scroll to position [0, 0]
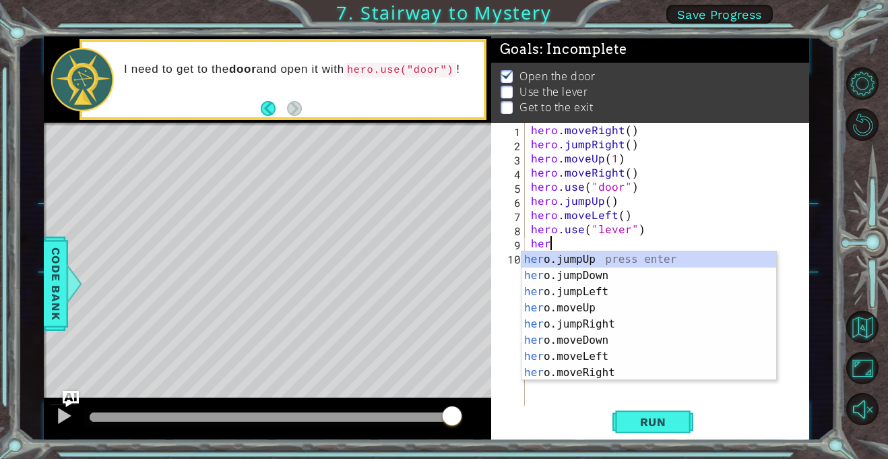
type textarea "hero"
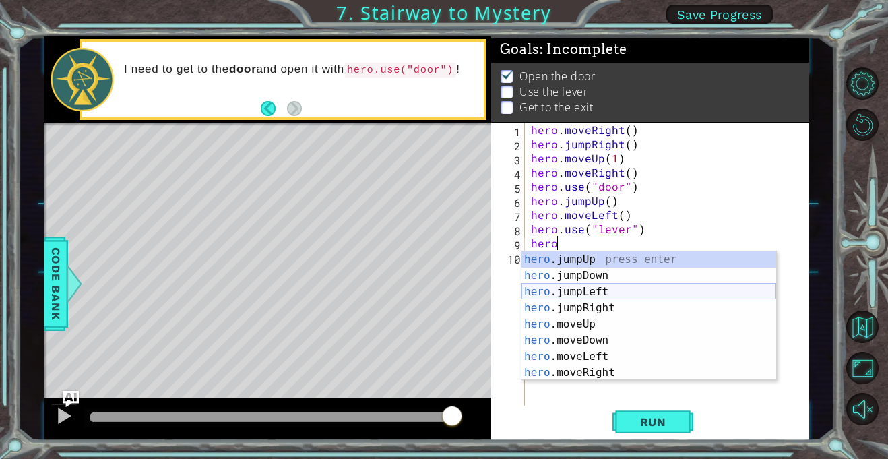
click at [581, 292] on div "hero .jumpUp press enter hero .jumpDown press enter hero .jumpLeft press enter …" at bounding box center [648, 332] width 255 height 162
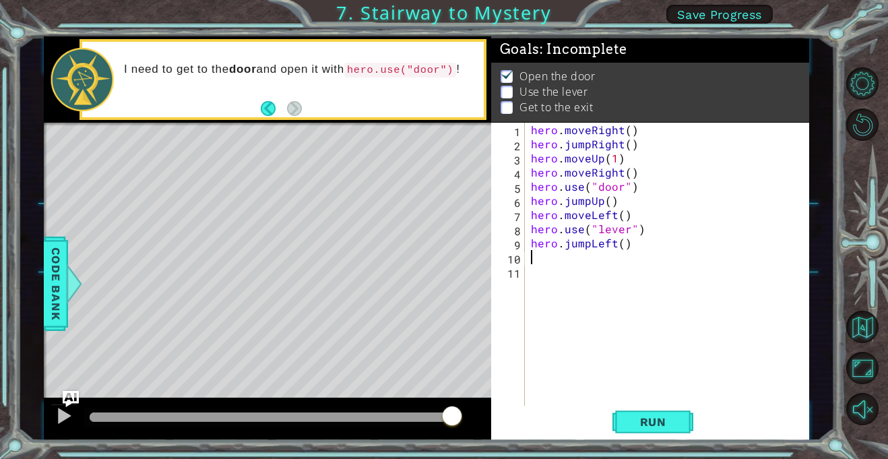
scroll to position [0, 0]
type textarea "h"
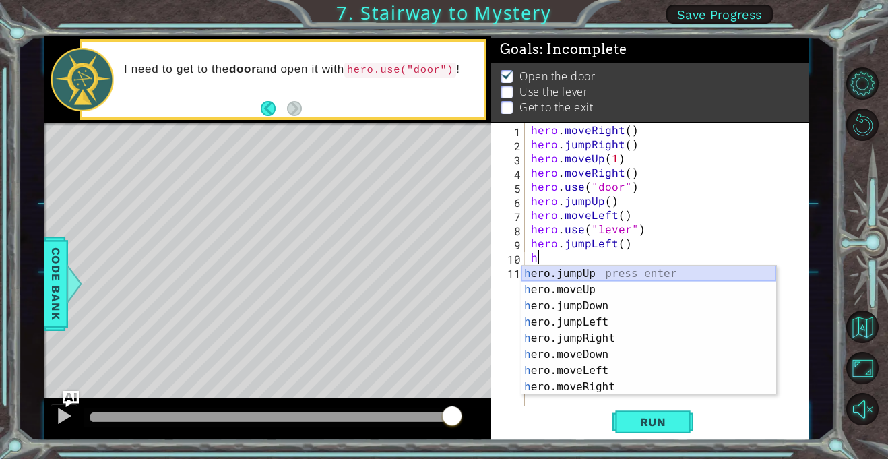
click at [569, 269] on div "h ero.jumpUp press enter h ero.moveUp press enter h ero.jumpDown press enter h …" at bounding box center [648, 346] width 255 height 162
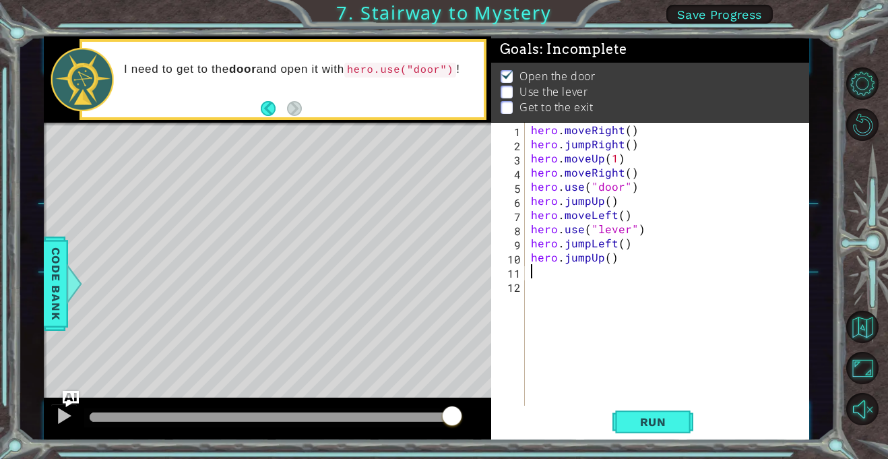
type textarea "h"
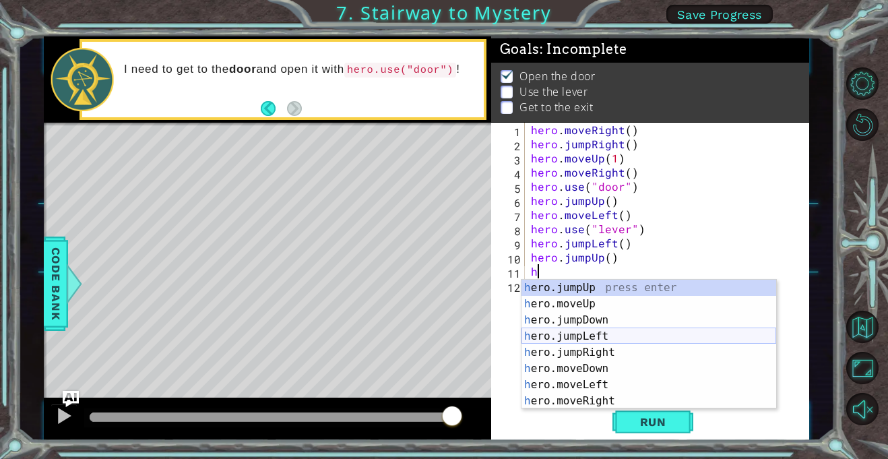
click at [604, 348] on div "h ero.jumpUp press enter h ero.moveUp press enter h ero.jumpDown press enter h …" at bounding box center [648, 361] width 255 height 162
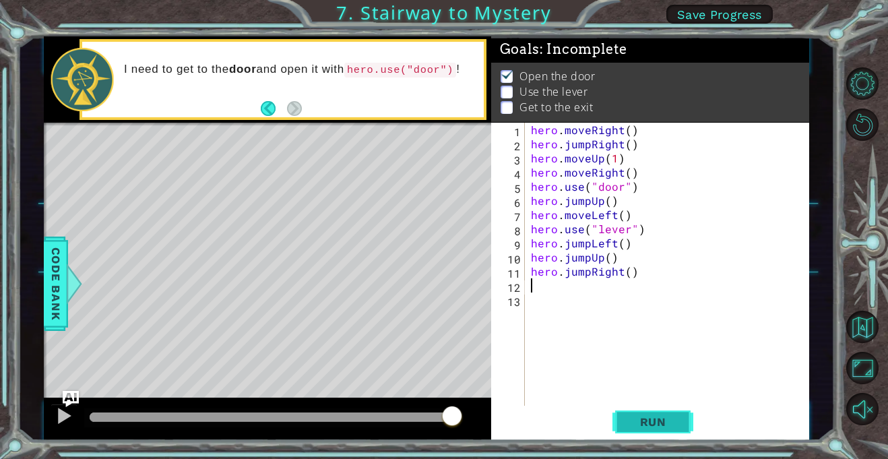
click at [650, 424] on span "Run" at bounding box center [653, 421] width 53 height 13
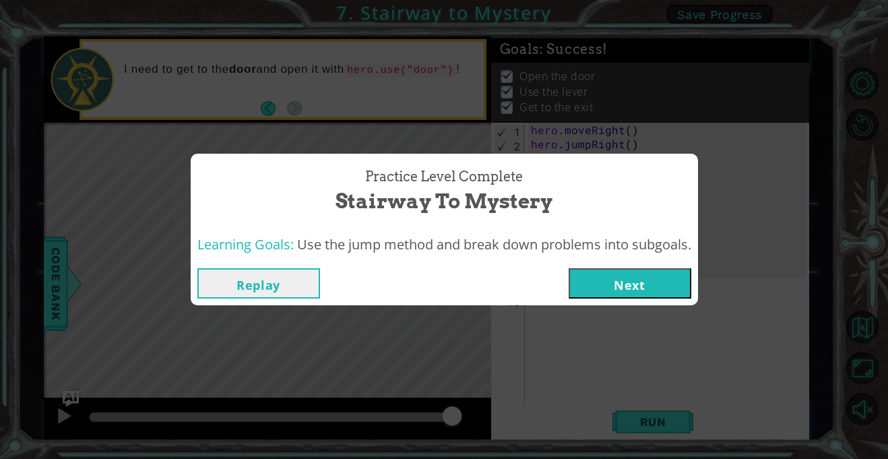
click at [620, 284] on button "Next" at bounding box center [630, 283] width 123 height 30
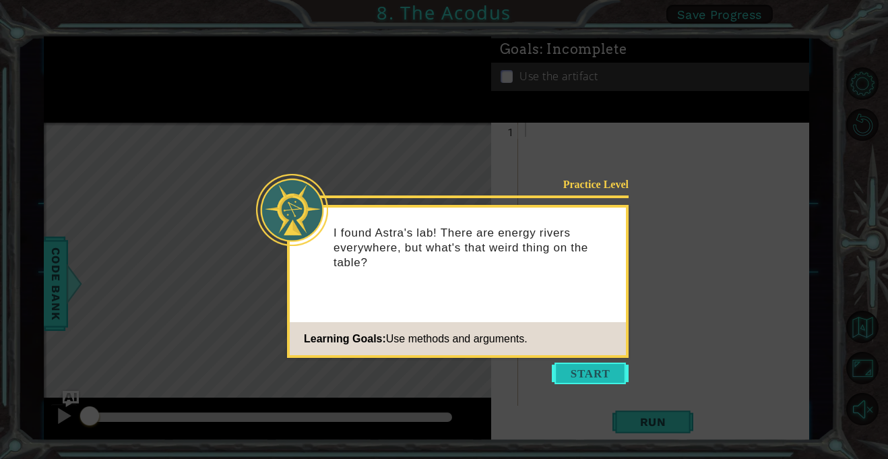
click at [598, 367] on button "Start" at bounding box center [590, 373] width 77 height 22
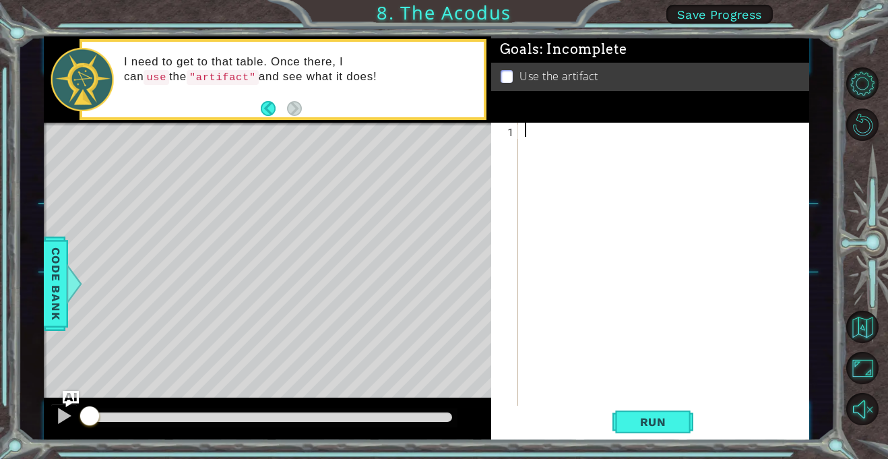
type textarea "g"
type textarea "h"
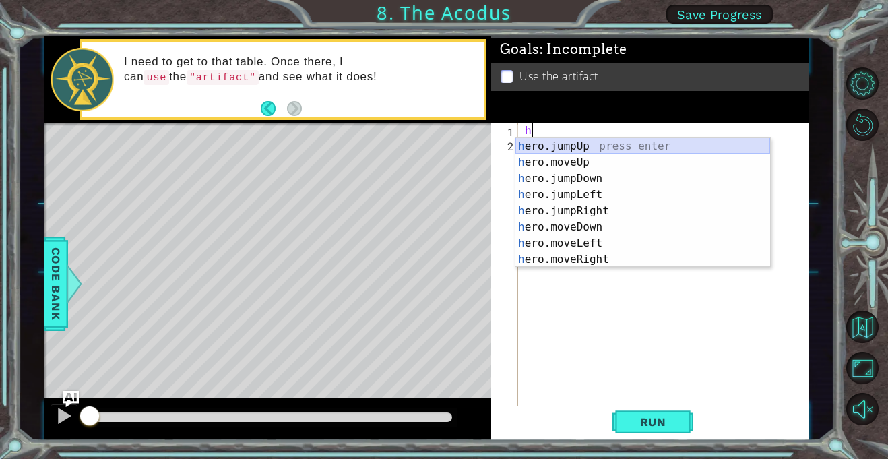
click at [566, 141] on div "h ero.jumpUp press enter h ero.moveUp press enter h ero.jumpDown press enter h …" at bounding box center [642, 219] width 255 height 162
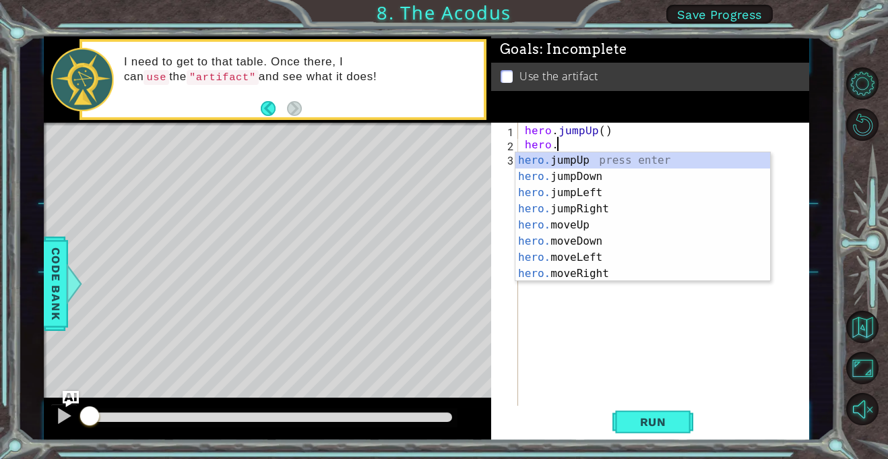
scroll to position [0, 1]
click at [593, 255] on div "hero. jumpUp press enter hero. jumpDown press enter hero. jumpLeft press enter …" at bounding box center [642, 233] width 255 height 162
type textarea "hero.moveLeft(1)"
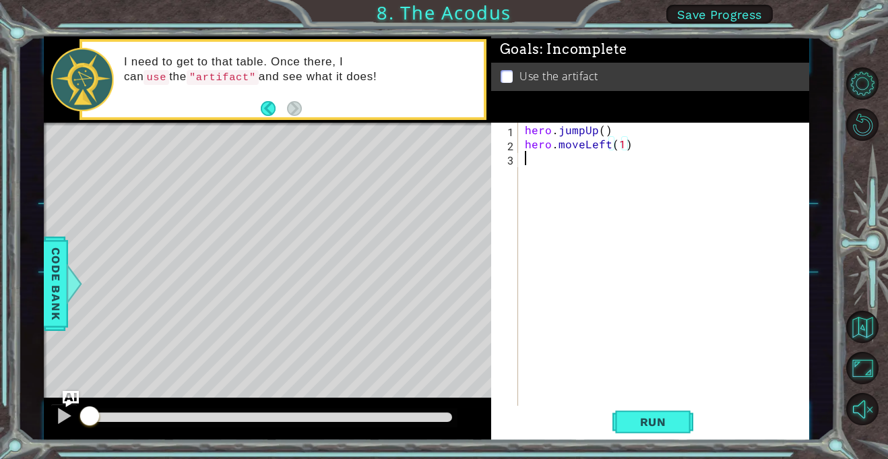
click at [541, 164] on div "hero . jumpUp ( ) hero . moveLeft ( 1 )" at bounding box center [667, 278] width 290 height 311
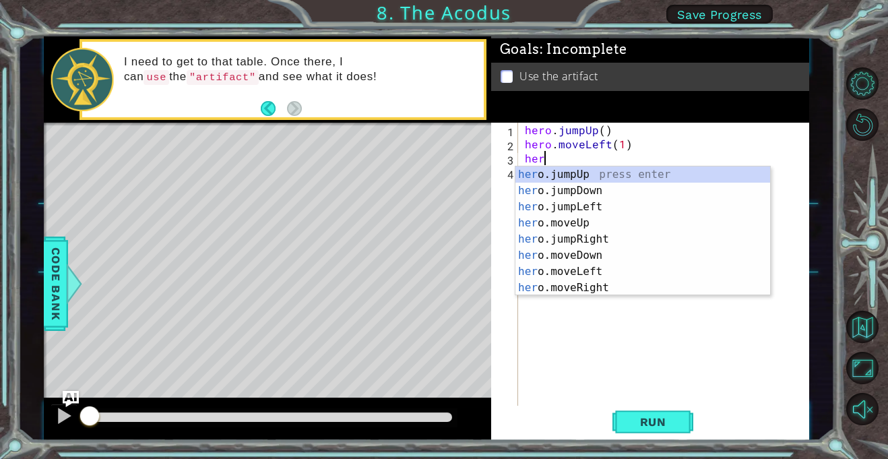
type textarea "hero"
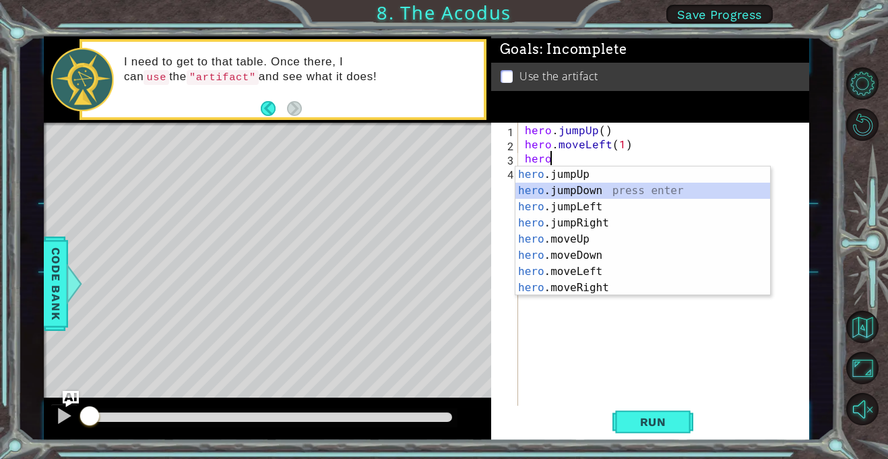
click at [581, 191] on div "hero .jumpUp press enter hero .jumpDown press enter hero .jumpLeft press enter …" at bounding box center [642, 247] width 255 height 162
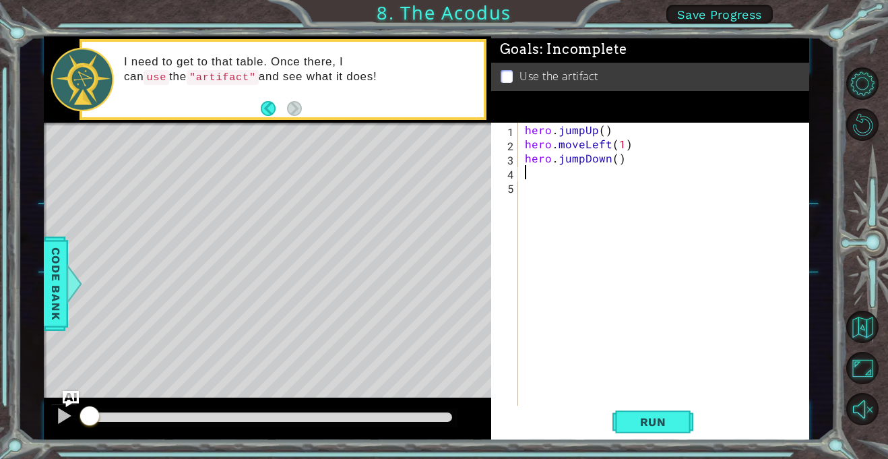
type textarea "h"
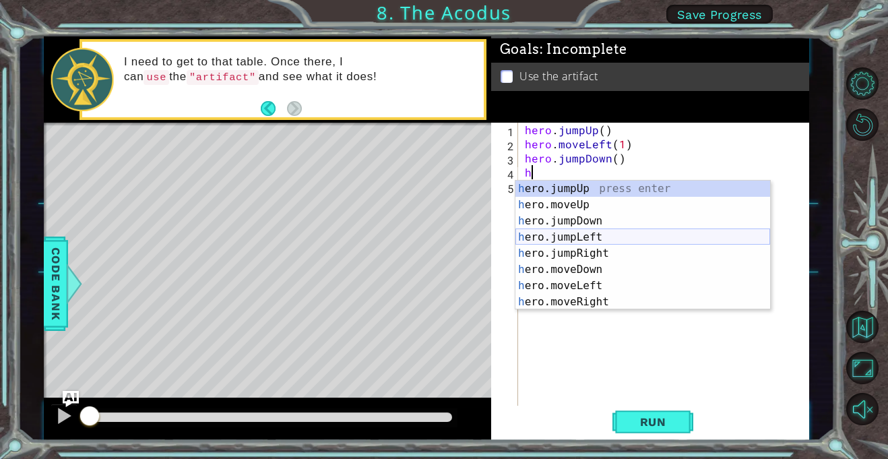
click at [579, 239] on div "h ero.jumpUp press enter h ero.moveUp press enter h ero.jumpDown press enter h …" at bounding box center [642, 262] width 255 height 162
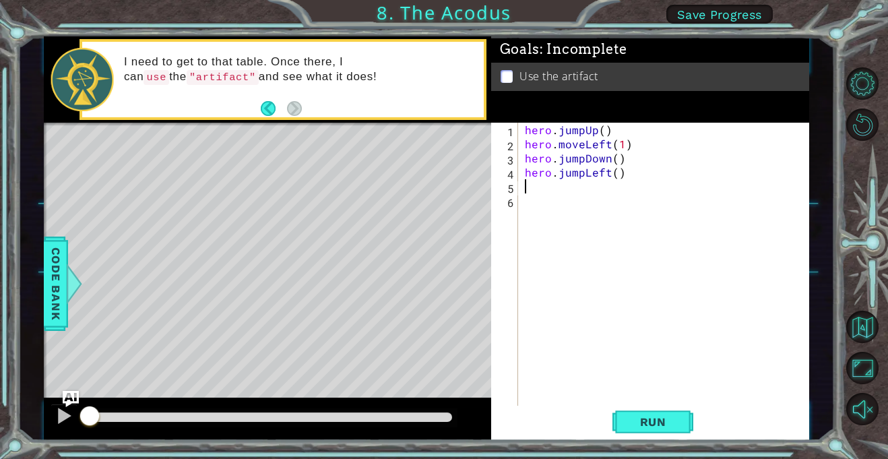
type textarea "h"
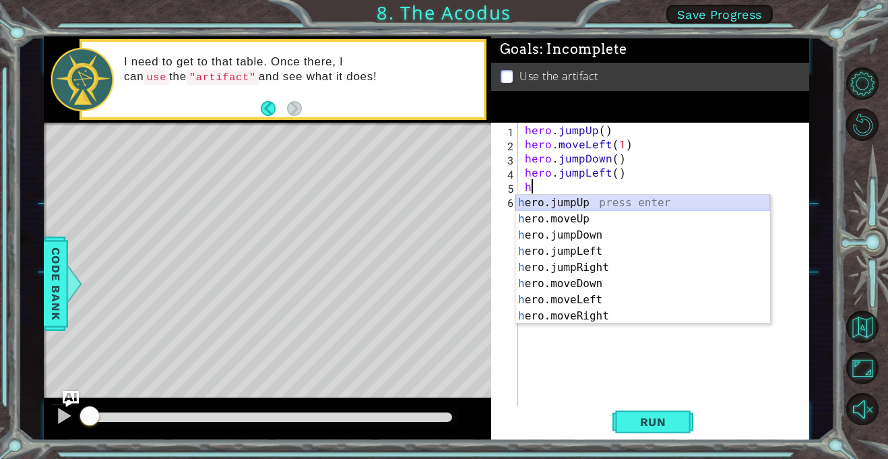
click at [574, 198] on div "h ero.jumpUp press enter h ero.moveUp press enter h ero.jumpDown press enter h …" at bounding box center [642, 276] width 255 height 162
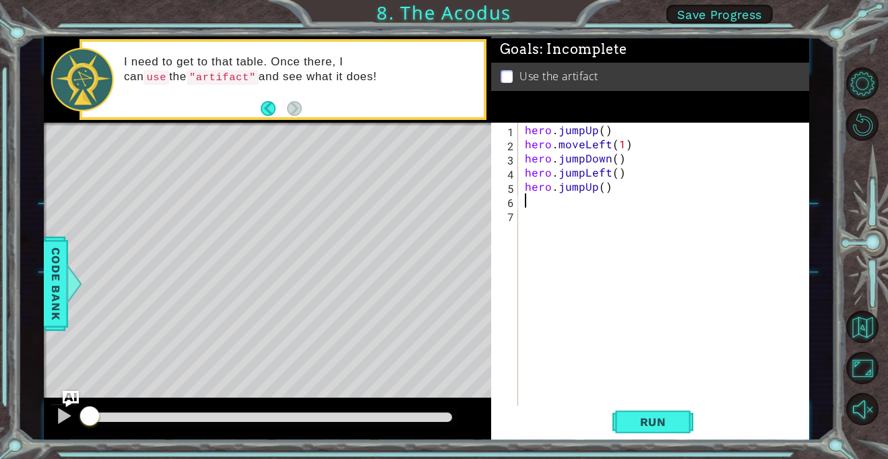
type textarea "h"
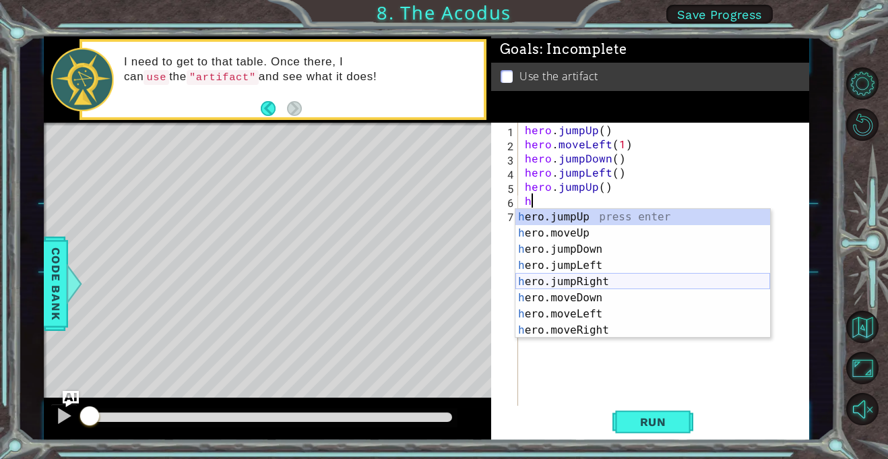
click at [608, 283] on div "h ero.jumpUp press enter h ero.moveUp press enter h ero.jumpDown press enter h …" at bounding box center [642, 290] width 255 height 162
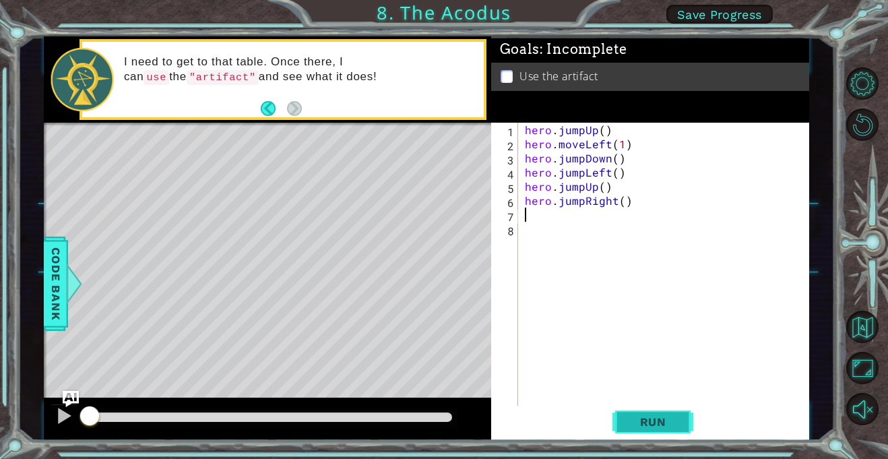
click at [669, 418] on span "Run" at bounding box center [653, 421] width 53 height 13
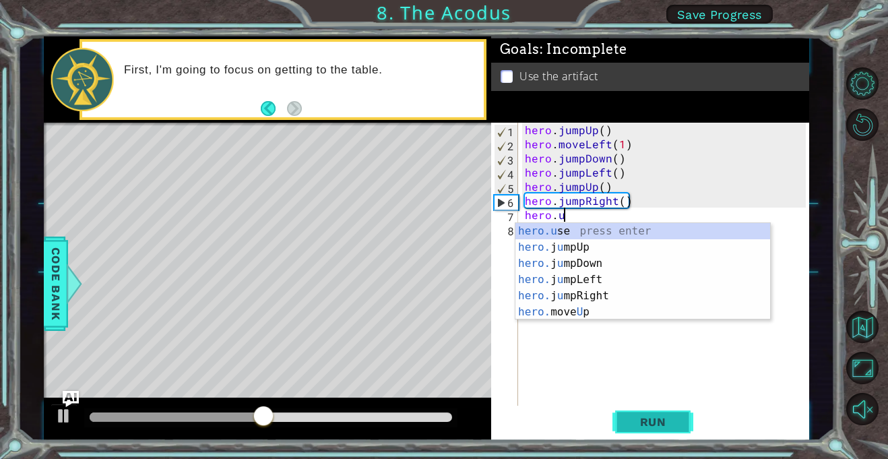
scroll to position [0, 2]
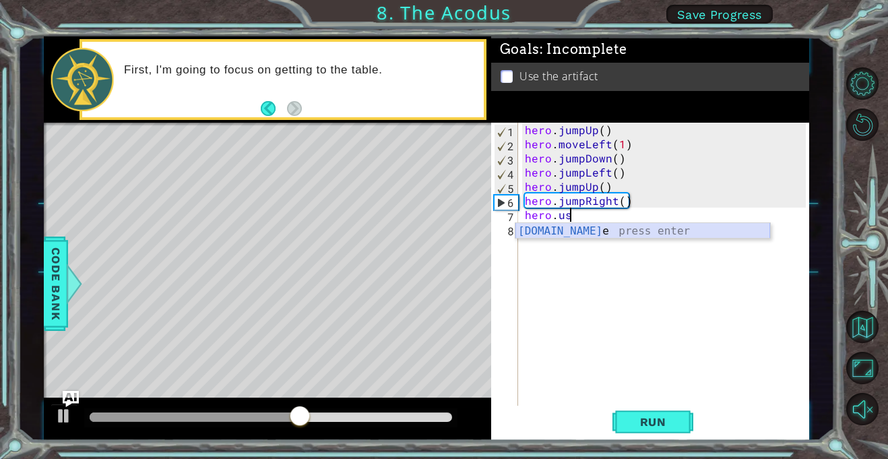
click at [594, 233] on div "[DOMAIN_NAME] e press enter" at bounding box center [642, 247] width 255 height 49
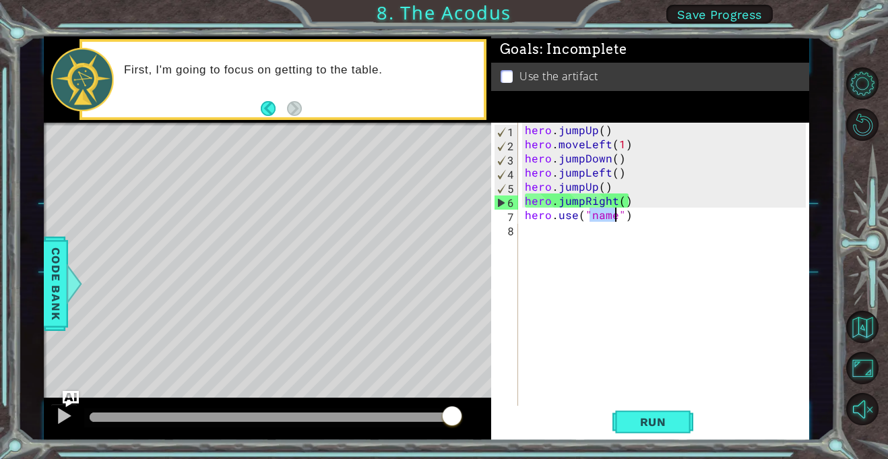
click at [583, 199] on div "hero . jumpUp ( ) hero . moveLeft ( 1 ) hero . jumpDown ( ) hero . jumpLeft ( )…" at bounding box center [667, 278] width 290 height 311
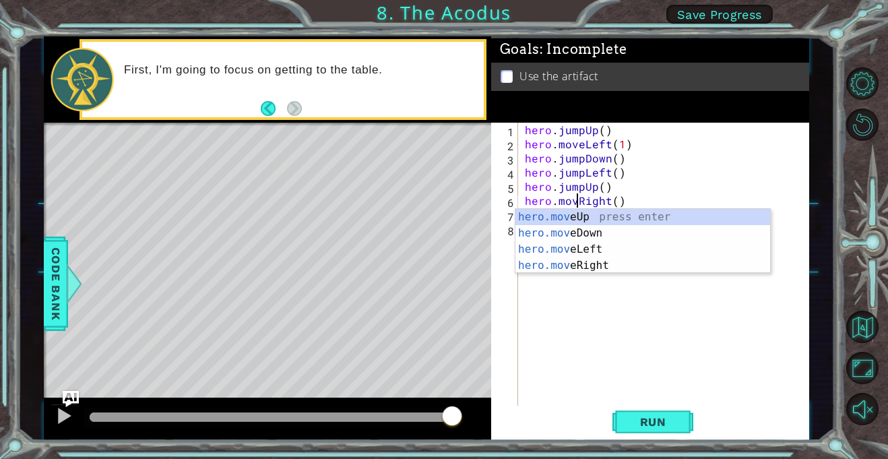
type textarea "hero.moveRight()"
click at [685, 297] on div "hero . jumpUp ( ) hero . moveLeft ( 1 ) hero . jumpDown ( ) hero . jumpLeft ( )…" at bounding box center [667, 278] width 290 height 311
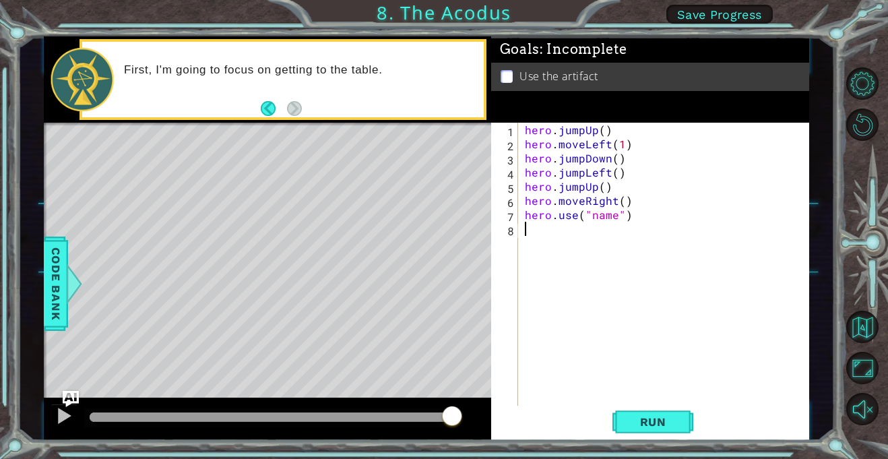
click at [614, 214] on div "hero . jumpUp ( ) hero . moveLeft ( 1 ) hero . jumpDown ( ) hero . jumpLeft ( )…" at bounding box center [667, 278] width 290 height 311
type textarea "hero.use("artifact")"
click at [654, 422] on span "Run" at bounding box center [653, 421] width 53 height 13
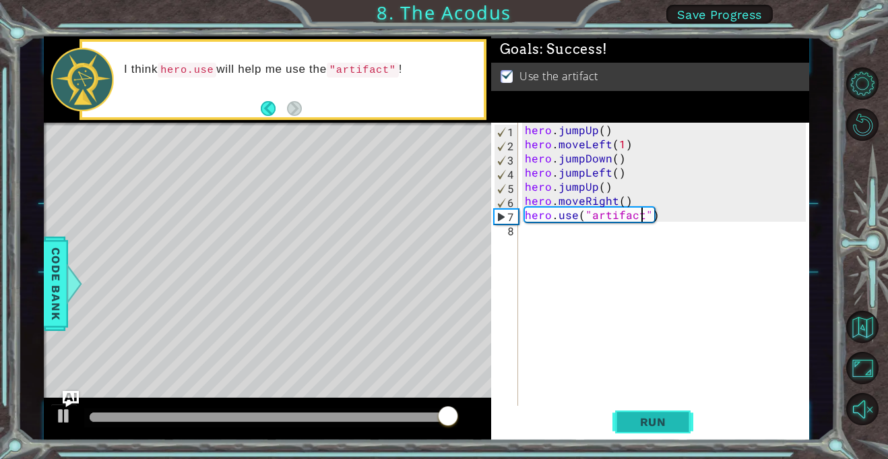
click at [654, 422] on span "Run" at bounding box center [653, 421] width 53 height 13
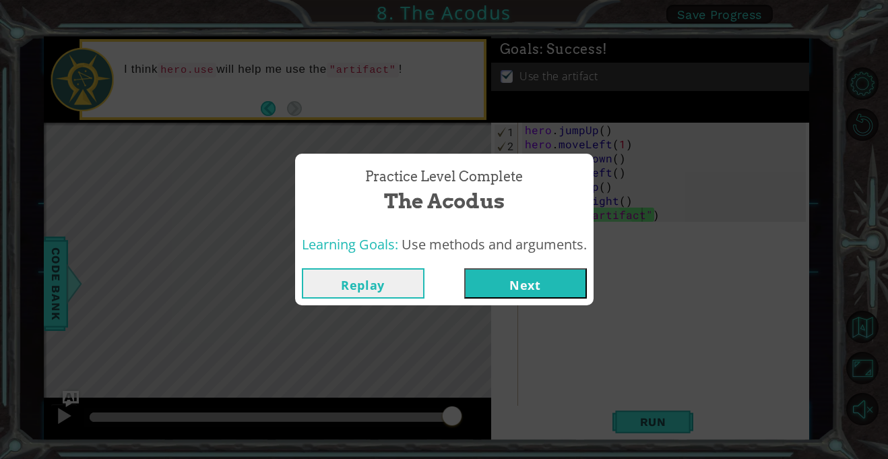
click at [547, 282] on button "Next" at bounding box center [525, 283] width 123 height 30
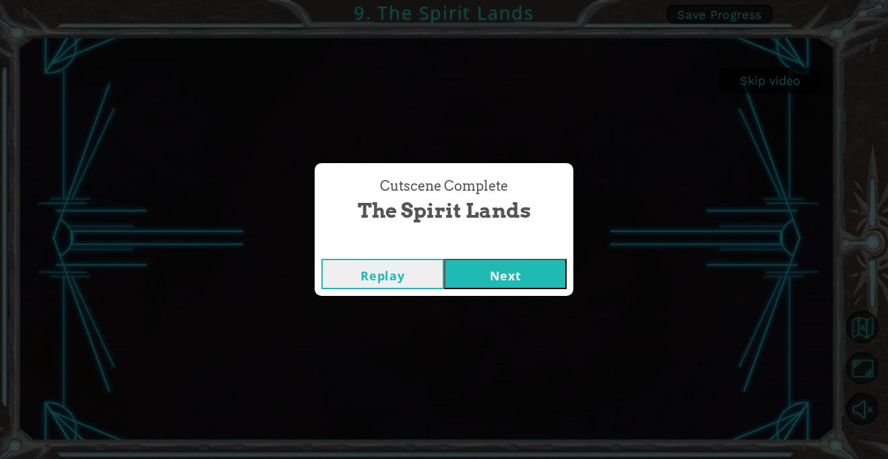
click at [517, 275] on button "Next" at bounding box center [505, 274] width 123 height 30
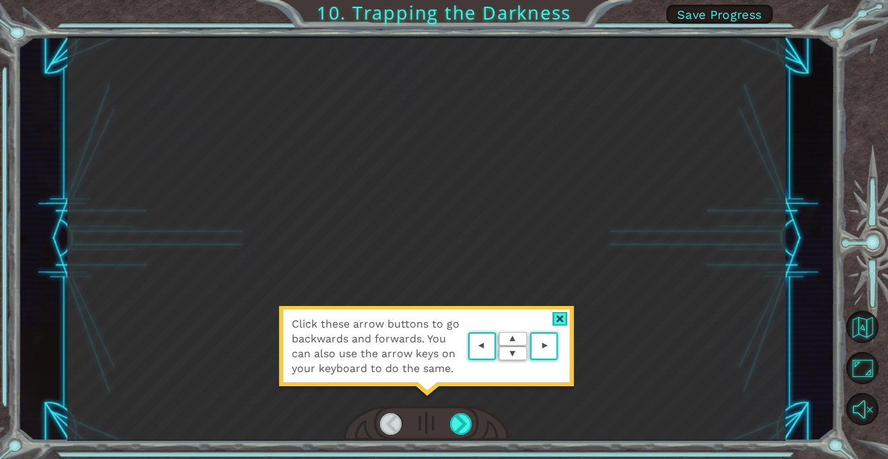
click at [561, 320] on div at bounding box center [559, 319] width 15 height 14
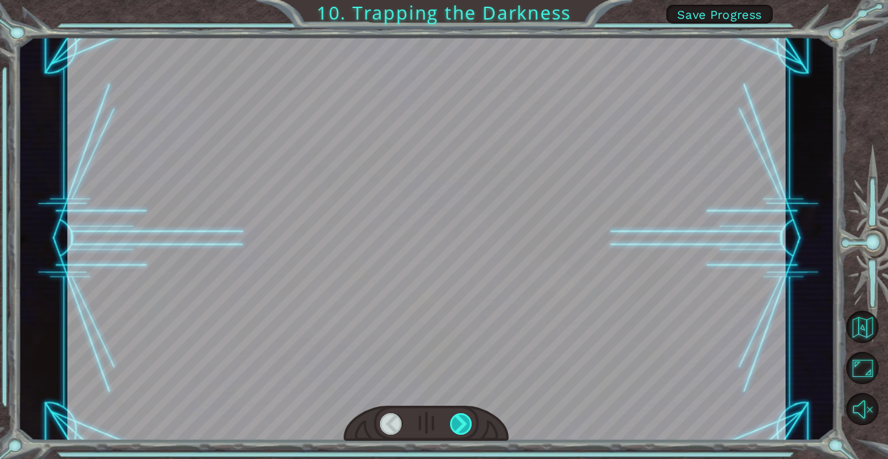
click at [459, 425] on div at bounding box center [461, 424] width 22 height 22
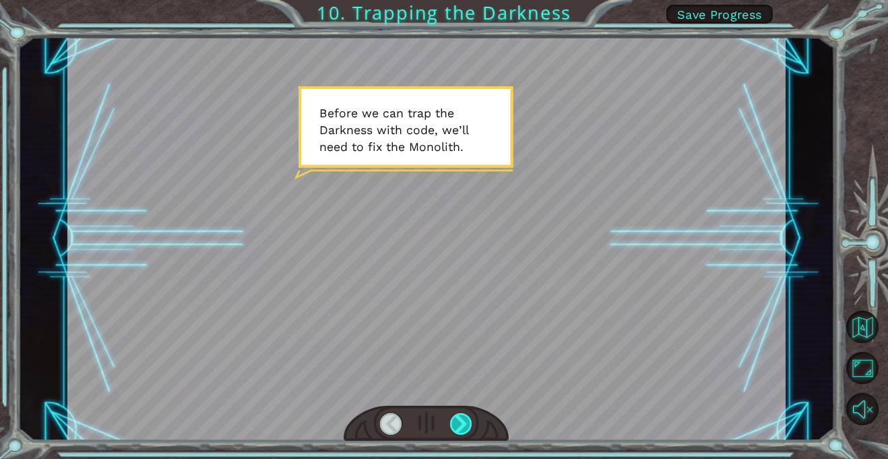
click at [457, 420] on div at bounding box center [461, 424] width 22 height 22
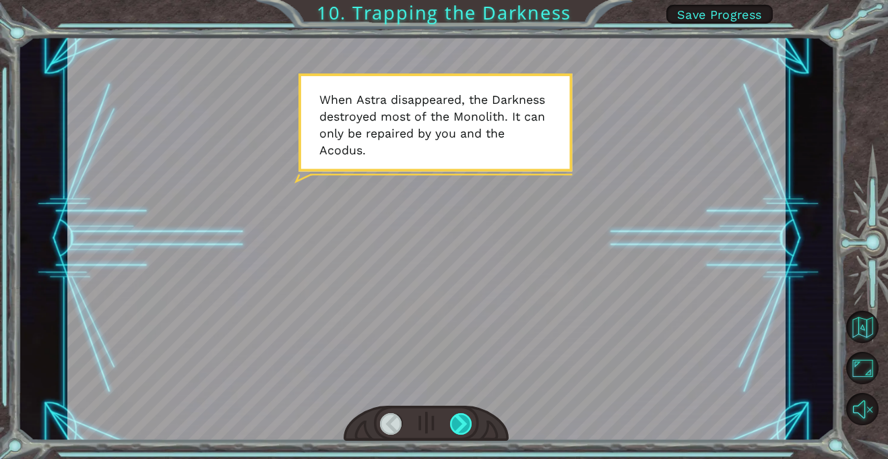
click at [458, 423] on div at bounding box center [461, 424] width 22 height 22
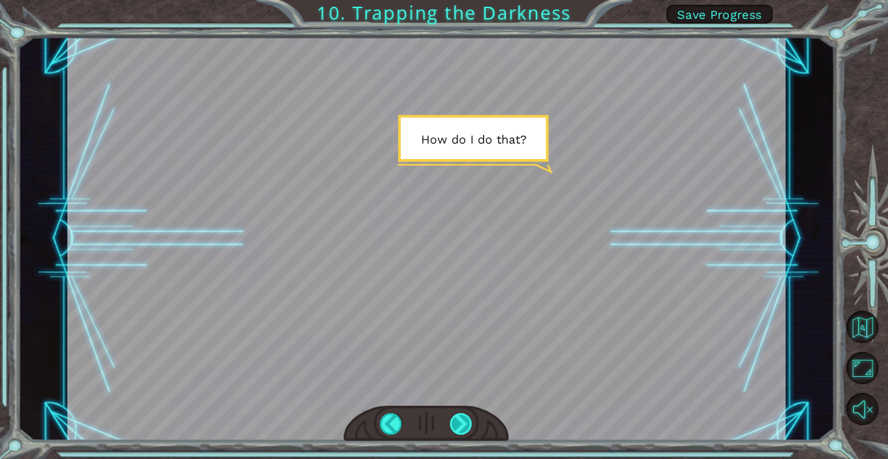
click at [458, 423] on div at bounding box center [461, 424] width 22 height 22
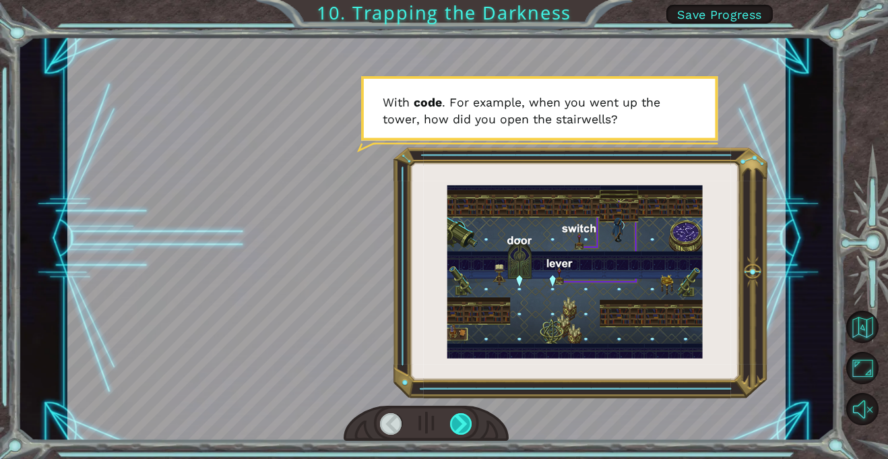
click at [458, 422] on div at bounding box center [461, 424] width 22 height 22
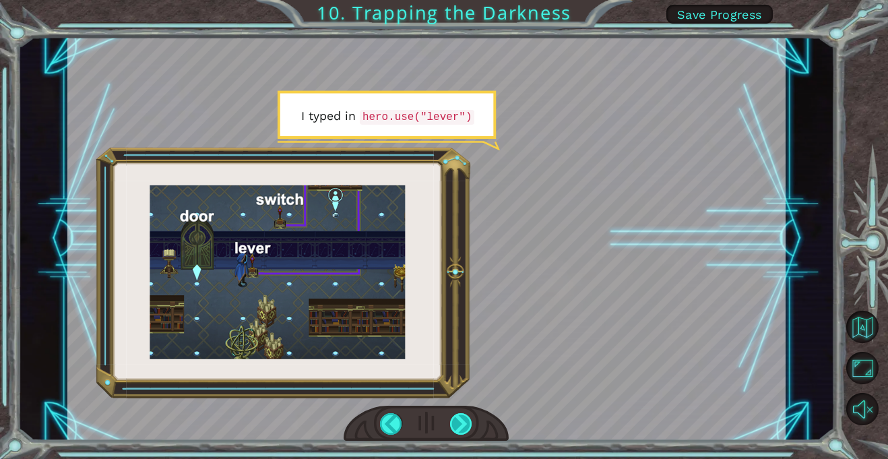
click at [458, 422] on div at bounding box center [461, 424] width 22 height 22
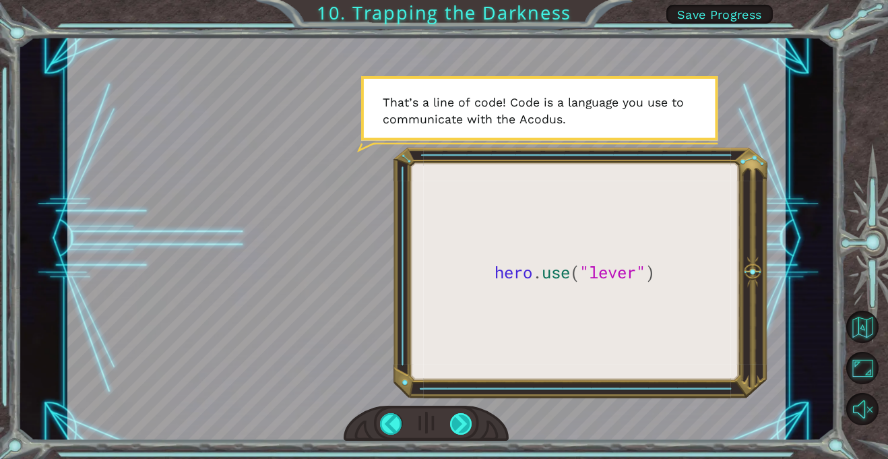
click at [457, 424] on div at bounding box center [461, 424] width 22 height 22
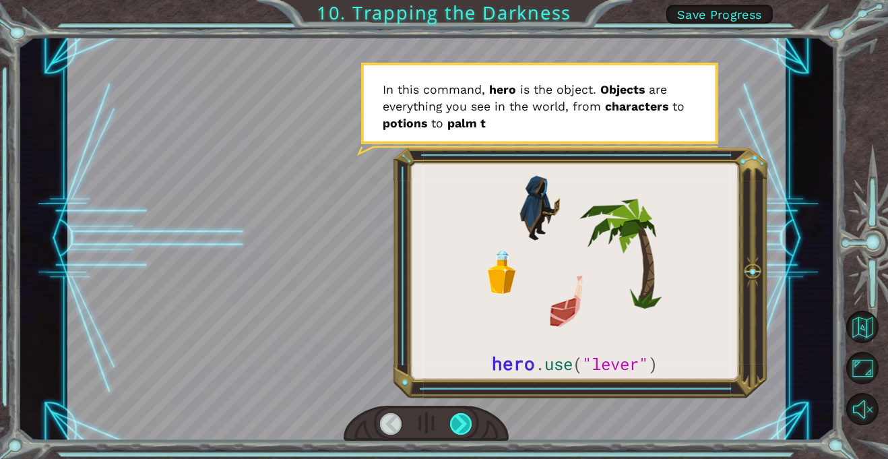
click at [455, 422] on div at bounding box center [461, 424] width 22 height 22
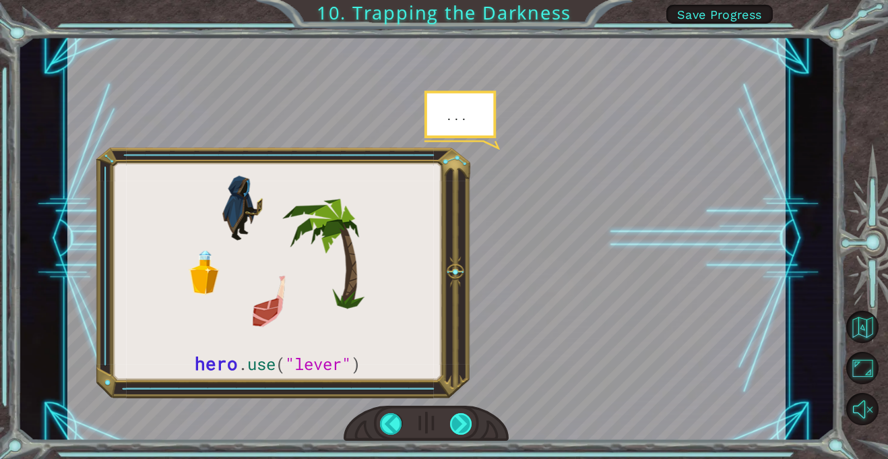
click at [455, 422] on div at bounding box center [461, 424] width 22 height 22
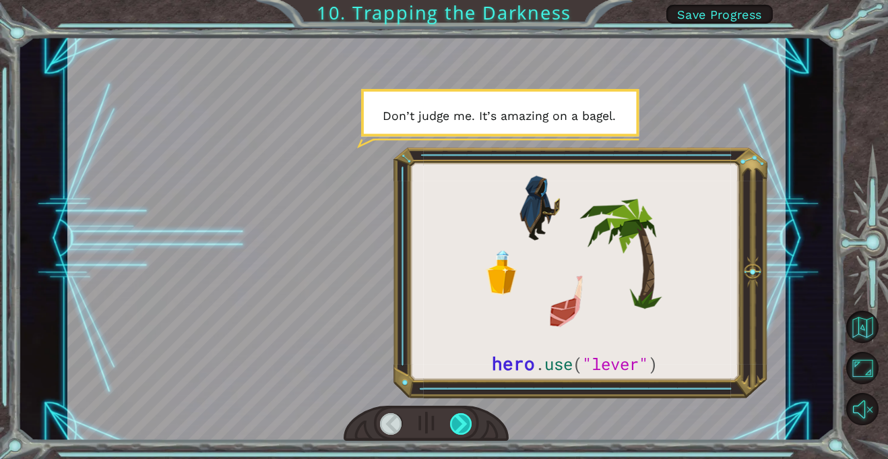
click at [455, 422] on div at bounding box center [461, 424] width 22 height 22
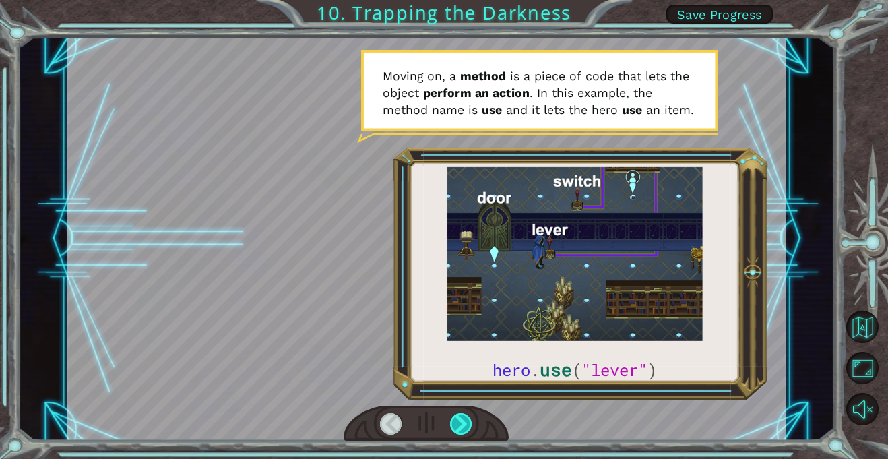
click at [455, 422] on div at bounding box center [461, 424] width 22 height 22
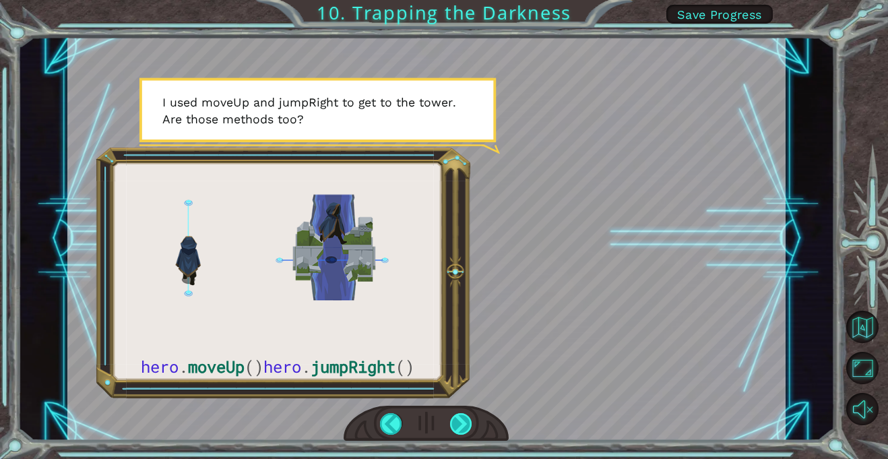
click at [461, 422] on div at bounding box center [461, 424] width 22 height 22
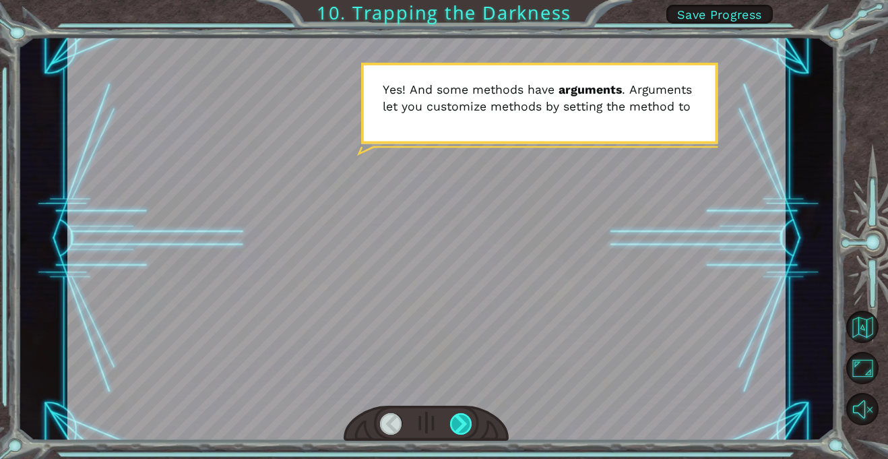
click at [455, 422] on div at bounding box center [461, 424] width 22 height 22
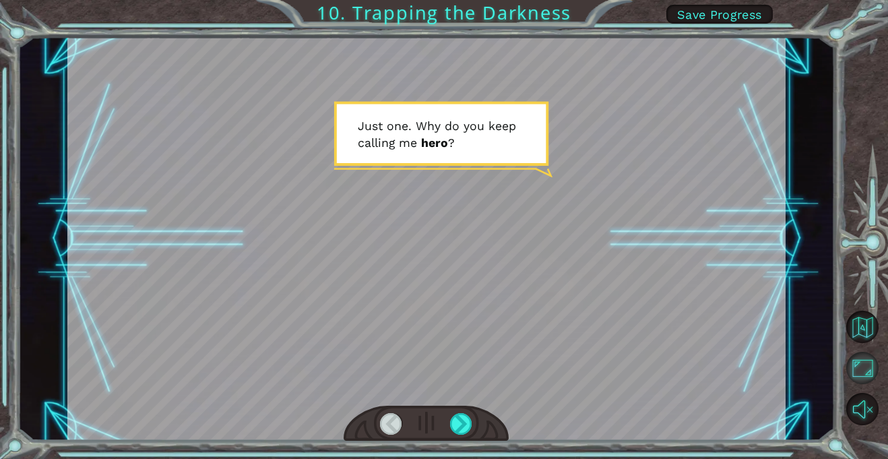
click at [859, 369] on button "Maximize Browser" at bounding box center [862, 368] width 32 height 32
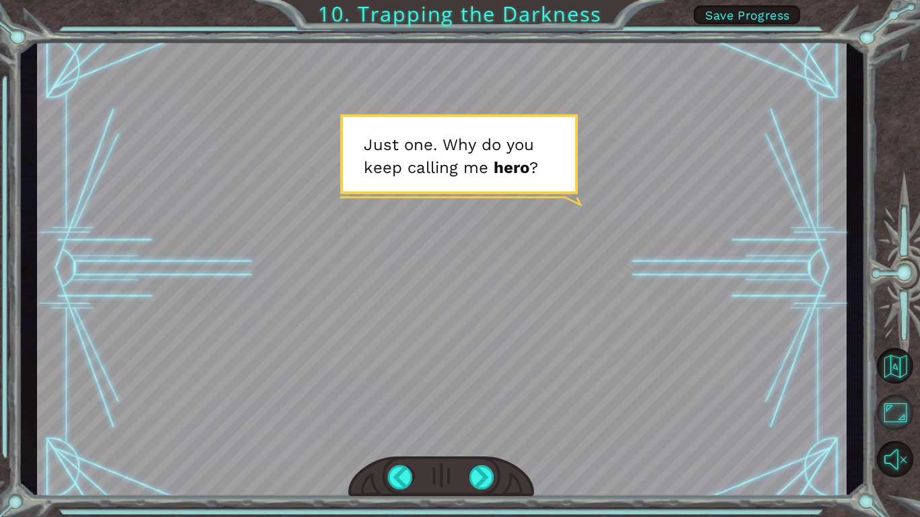
click at [887, 416] on button "Maximize Browser" at bounding box center [895, 413] width 36 height 36
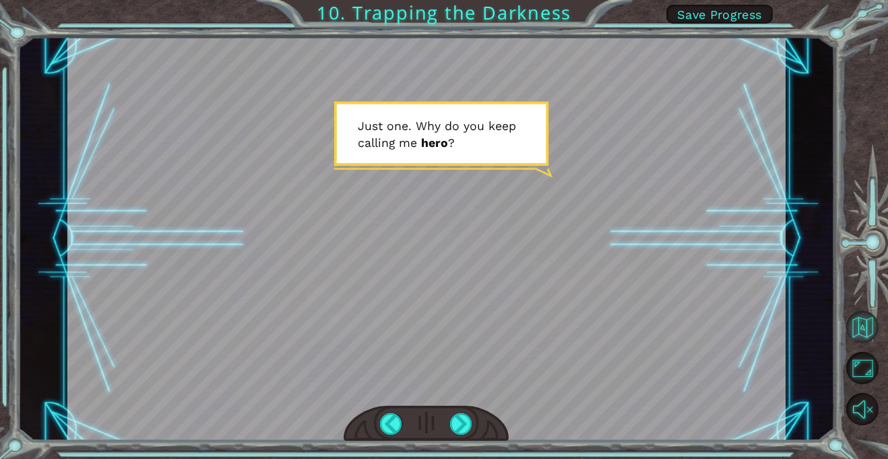
click at [865, 328] on button "Back to Map" at bounding box center [862, 327] width 32 height 32
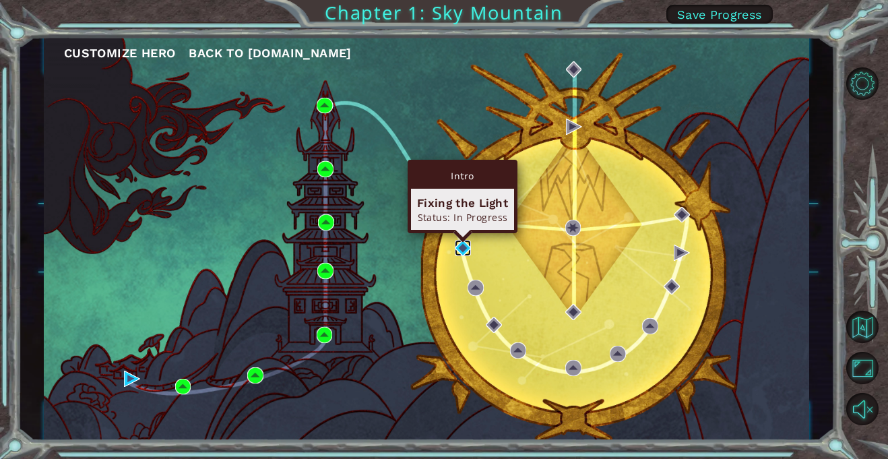
click at [460, 249] on img at bounding box center [463, 248] width 16 height 16
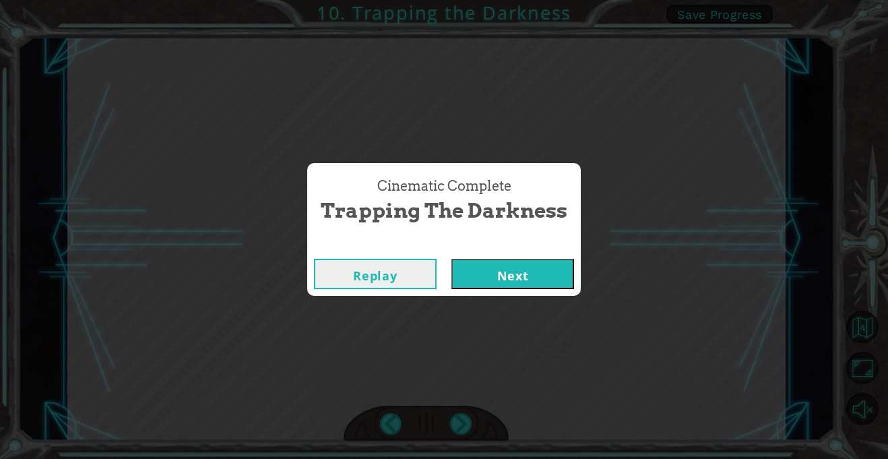
click at [502, 283] on button "Next" at bounding box center [512, 274] width 123 height 30
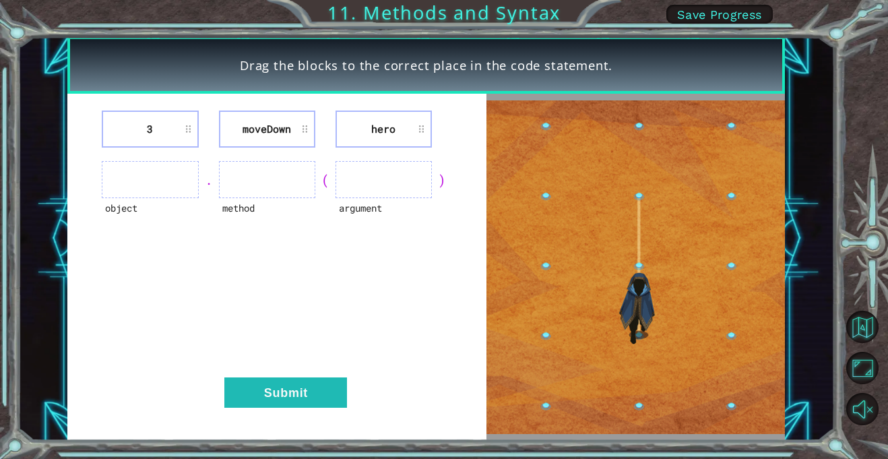
click at [291, 281] on div "3 [GEOGRAPHIC_DATA] hero object . method ( argument ) Submit" at bounding box center [276, 267] width 419 height 347
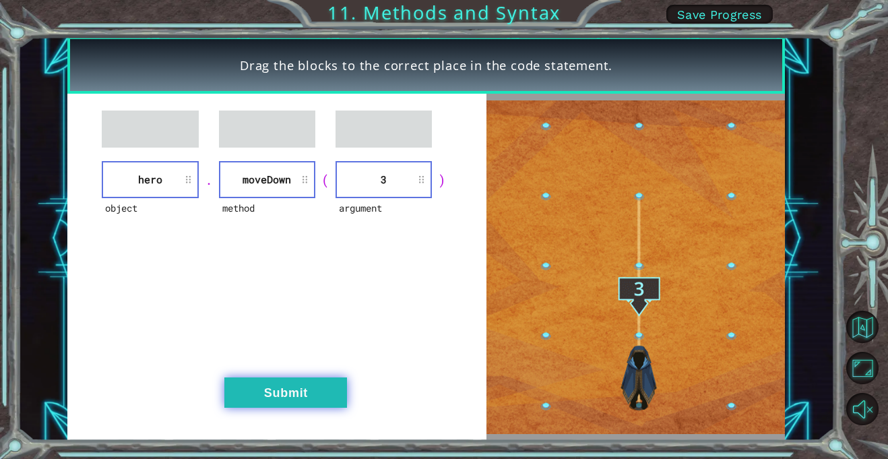
click at [307, 393] on button "Submit" at bounding box center [285, 392] width 123 height 30
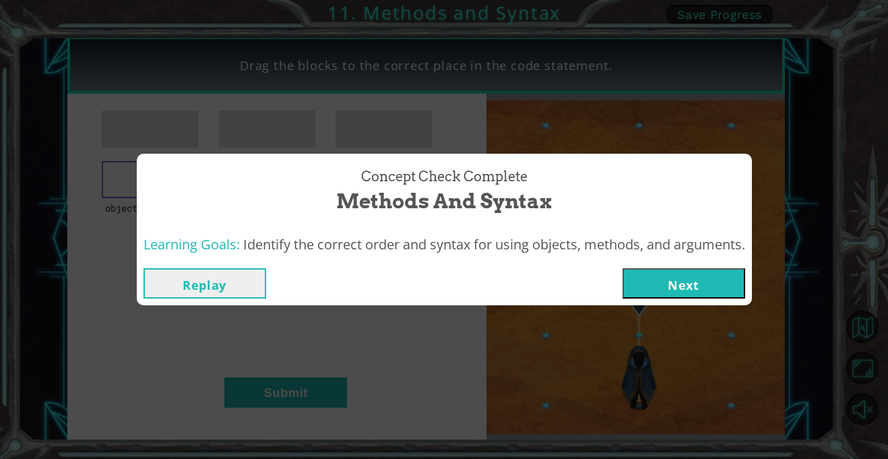
click at [705, 276] on button "Next" at bounding box center [684, 283] width 123 height 30
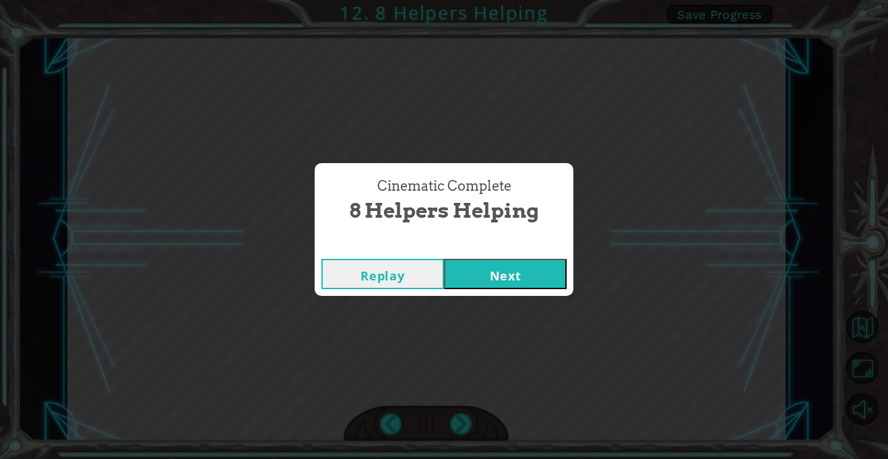
click at [529, 262] on button "Next" at bounding box center [505, 274] width 123 height 30
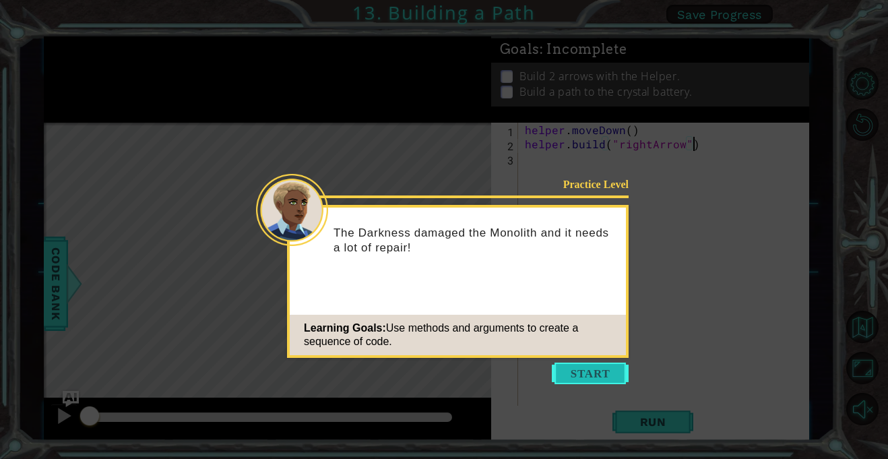
click at [573, 366] on button "Start" at bounding box center [590, 373] width 77 height 22
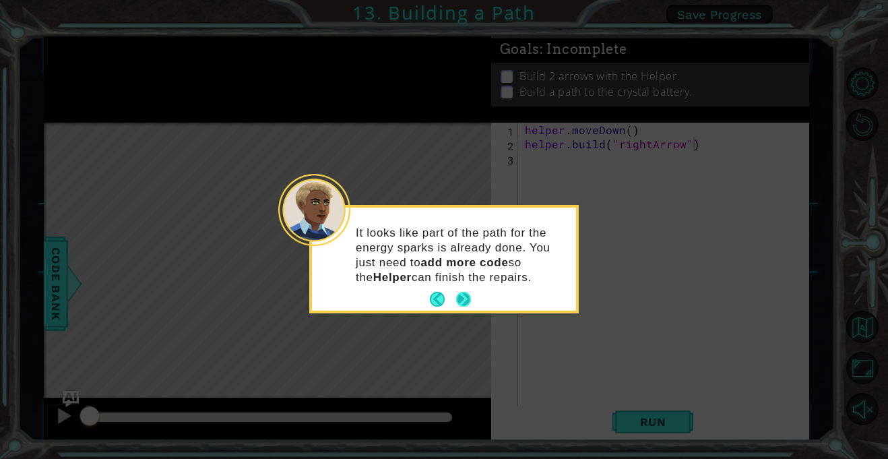
click at [459, 295] on button "Next" at bounding box center [464, 299] width 18 height 18
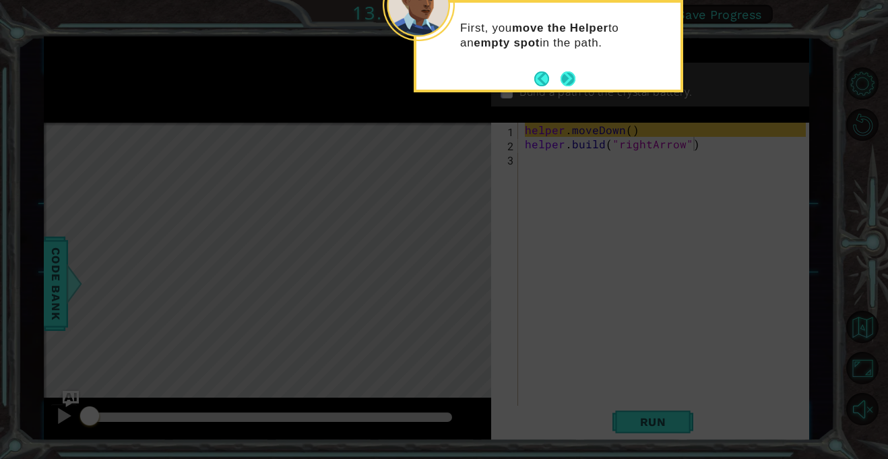
click at [565, 73] on button "Next" at bounding box center [568, 79] width 24 height 24
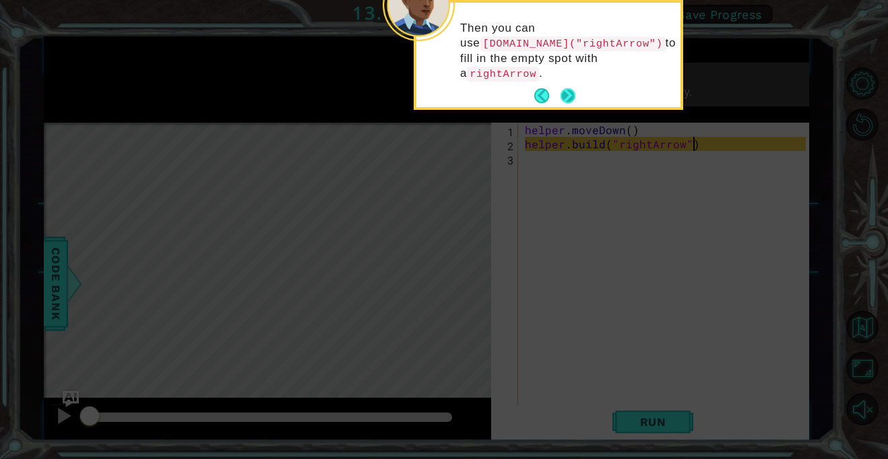
click at [565, 88] on button "Next" at bounding box center [568, 96] width 17 height 17
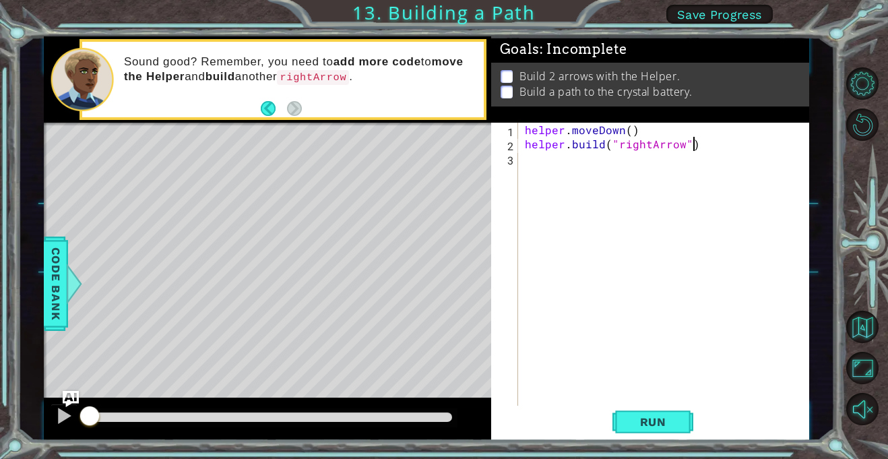
click at [546, 164] on div "helper . moveDown ( ) helper . build ( "rightArrow" )" at bounding box center [667, 278] width 290 height 311
click at [663, 428] on span "Run" at bounding box center [653, 421] width 53 height 13
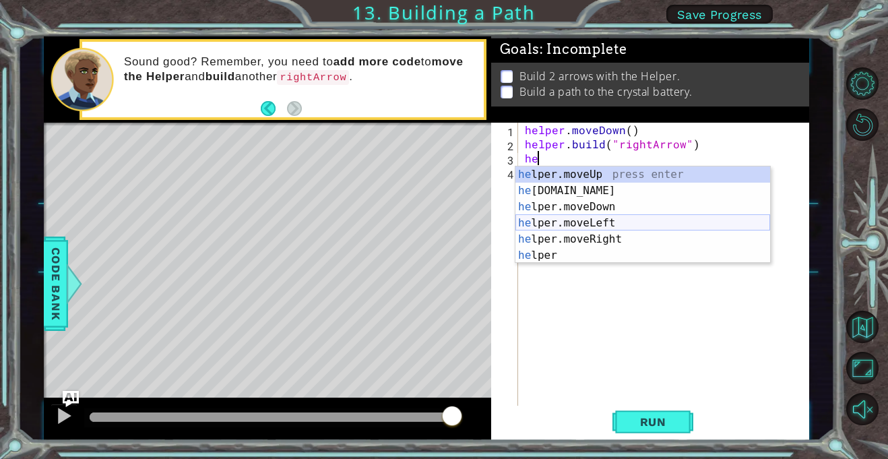
click at [626, 224] on div "he lper.moveUp press enter he [DOMAIN_NAME] press enter he lper.moveDown press …" at bounding box center [642, 230] width 255 height 129
type textarea "helper.moveLeft(1)"
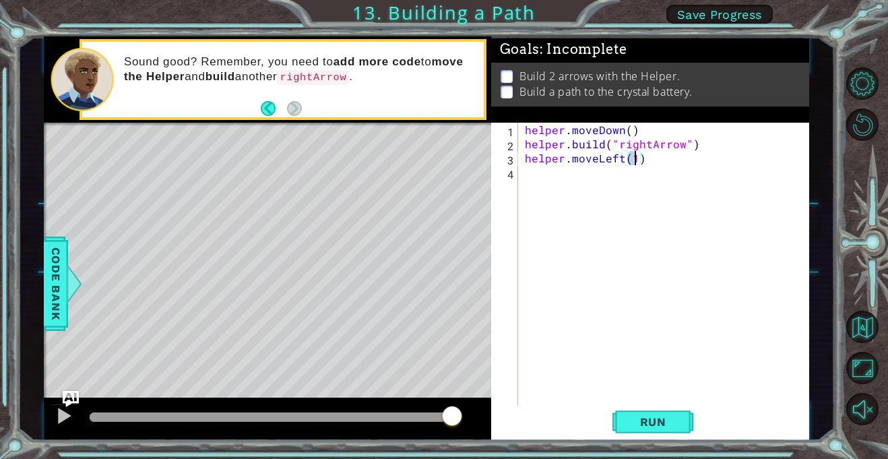
click at [602, 187] on div "helper . moveDown ( ) helper . build ( "rightArrow" ) helper . moveLeft ( 1 )" at bounding box center [667, 278] width 290 height 311
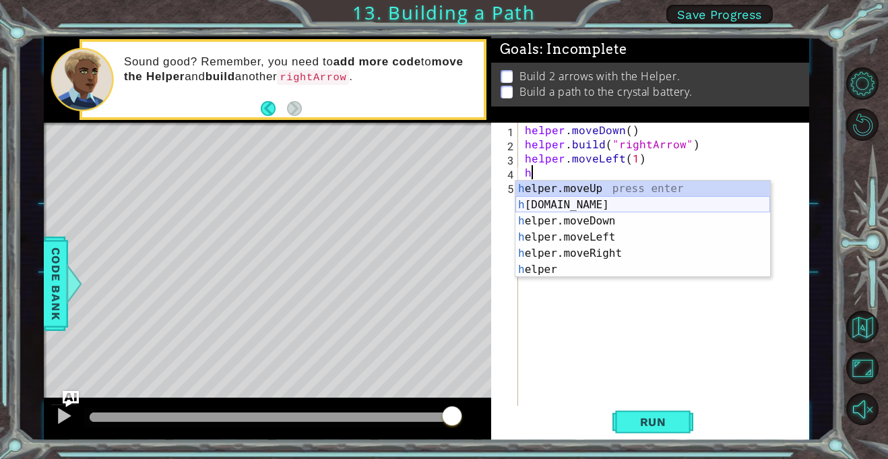
click at [589, 202] on div "h elper.moveUp press enter h [DOMAIN_NAME] press enter h elper.moveDown press e…" at bounding box center [642, 245] width 255 height 129
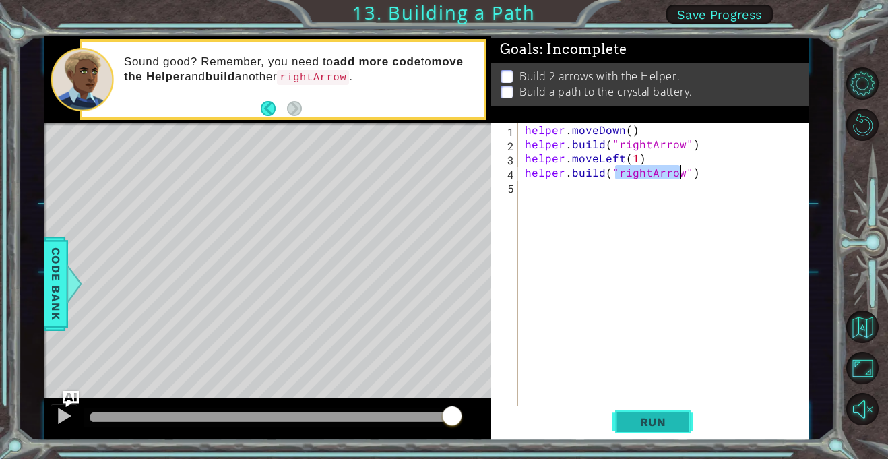
click at [662, 427] on span "Run" at bounding box center [653, 421] width 53 height 13
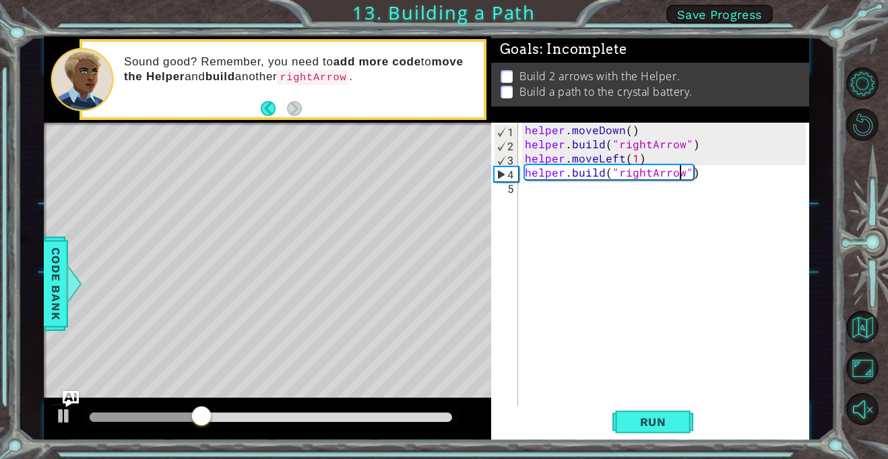
click at [622, 158] on div "helper . moveDown ( ) helper . build ( "rightArrow" ) helper . moveLeft ( 1 ) h…" at bounding box center [667, 278] width 290 height 311
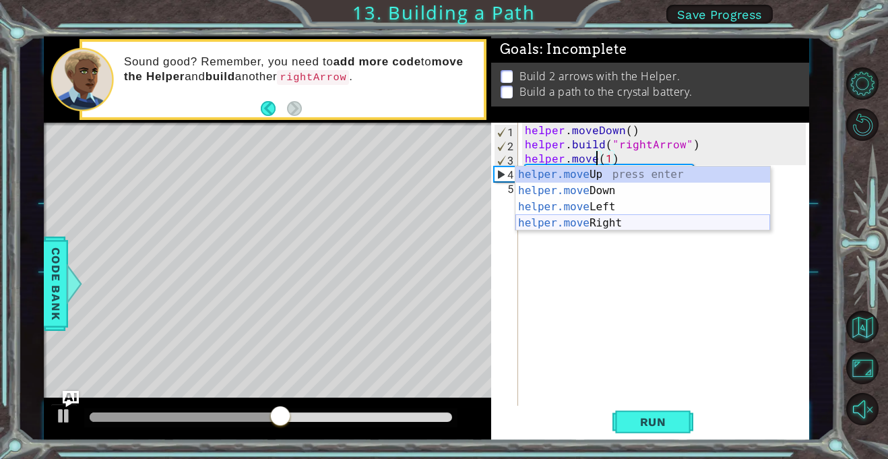
click at [628, 223] on div "helper.move Up press enter helper.move Down press enter helper.move Left press …" at bounding box center [642, 214] width 255 height 97
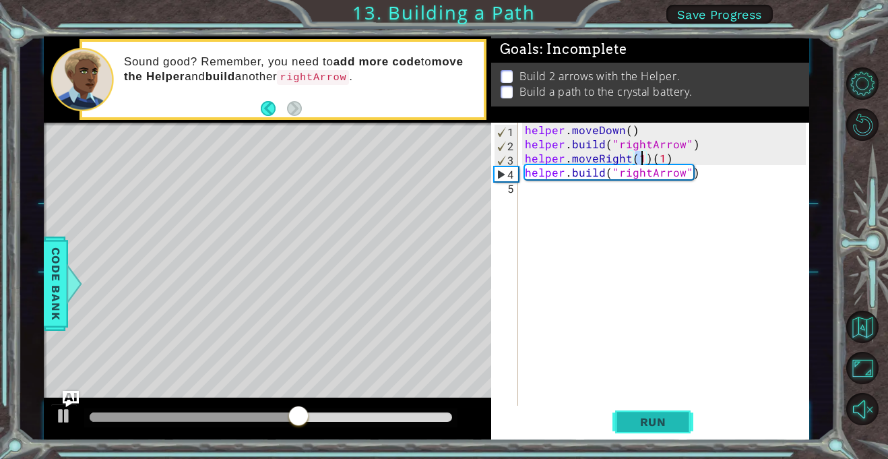
click at [650, 421] on span "Run" at bounding box center [653, 421] width 53 height 13
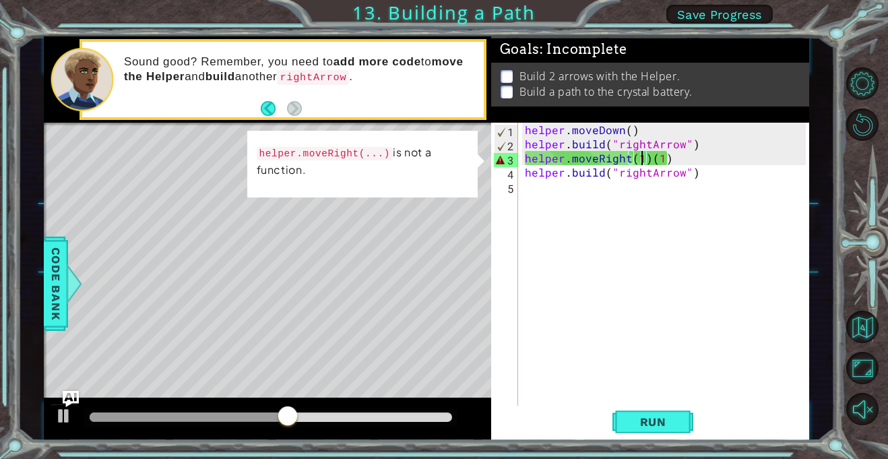
click at [645, 157] on div "helper . moveDown ( ) helper . build ( "rightArrow" ) helper . moveRight ( 1 ) …" at bounding box center [667, 278] width 290 height 311
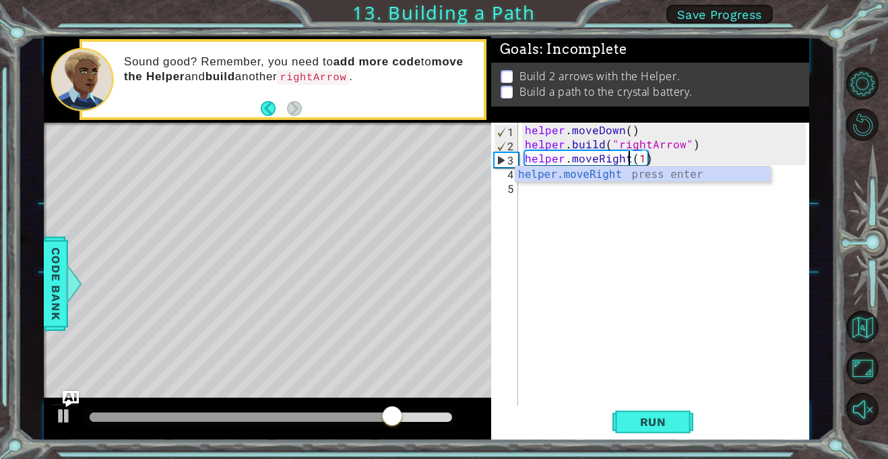
click at [641, 158] on div "helper . moveDown ( ) helper . build ( "rightArrow" ) helper . moveRight ( 1 ) …" at bounding box center [667, 278] width 290 height 311
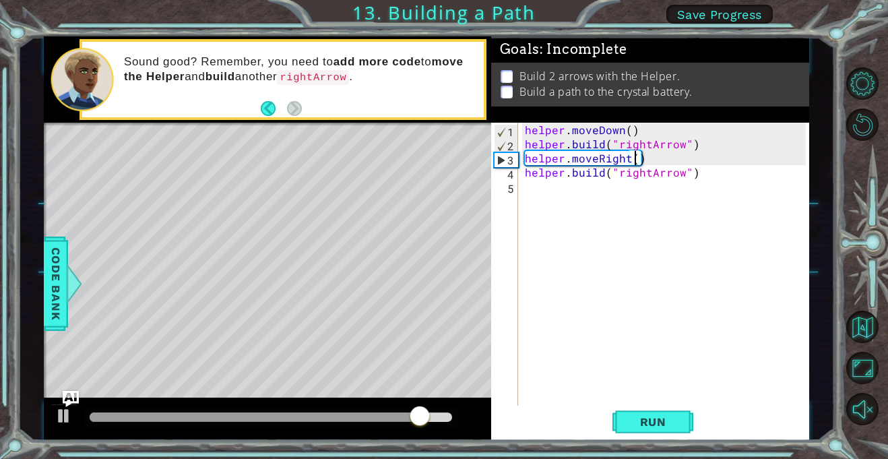
scroll to position [0, 7]
type textarea "helper.moveRight(3)"
click at [652, 418] on span "Run" at bounding box center [653, 421] width 53 height 13
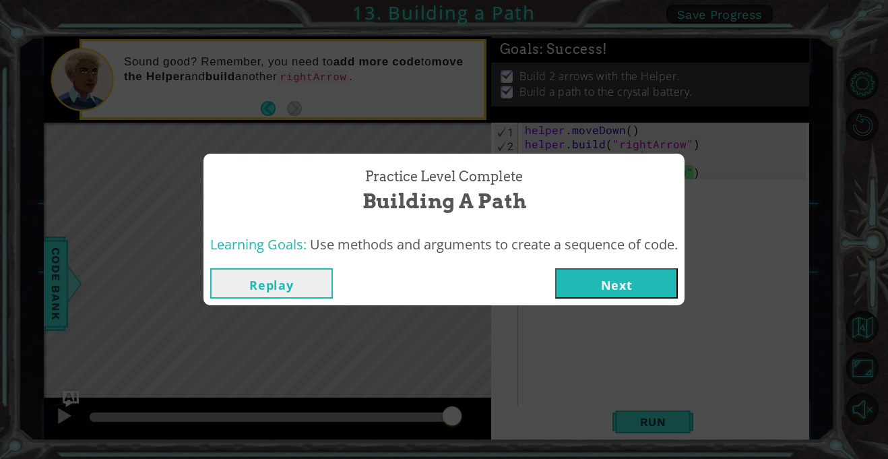
click at [616, 284] on button "Next" at bounding box center [616, 283] width 123 height 30
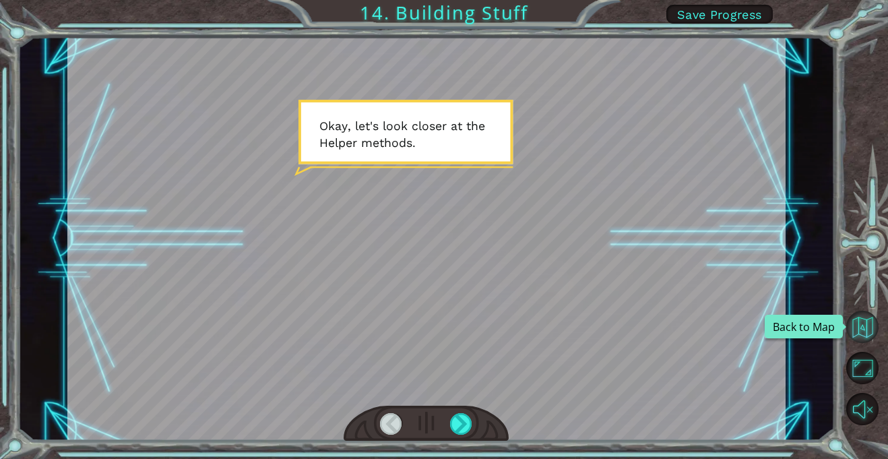
click at [867, 327] on button "Back to Map" at bounding box center [862, 327] width 32 height 32
